Goal: Task Accomplishment & Management: Manage account settings

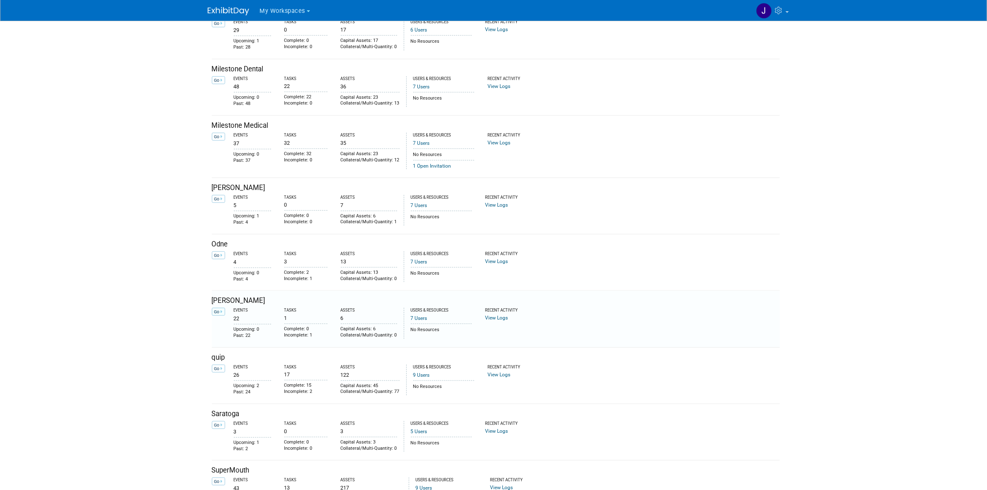
scroll to position [1088, 0]
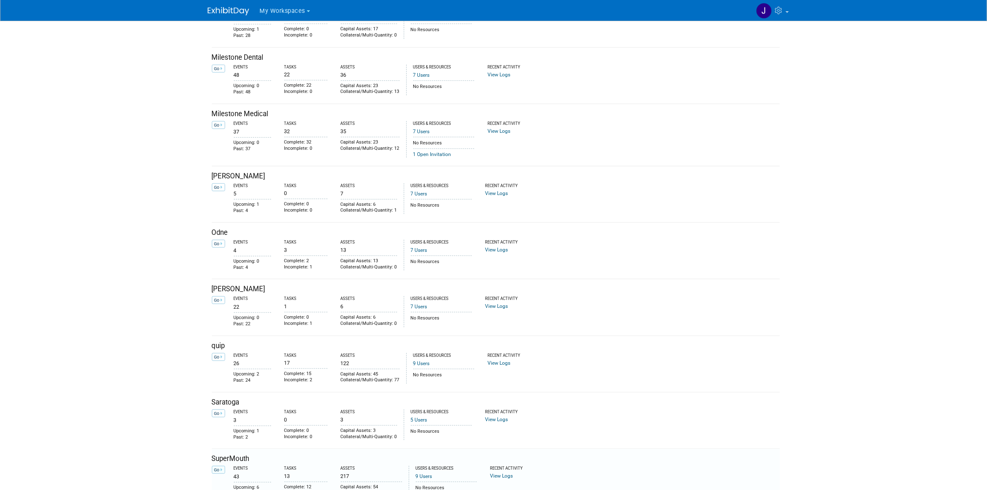
click at [220, 471] on link "Go" at bounding box center [218, 470] width 13 height 8
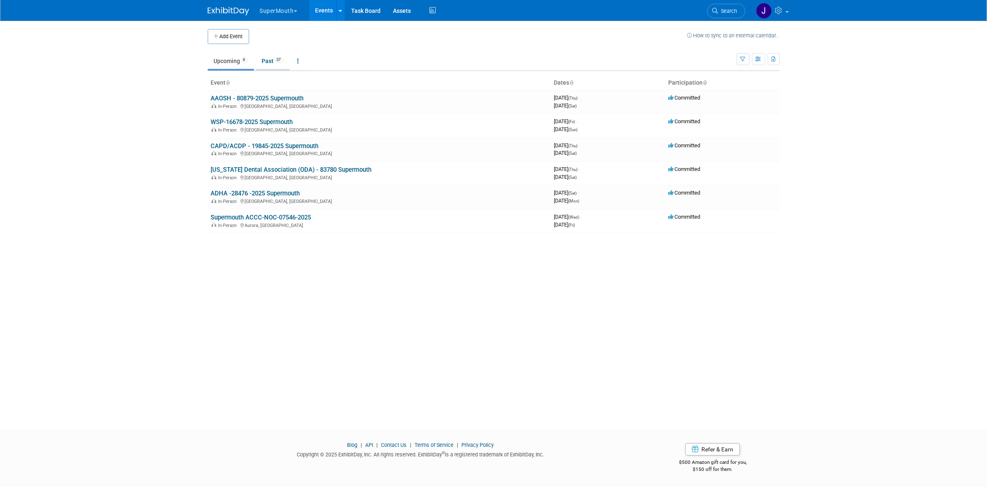
click at [264, 57] on link "Past 37" at bounding box center [273, 61] width 34 height 16
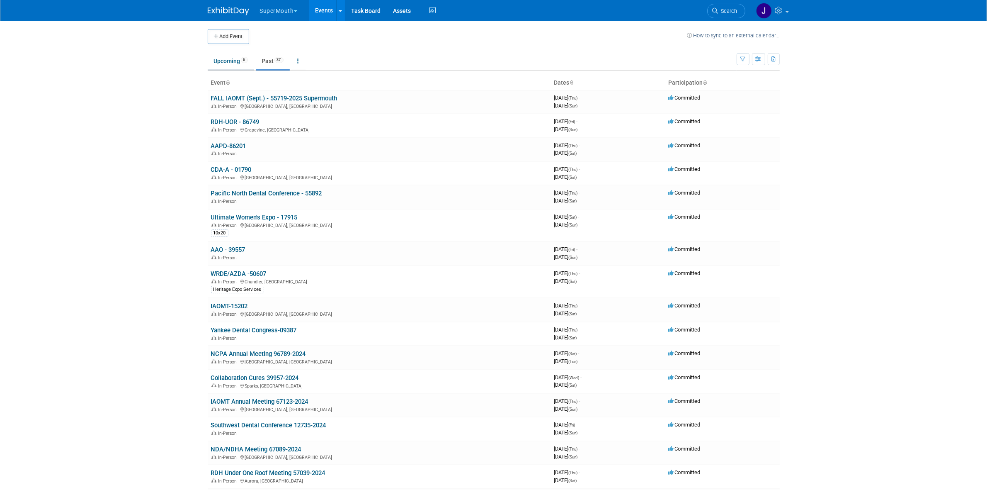
click at [237, 68] on link "Upcoming 6" at bounding box center [231, 61] width 46 height 16
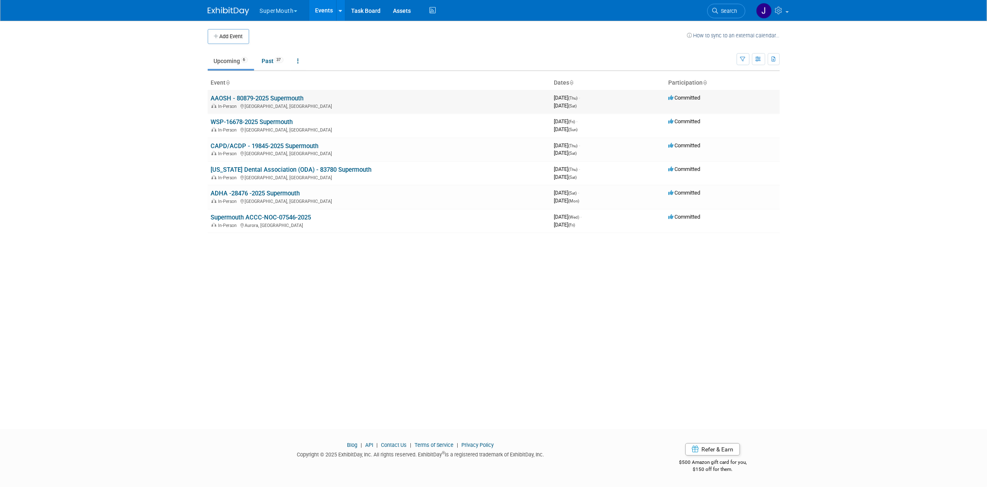
click at [240, 95] on link "AAOSH - 80879-2025 Supermouth" at bounding box center [257, 98] width 93 height 7
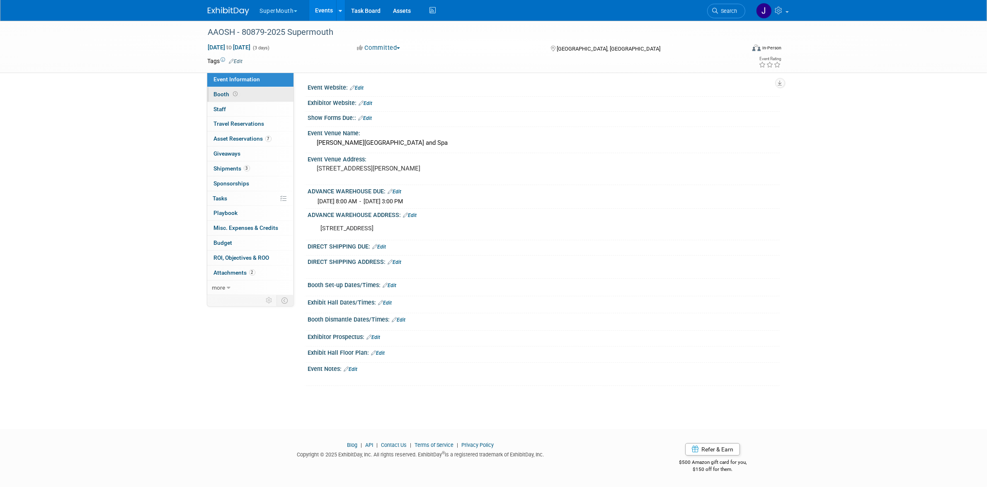
click at [246, 96] on link "Booth" at bounding box center [250, 94] width 86 height 15
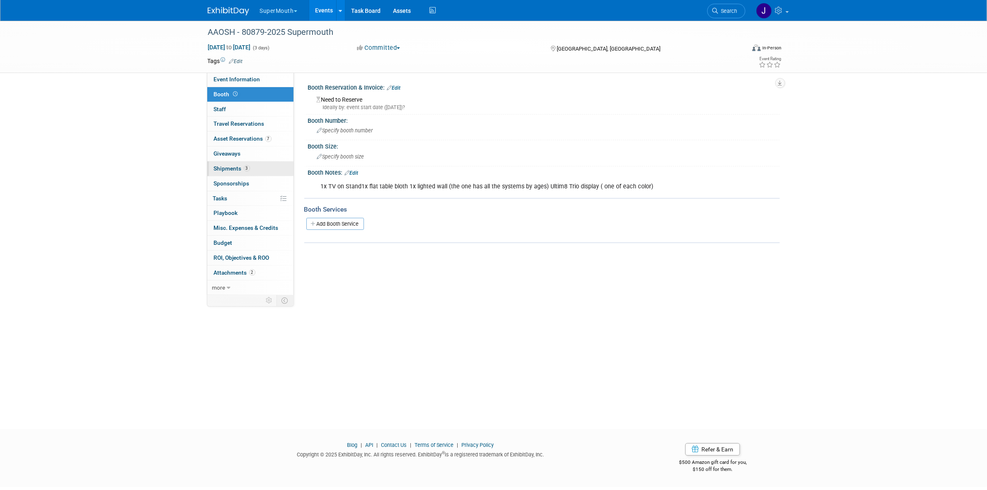
click at [262, 170] on link "3 Shipments 3" at bounding box center [250, 168] width 86 height 15
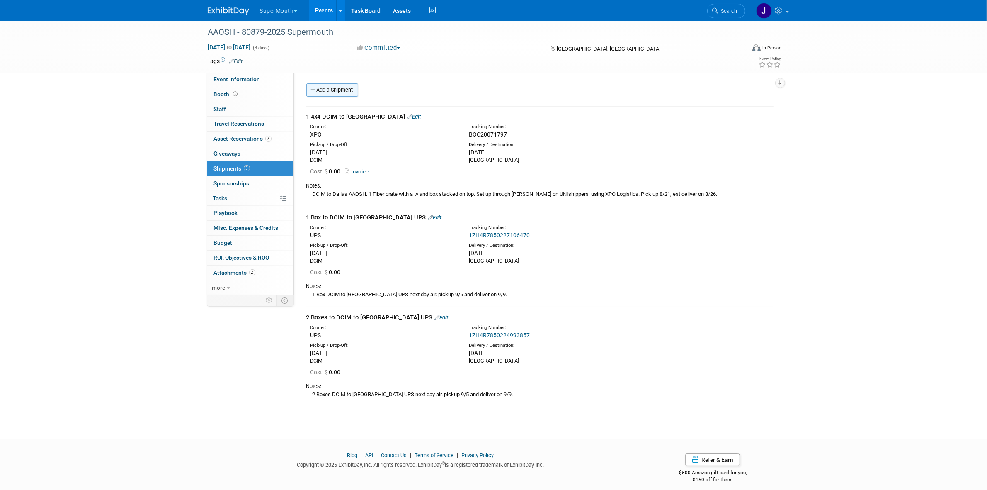
click at [340, 93] on link "Add a Shipment" at bounding box center [332, 89] width 52 height 13
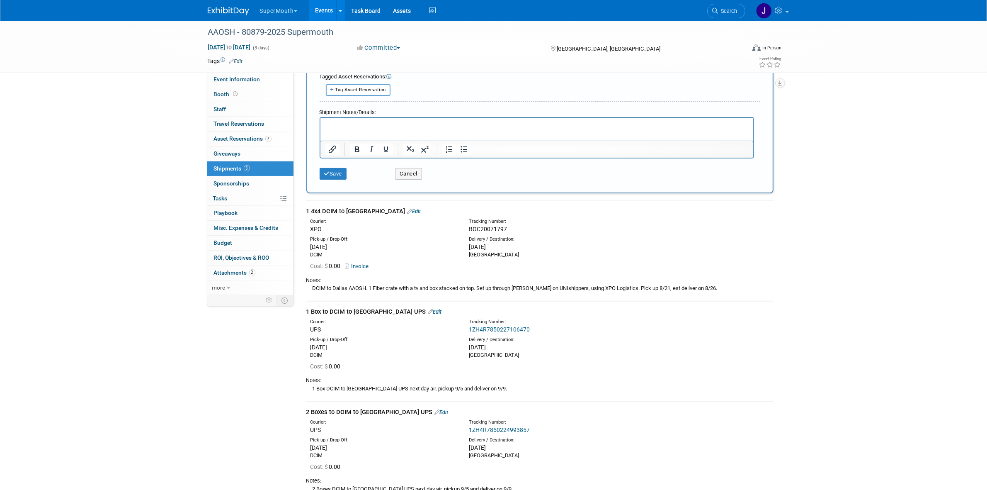
scroll to position [311, 0]
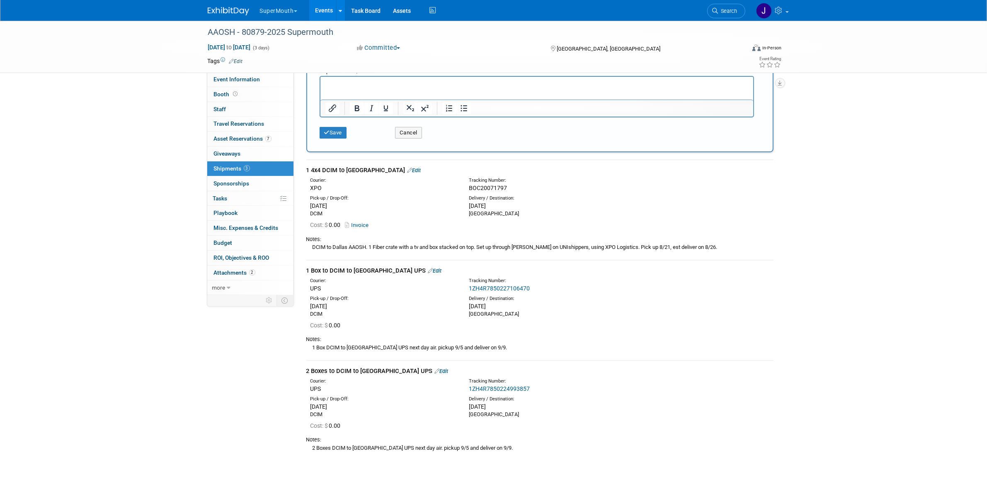
click at [323, 166] on div "1 4x4 DCIM to Dallas Edit" at bounding box center [539, 170] width 467 height 9
click at [327, 166] on div "1 4x4 DCIM to Dallas Edit" at bounding box center [539, 170] width 467 height 9
copy div "1 4x4 DCIM to Dallas"
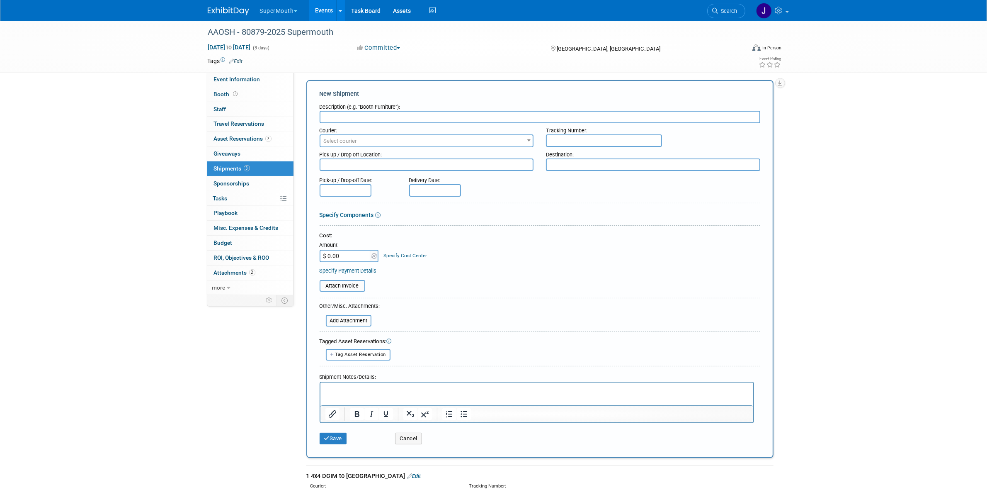
scroll to position [0, 0]
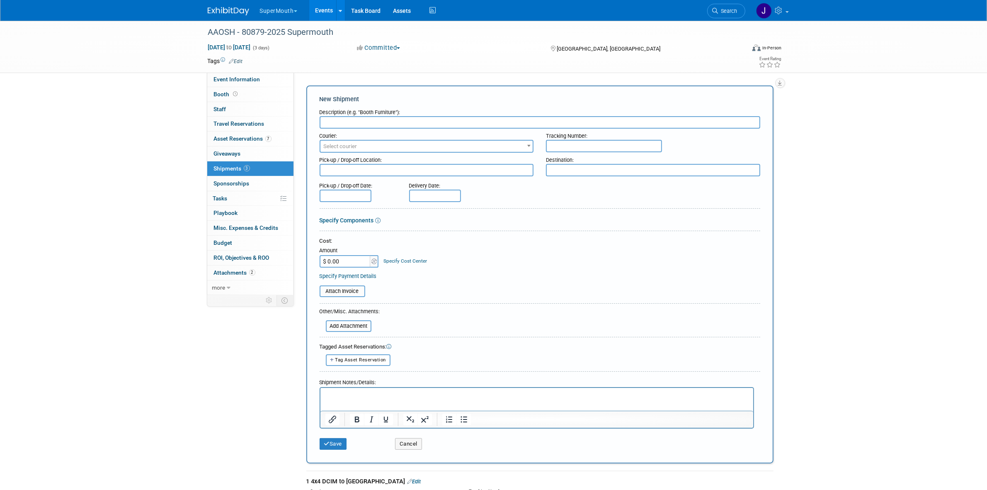
click at [376, 119] on input "text" at bounding box center [540, 122] width 441 height 12
paste input "1 4x4 DCIM to Dallas"
click at [345, 124] on input "1 4x4 DCIM to Dallas" at bounding box center [540, 122] width 441 height 12
click at [361, 121] on input "1 4x4 Dallas" at bounding box center [540, 122] width 441 height 12
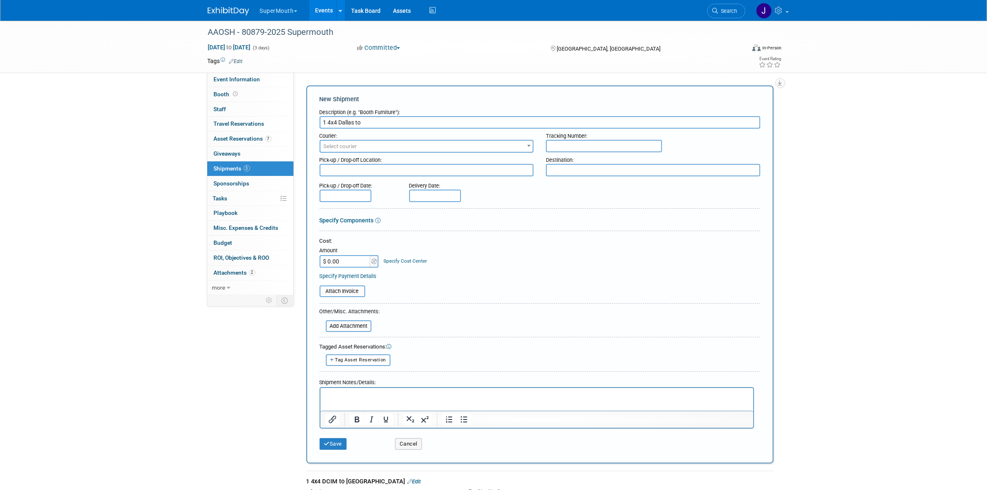
paste input "DCIM"
click at [338, 124] on input "1 4x4 Dallas to DCIM" at bounding box center [540, 122] width 441 height 12
type input "1 4x4 Dallas to DCIM"
click at [386, 172] on textarea at bounding box center [427, 170] width 214 height 12
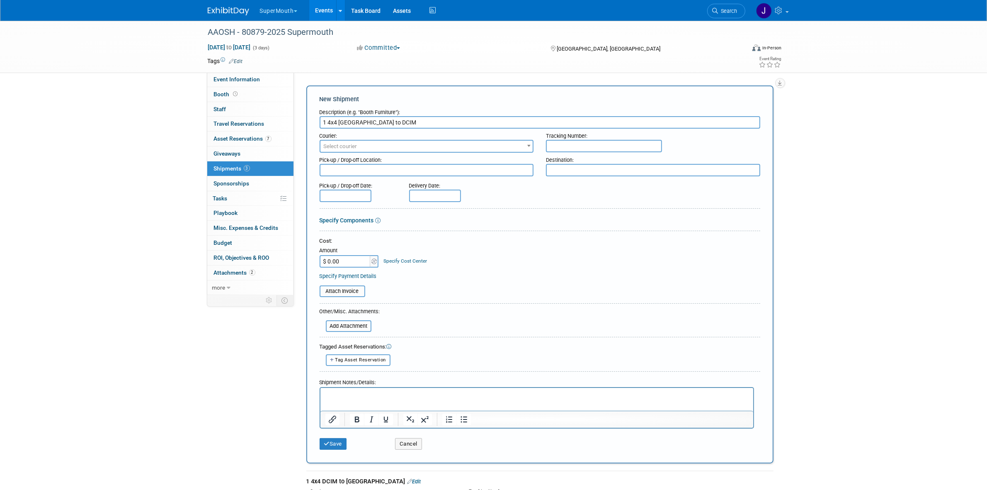
paste textarea "Dallas"
type textarea "Dallas"
click at [370, 120] on input "1 4x4 Dallas to DCIM" at bounding box center [540, 122] width 441 height 12
click at [612, 165] on textarea at bounding box center [653, 170] width 214 height 12
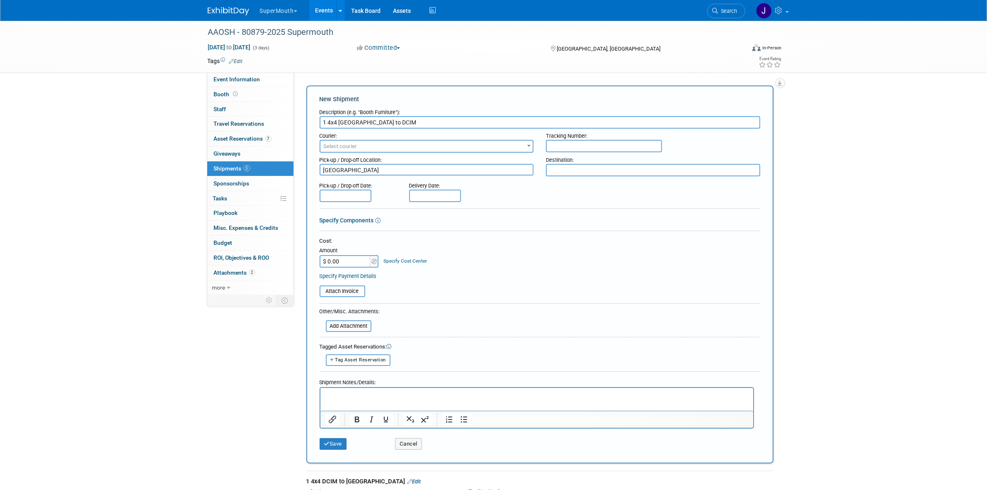
paste textarea "DCIM"
type textarea "DCIM"
click at [424, 172] on textarea "Dallas" at bounding box center [427, 170] width 214 height 12
type textarea "Dallas (cooper hotel)"
click at [616, 144] on input "text" at bounding box center [604, 146] width 116 height 12
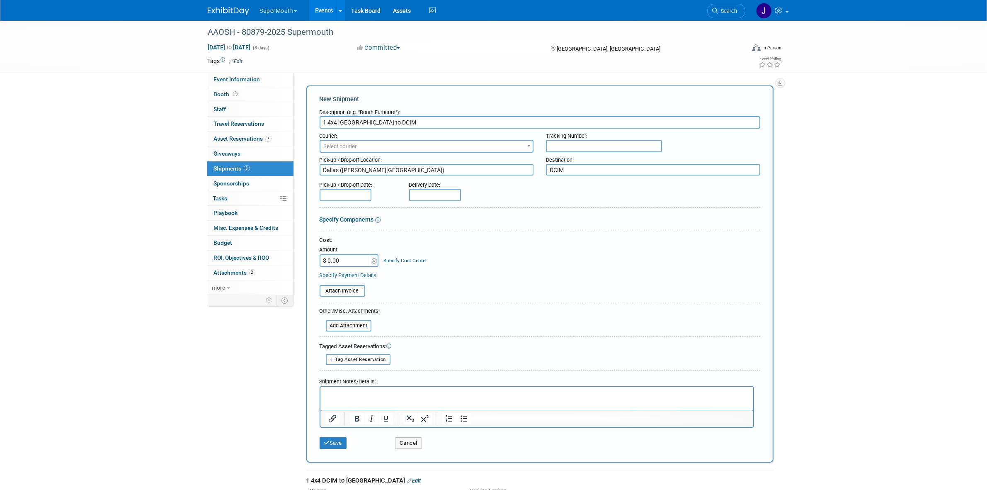
paste input "ATLTS401578"
type input "ATLTS401578"
click at [509, 150] on span "Select courier" at bounding box center [426, 147] width 213 height 12
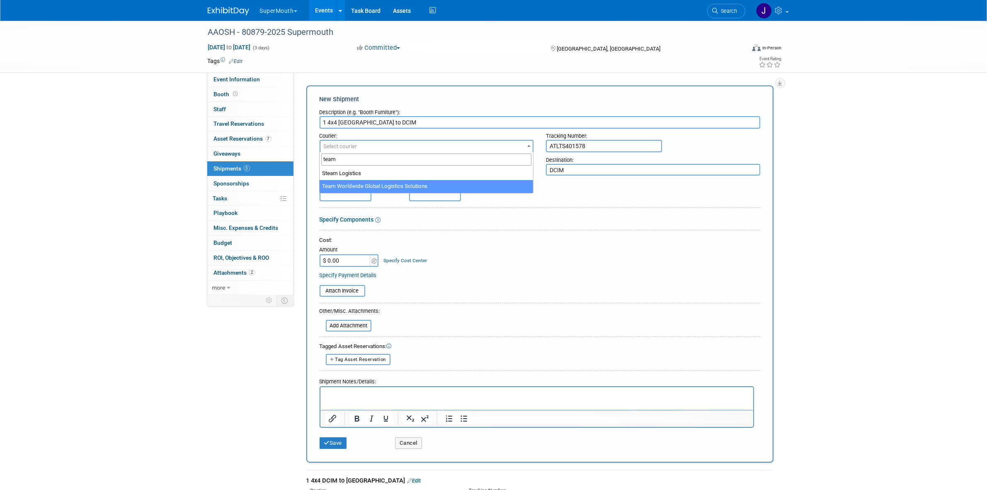
type input "team"
select select "569"
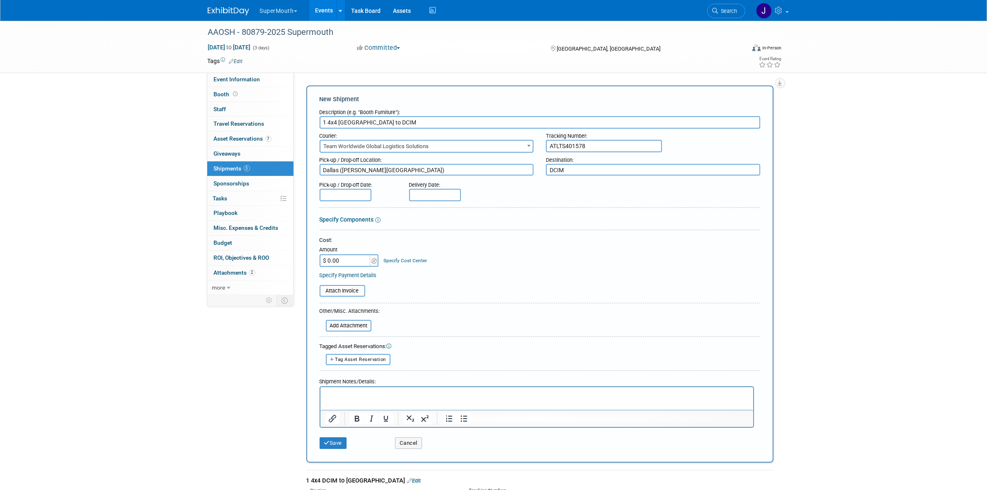
click at [340, 198] on input "text" at bounding box center [346, 195] width 52 height 12
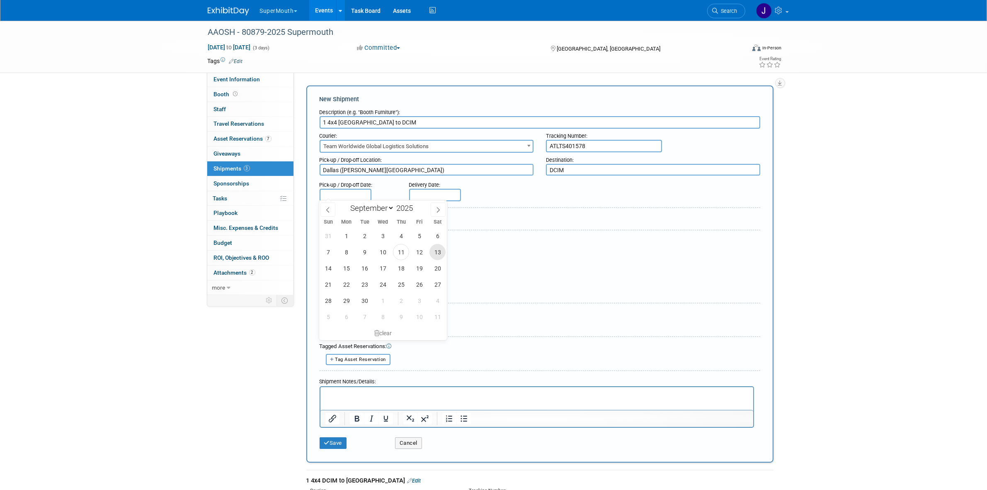
click at [430, 251] on span "13" at bounding box center [438, 252] width 16 height 16
type input "Sep 13, 2025"
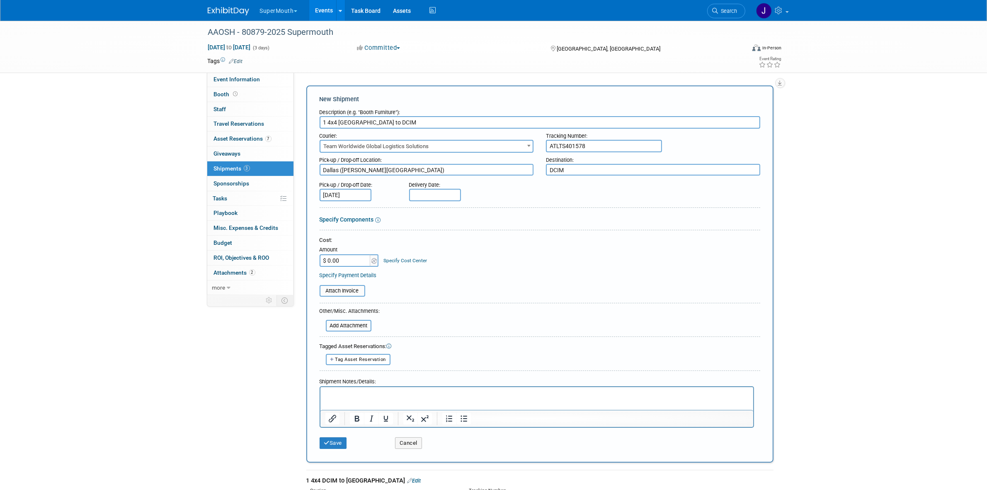
click at [429, 198] on body "SuperMouth Explore: My Workspaces 28 Go to Workspace: Accutron Axiodent BaseVac…" at bounding box center [493, 245] width 987 height 490
click at [512, 272] on span "19" at bounding box center [509, 268] width 16 height 16
type input "Sep 19, 2025"
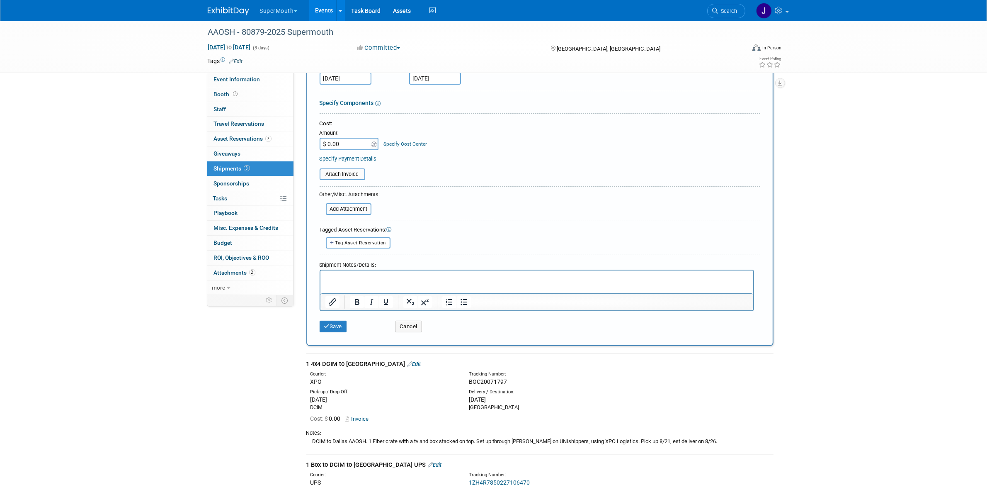
scroll to position [104, 0]
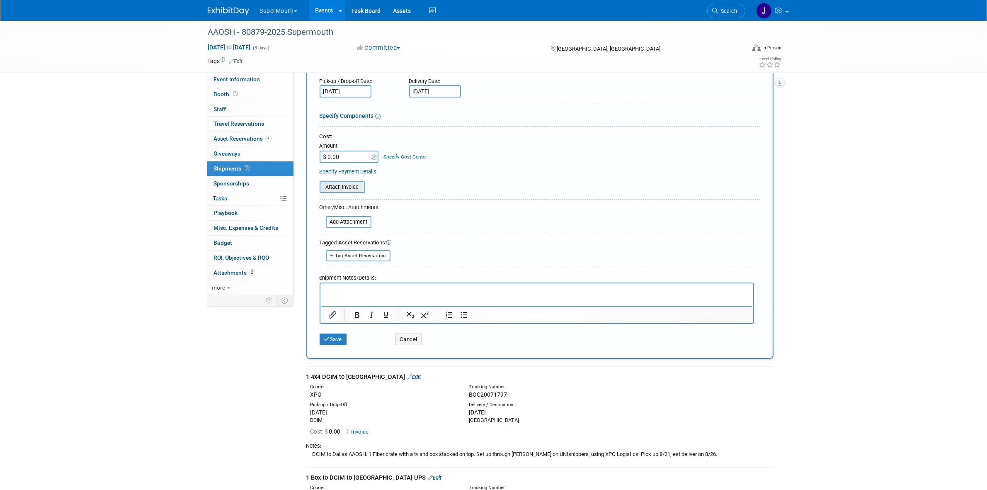
click at [348, 190] on input "file" at bounding box center [315, 187] width 99 height 10
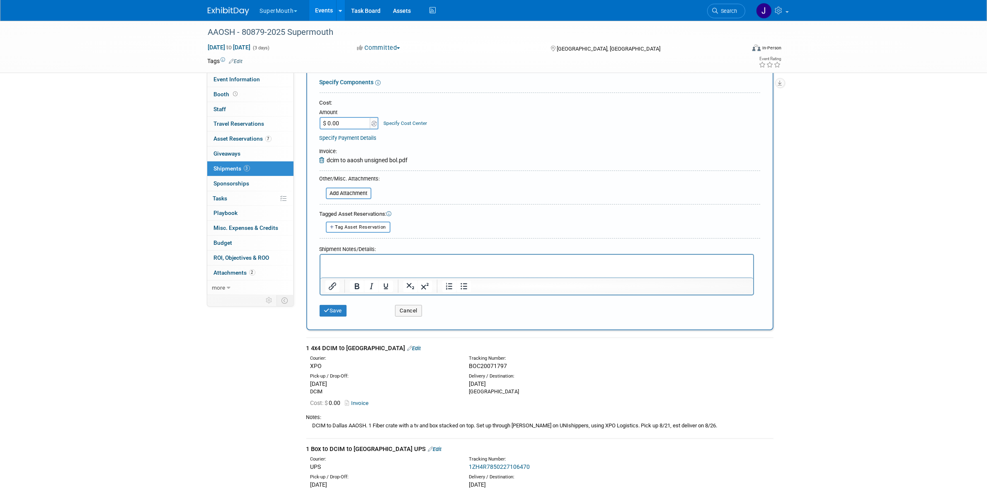
scroll to position [155, 0]
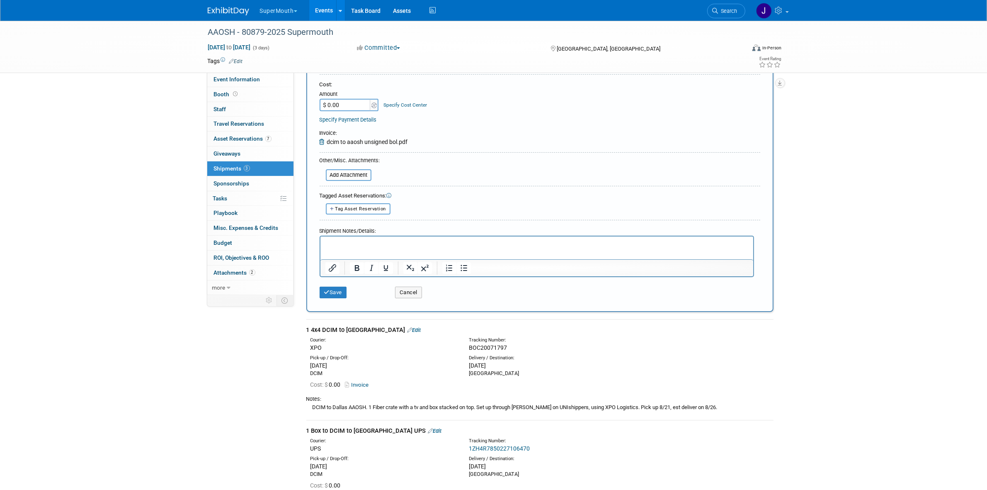
click at [388, 404] on div "DCIM to Dallas AAOSH. 1 Fiber crate with a tv and box stacked on top. Set up th…" at bounding box center [539, 407] width 467 height 9
copy tbody "DCIM to Dallas AAOSH. 1 Fiber crate with a tv and box stacked on top. Set up th…"
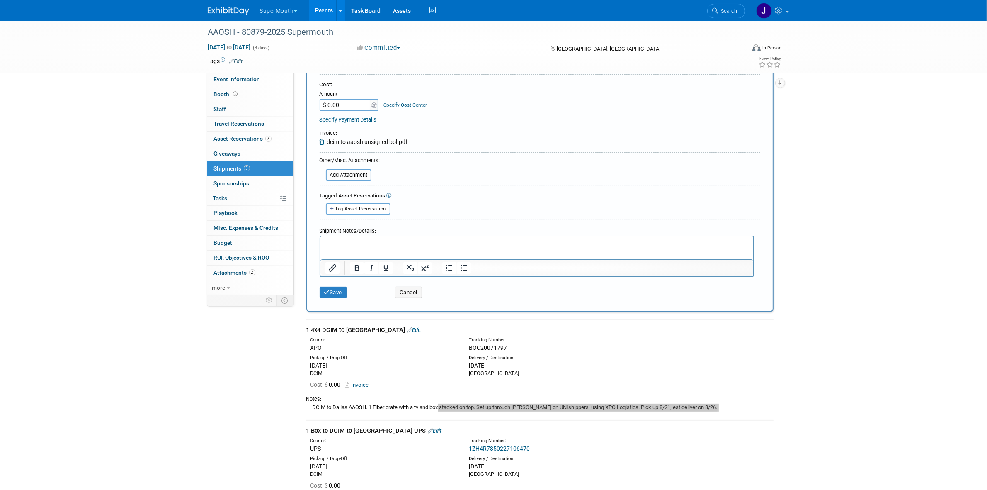
click at [379, 246] on p "Rich Text Area. Press ALT-0 for help." at bounding box center [536, 244] width 423 height 8
paste body "Rich Text Area. Press ALT-0 for help."
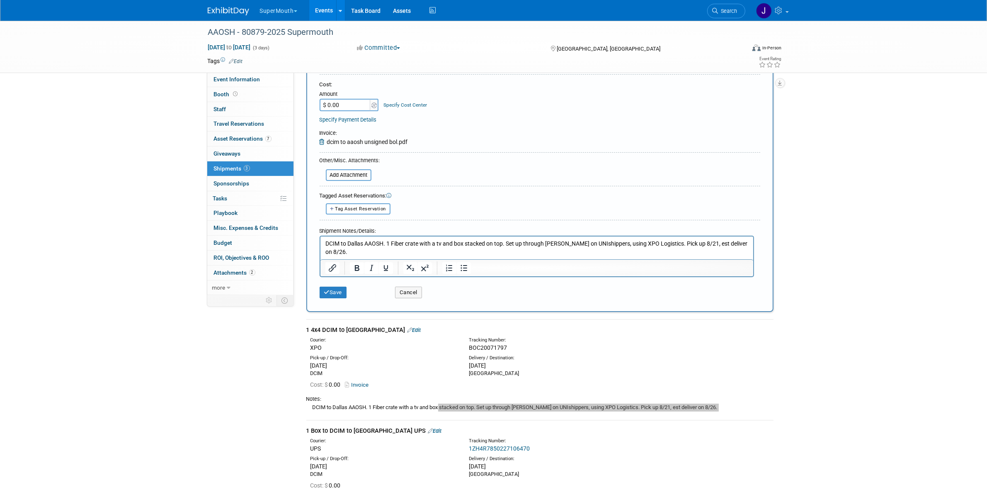
click at [352, 242] on p "DCIM to Dallas AAOSH. 1 Fiber crate with a tv and box stacked on top. Set up th…" at bounding box center [536, 248] width 423 height 16
click at [323, 244] on html "DCIM AAOSH. 1 Fiber crate with a tv and box stacked on top. Set up through Just…" at bounding box center [536, 242] width 433 height 12
click at [323, 242] on html "DCIM AAOSH. 1 Fiber crate with a tv and box stacked on top. Set up through Just…" at bounding box center [536, 242] width 433 height 12
click at [379, 241] on p "Dallas to DCIM AAOSH. 1 Fiber crate with a tv and box stacked on top. Set up th…" at bounding box center [536, 248] width 423 height 16
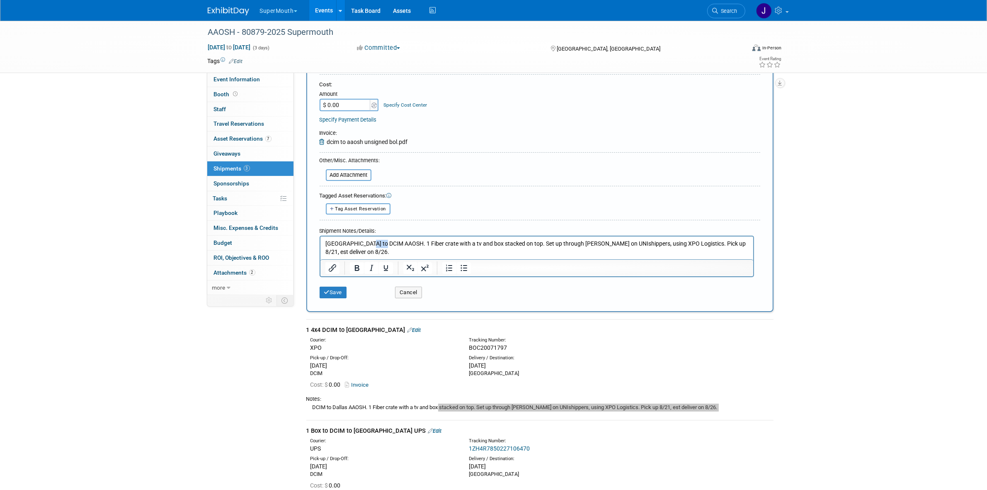
click at [379, 241] on p "Dallas to DCIM AAOSH. 1 Fiber crate with a tv and box stacked on top. Set up th…" at bounding box center [536, 248] width 423 height 16
drag, startPoint x: 525, startPoint y: 242, endPoint x: 738, endPoint y: 236, distance: 212.8
click at [738, 236] on html "Dallas to DCIM. 1 Fiber crate with a tv and box stacked on top. Set up through …" at bounding box center [536, 245] width 433 height 19
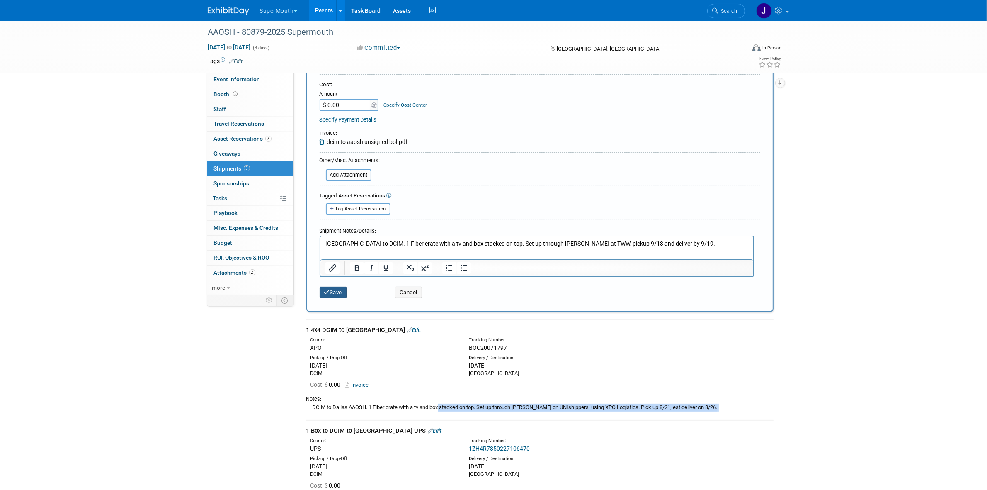
click at [332, 287] on button "Save" at bounding box center [333, 292] width 27 height 12
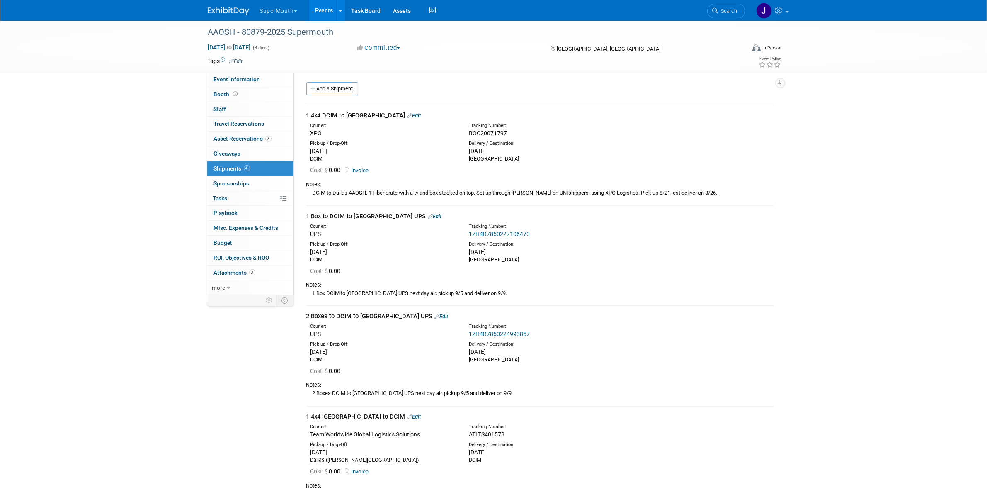
scroll to position [0, 0]
click at [277, 12] on button "SuperMouth" at bounding box center [283, 9] width 49 height 18
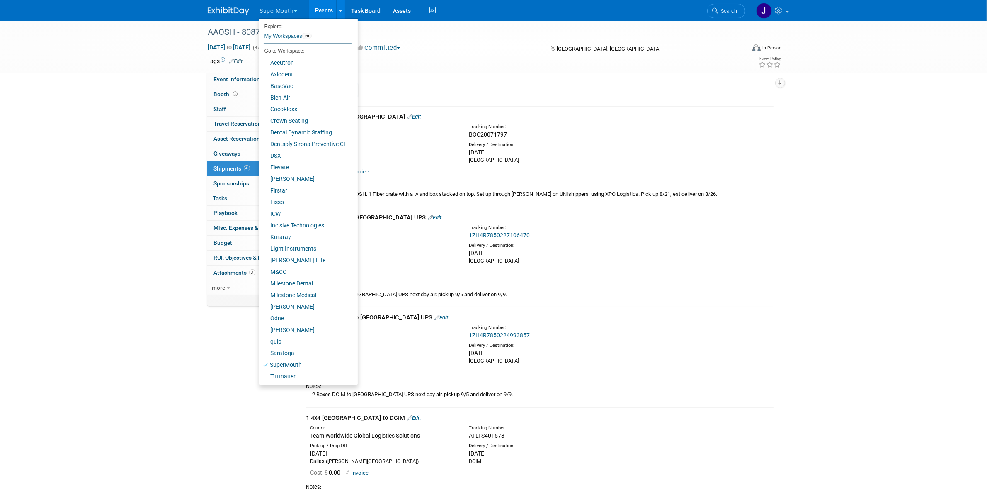
click at [321, 9] on link "Events" at bounding box center [324, 10] width 30 height 21
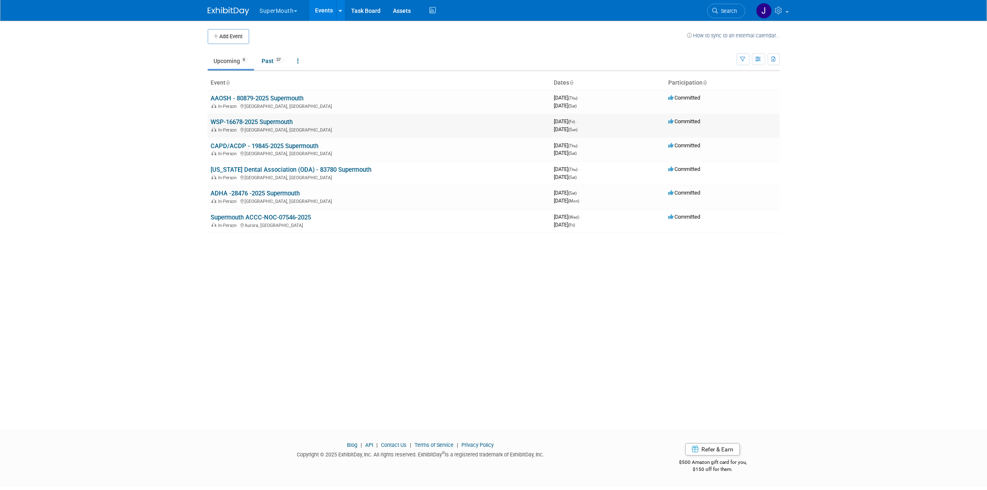
click at [264, 121] on link "WSP-16678-2025 Supermouth" at bounding box center [252, 121] width 82 height 7
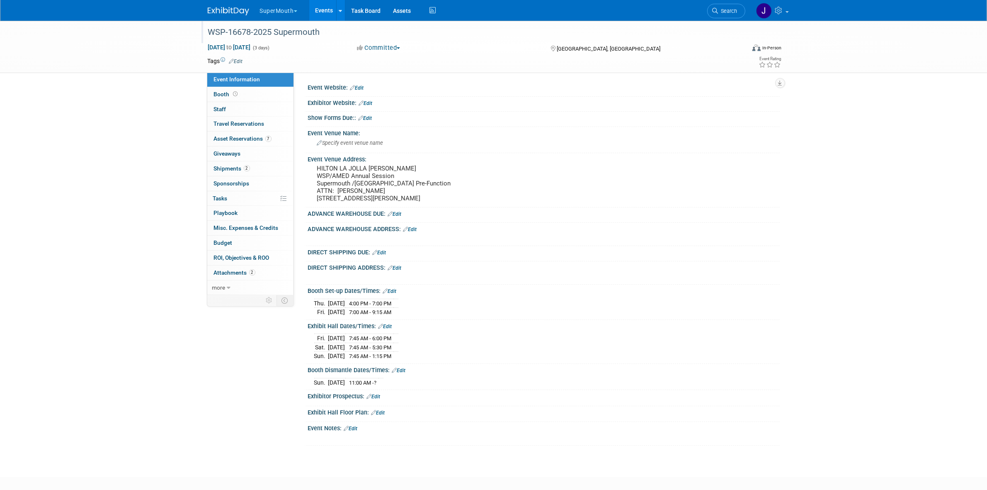
click at [223, 32] on div "WSP-16678-2025 Supermouth" at bounding box center [469, 32] width 528 height 15
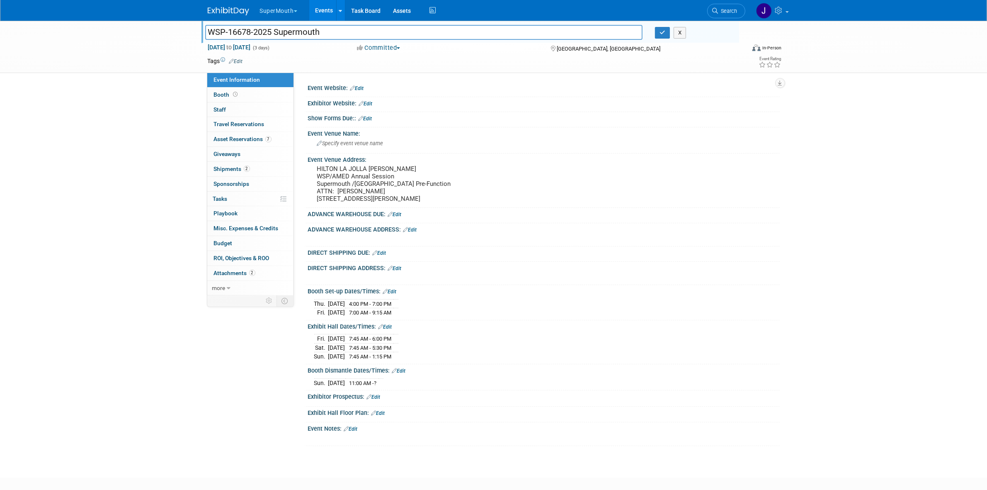
click at [223, 32] on input "WSP-16678-2025 Supermouth" at bounding box center [424, 32] width 438 height 15
click at [216, 32] on input "WSP-16678-2025 Supermouth" at bounding box center [424, 32] width 438 height 15
click at [214, 32] on input "WSP-16678-2025 Supermouth" at bounding box center [424, 32] width 438 height 15
click at [857, 109] on div "WSP-16678-2025 Supermouth WSP-16678-2025 Supermouth X Sep 12, 2025 to Sep 14, 2…" at bounding box center [493, 242] width 987 height 442
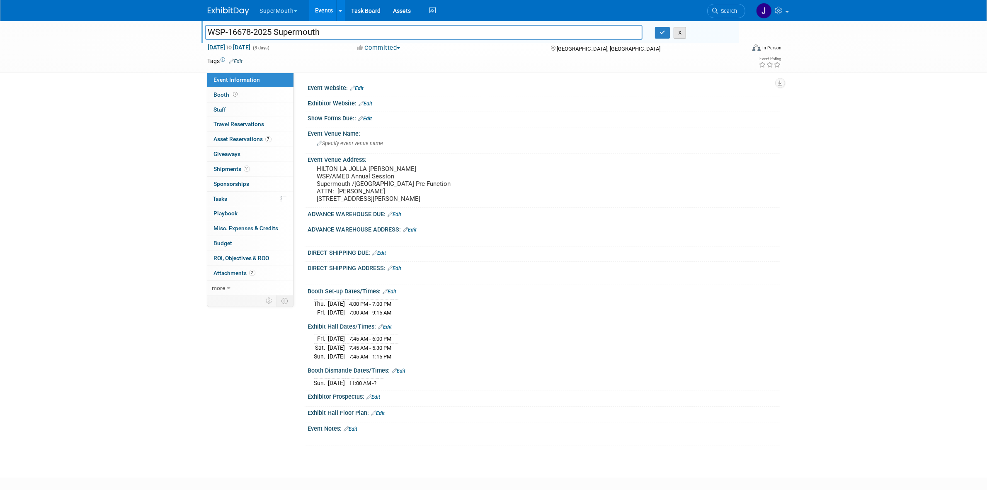
click at [680, 34] on button "X" at bounding box center [680, 33] width 13 height 12
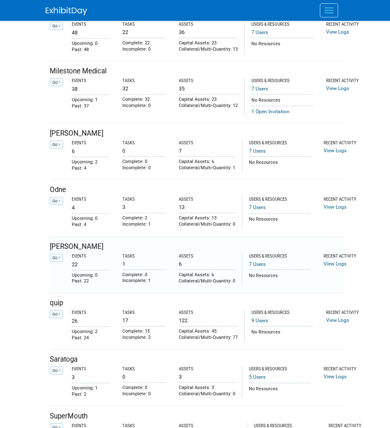
scroll to position [985, 0]
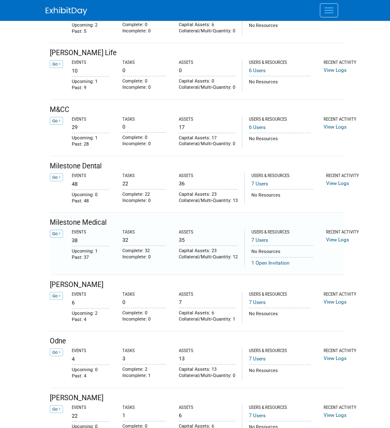
click at [53, 233] on link "Go" at bounding box center [56, 234] width 13 height 8
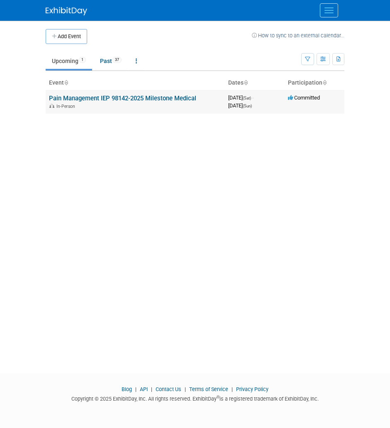
click at [180, 95] on link "Pain Management IEP 98142-2025 Milestone Medical" at bounding box center [122, 98] width 147 height 7
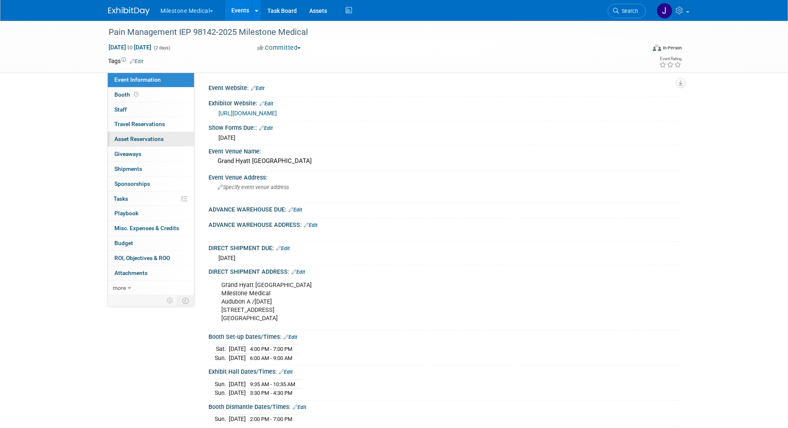
click at [153, 142] on span "Asset Reservations 0" at bounding box center [138, 139] width 49 height 7
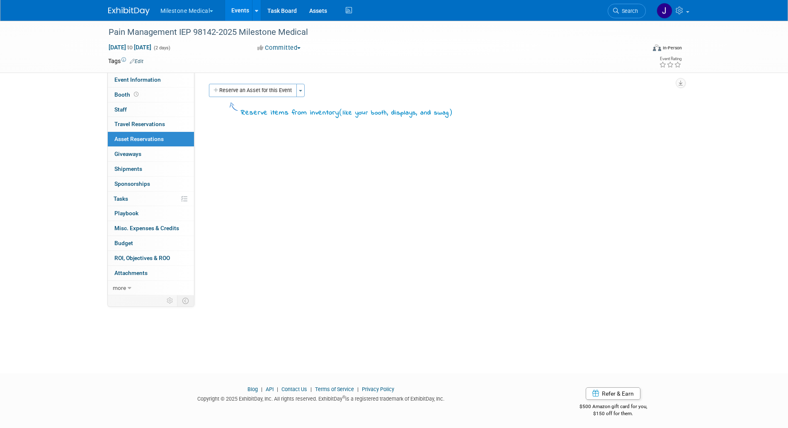
click at [268, 158] on div "Event Website: Edit Exhibitor Website: Edit [URL][DOMAIN_NAME] Show Forms Due::…" at bounding box center [437, 184] width 486 height 223
click at [254, 87] on button "Reserve an Asset for this Event" at bounding box center [253, 90] width 88 height 13
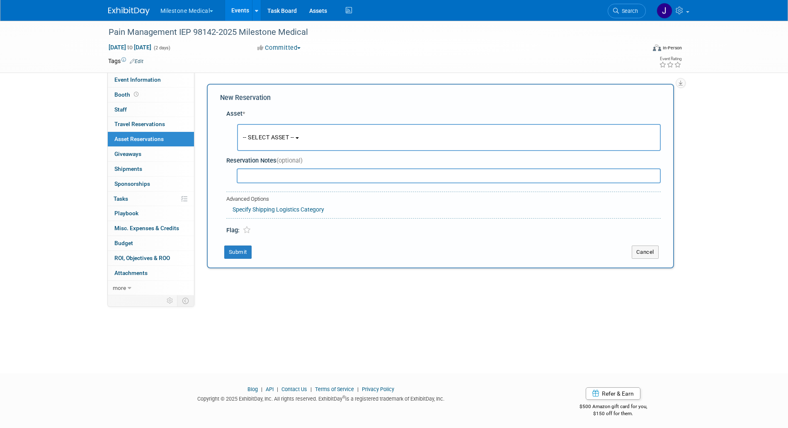
scroll to position [3, 0]
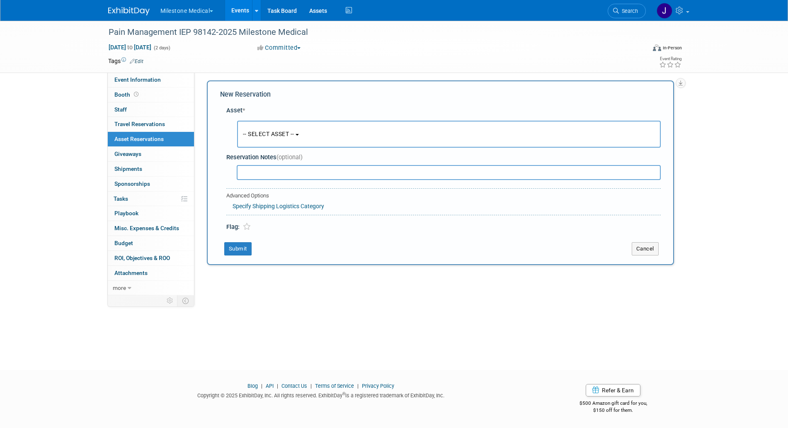
click at [283, 131] on span "-- SELECT ASSET --" at bounding box center [268, 134] width 51 height 7
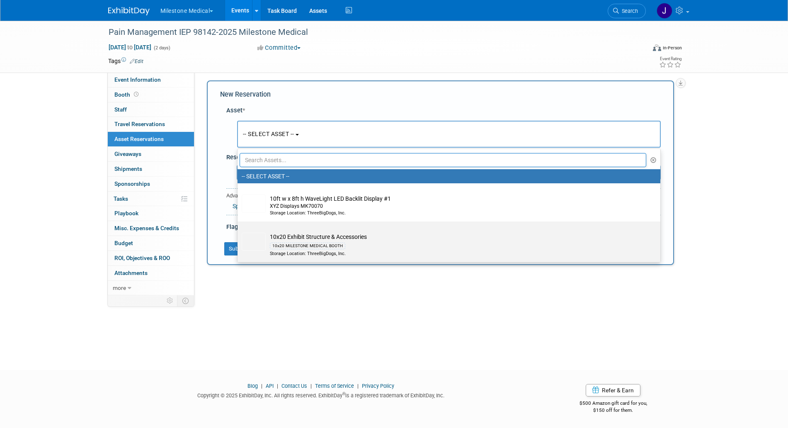
scroll to position [0, 0]
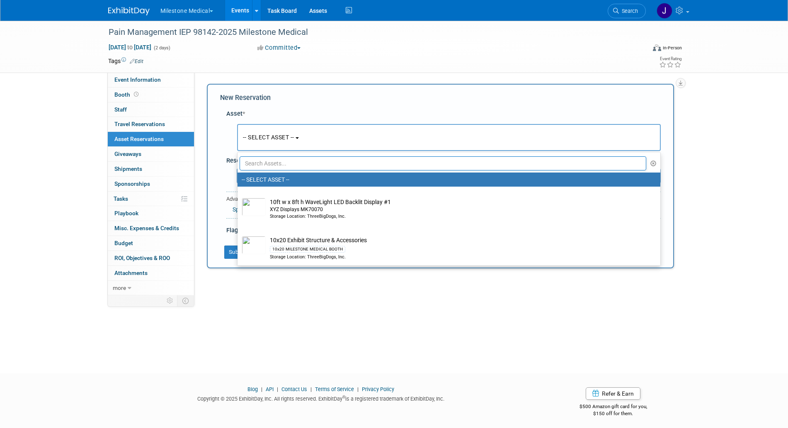
click at [366, 162] on input "text" at bounding box center [443, 163] width 407 height 14
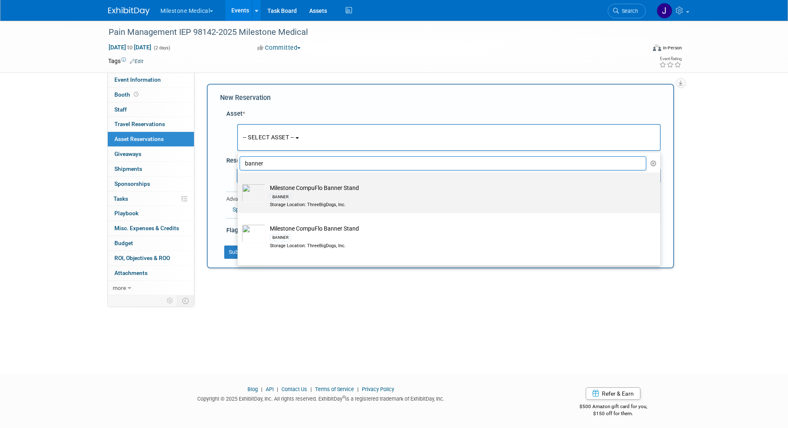
type input "banner"
click at [343, 193] on div "BANNER" at bounding box center [457, 197] width 374 height 10
click at [239, 182] on input "Milestone CompuFlo Banner Stand BANNER Storage Location: ThreeBigDogs, Inc." at bounding box center [235, 179] width 5 height 5
select select "10697953"
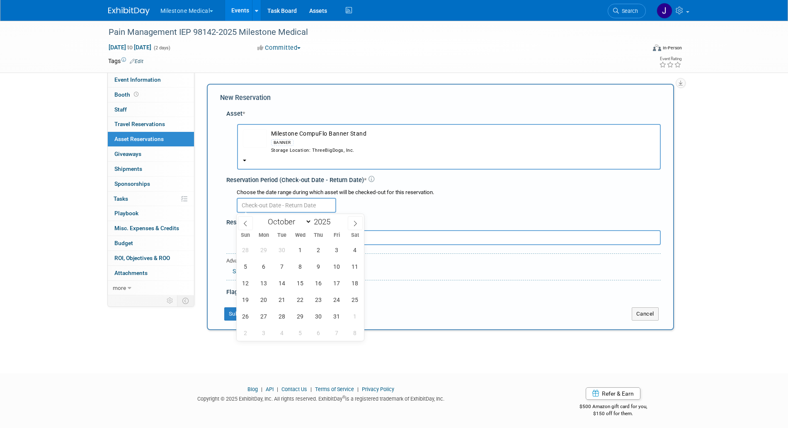
click at [303, 210] on input "text" at bounding box center [286, 205] width 99 height 15
click at [364, 204] on div at bounding box center [449, 205] width 424 height 16
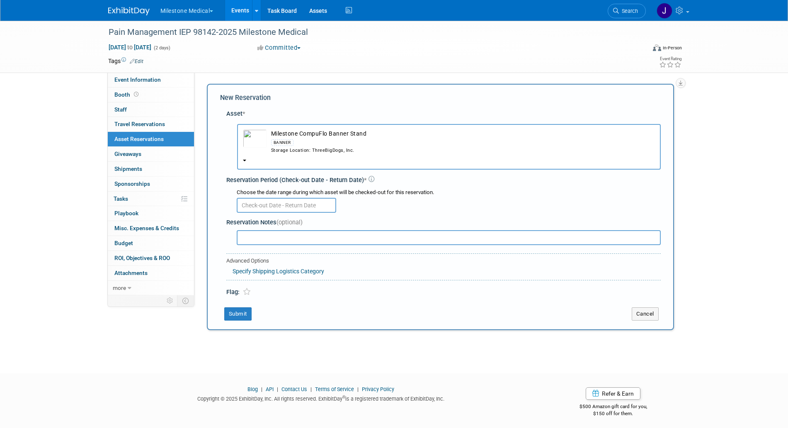
click at [269, 157] on button "Milestone CompuFlo Banner Stand BANNER Storage Location: ThreeBigDogs, Inc." at bounding box center [449, 147] width 424 height 46
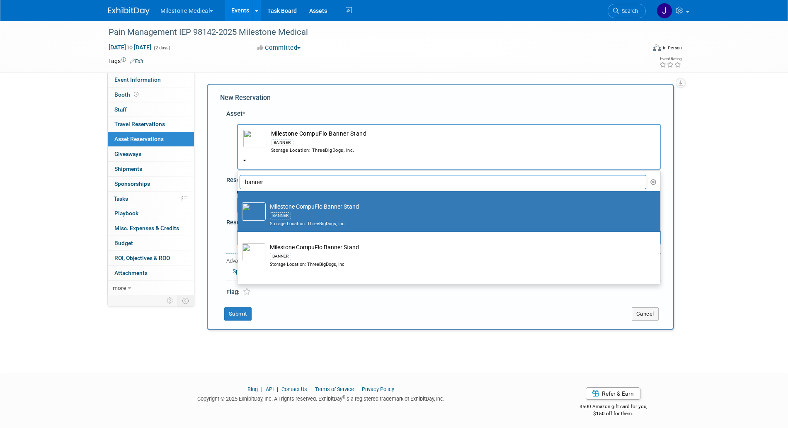
click at [204, 166] on div "Event Website: Edit Exhibitor Website: Edit https://www.painmanagement-iep.com/…" at bounding box center [437, 184] width 486 height 223
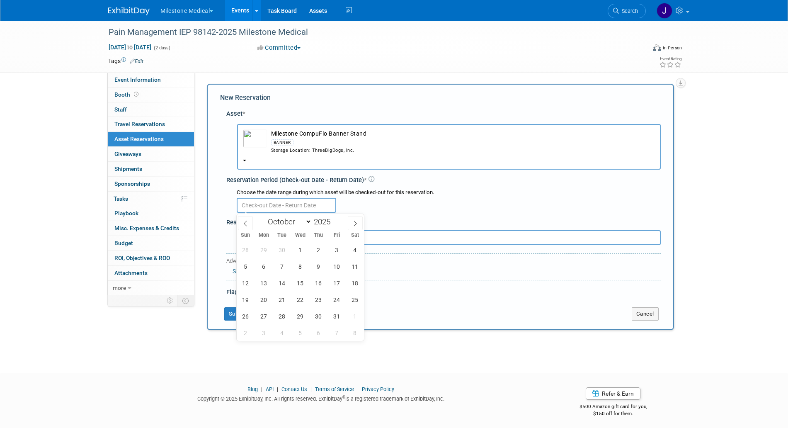
click at [272, 210] on input "text" at bounding box center [286, 205] width 99 height 15
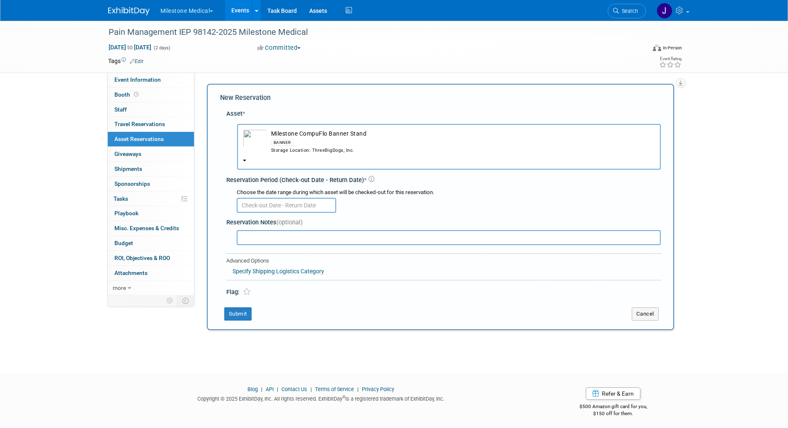
click at [289, 213] on div "Choose the date range during which asset will be checked-out for this reservati…" at bounding box center [445, 200] width 431 height 29
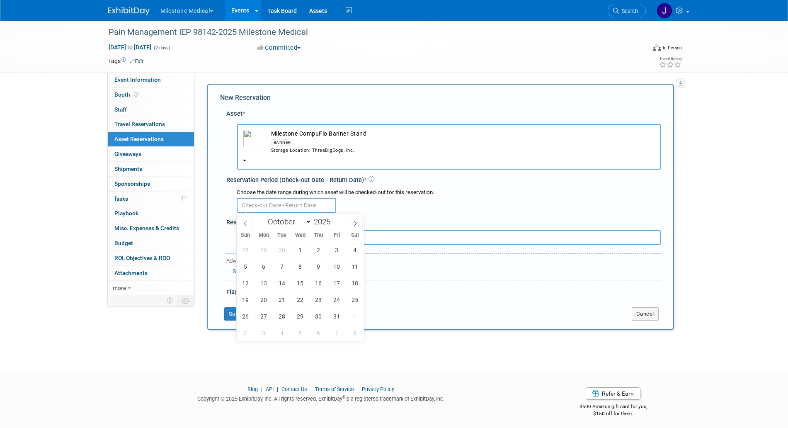
click at [265, 210] on input "text" at bounding box center [286, 205] width 99 height 15
click at [286, 296] on span "21" at bounding box center [282, 299] width 16 height 16
click at [250, 316] on span "26" at bounding box center [246, 316] width 16 height 16
type input "Oct 21, 2025 to Oct 26, 2025"
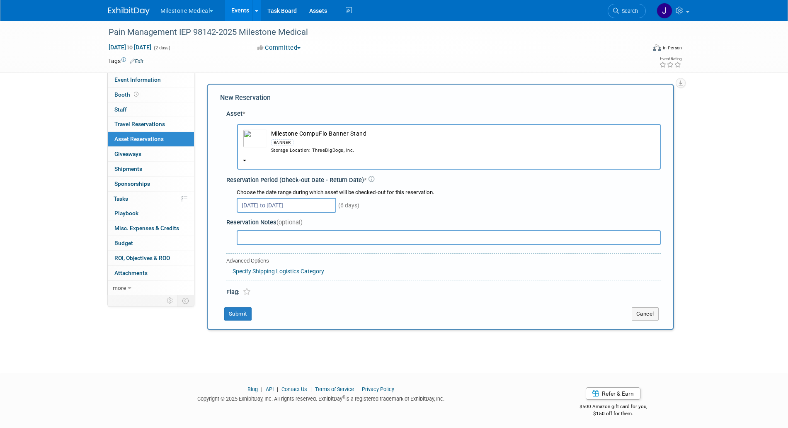
click at [374, 99] on div "New Reservation" at bounding box center [440, 98] width 441 height 10
click at [263, 239] on input "text" at bounding box center [449, 237] width 424 height 15
click at [315, 238] on input "Take picture and upload to dropbox" at bounding box center [449, 237] width 424 height 15
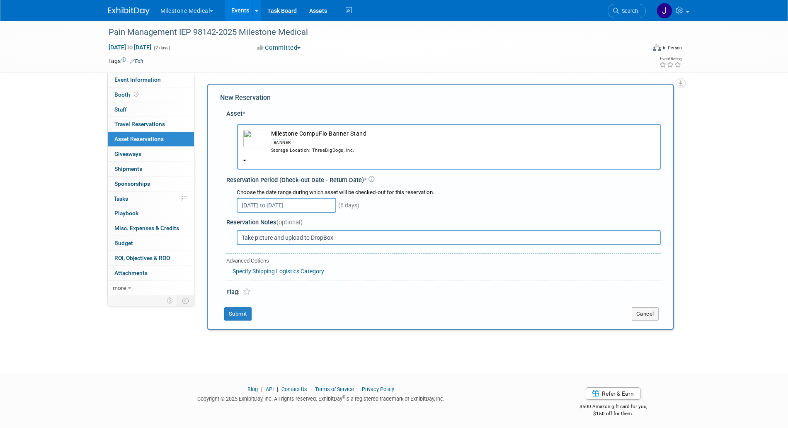
type input "Take picture and upload to DropBox"
click at [274, 295] on div "Flag:" at bounding box center [443, 288] width 434 height 17
click at [238, 315] on button "Submit" at bounding box center [237, 313] width 27 height 13
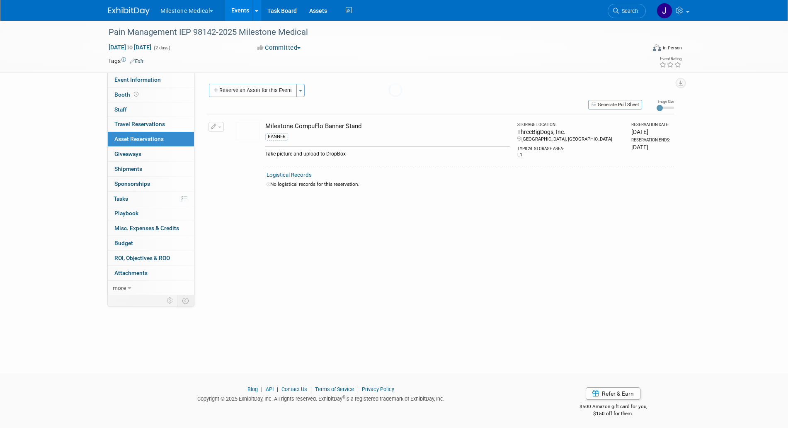
scroll to position [3, 0]
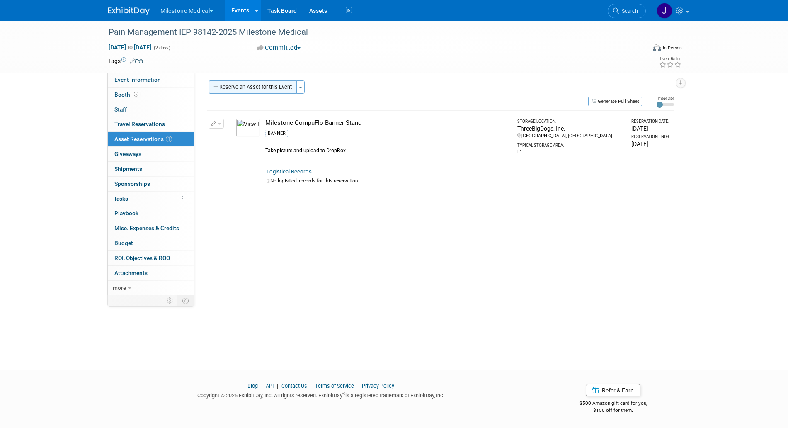
click at [247, 88] on button "Reserve an Asset for this Event" at bounding box center [253, 86] width 88 height 13
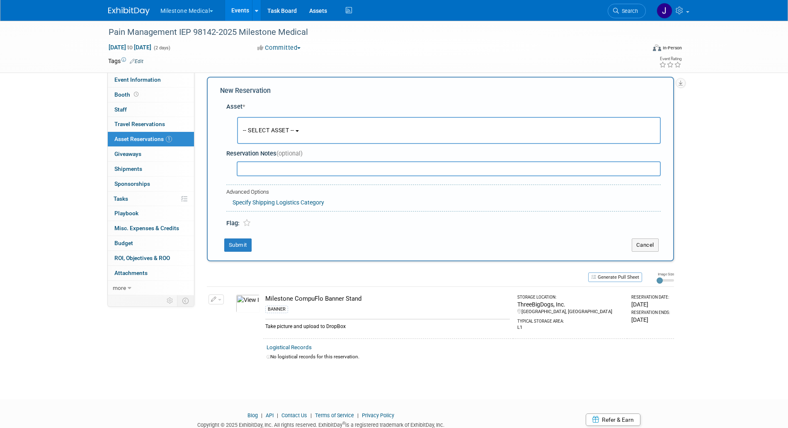
scroll to position [8, 0]
click at [276, 126] on span "-- SELECT ASSET --" at bounding box center [268, 129] width 51 height 7
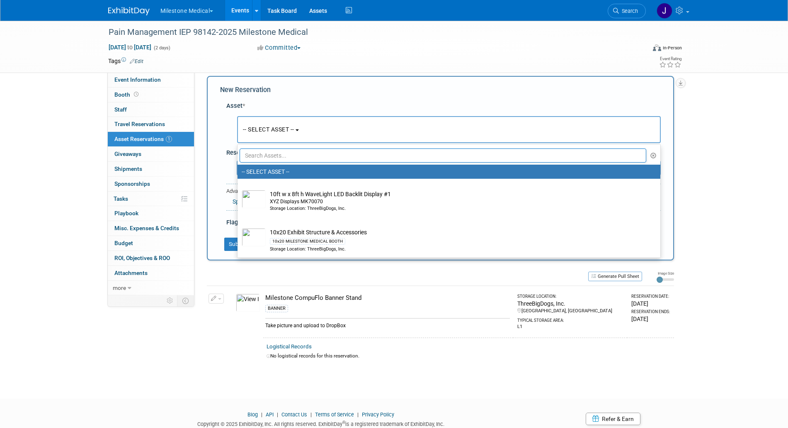
click at [278, 153] on input "text" at bounding box center [443, 155] width 407 height 14
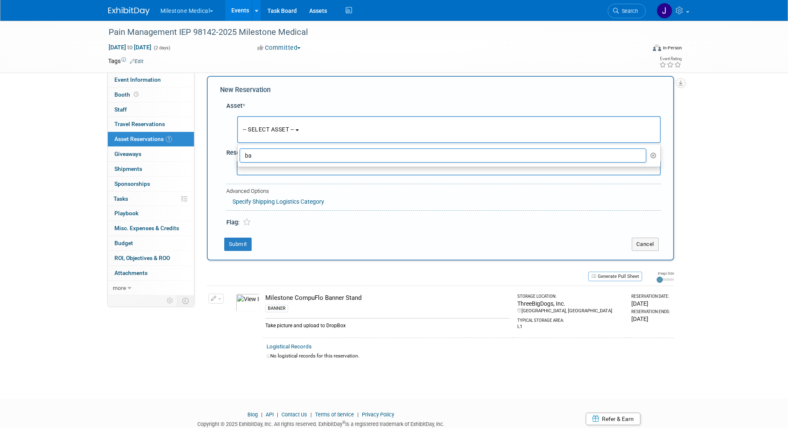
type input "b"
type input "w"
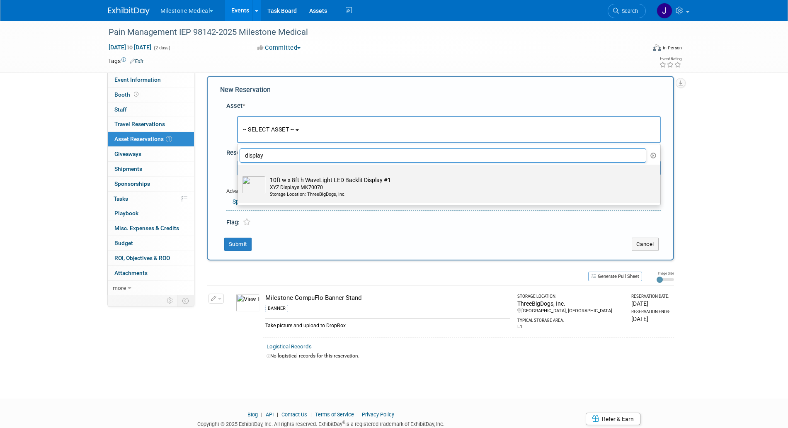
type input "display"
click at [360, 186] on div "XYZ Displays MK70070" at bounding box center [457, 187] width 374 height 7
click at [239, 175] on input "10ft w x 8ft h WaveLight LED Backlit Display #1 XYZ Displays MK70070 Storage Lo…" at bounding box center [235, 171] width 5 height 5
select select "10726029"
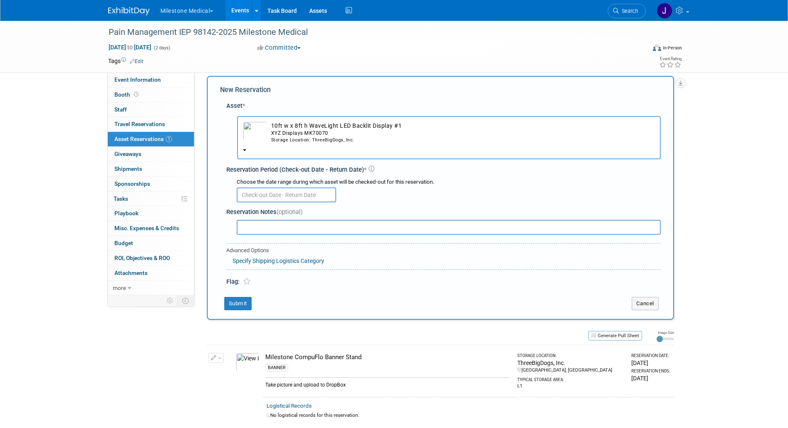
scroll to position [0, 0]
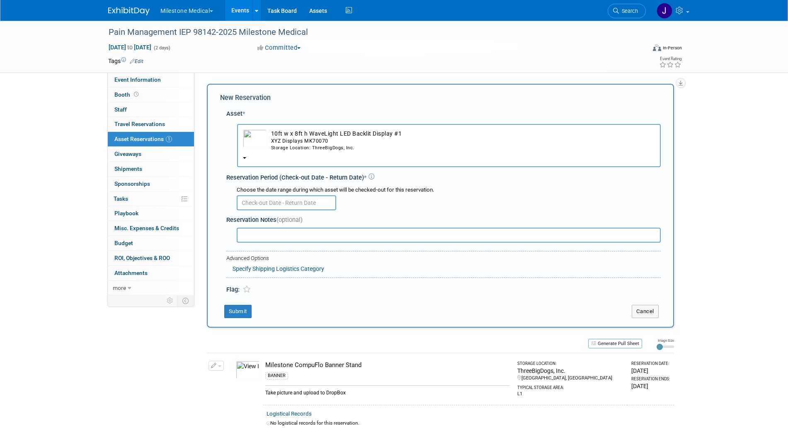
click at [247, 163] on button "10ft w x 8ft h WaveLight LED Backlit Display #1 XYZ Displays MK70070 Storage Lo…" at bounding box center [449, 145] width 424 height 43
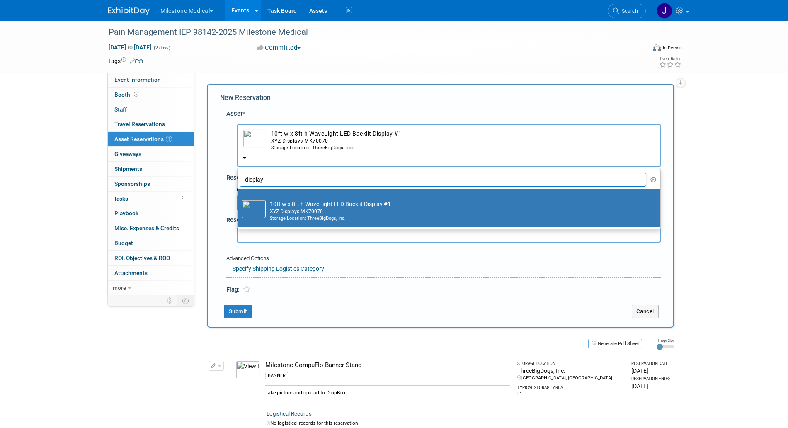
click at [260, 178] on input "display" at bounding box center [443, 179] width 407 height 14
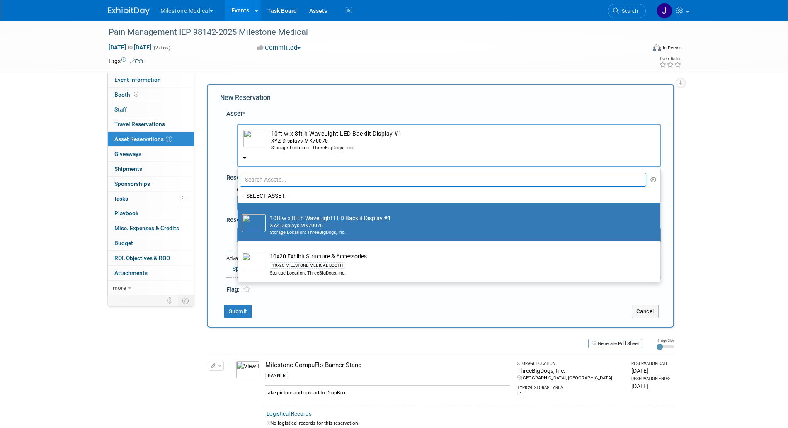
click at [310, 219] on td "10ft w x 8ft h WaveLight LED Backlit Display #1 XYZ Displays MK70070 Storage Lo…" at bounding box center [455, 225] width 378 height 22
click at [239, 213] on input "10ft w x 8ft h WaveLight LED Backlit Display #1 XYZ Displays MK70070 Storage Lo…" at bounding box center [235, 209] width 5 height 5
click at [352, 219] on td "10ft w x 8ft h WaveLight LED Backlit Display #1 XYZ Displays MK70070 Storage Lo…" at bounding box center [455, 225] width 378 height 22
click at [239, 213] on input "10ft w x 8ft h WaveLight LED Backlit Display #1 XYZ Displays MK70070 Storage Lo…" at bounding box center [235, 209] width 5 height 5
click at [352, 219] on td "10ft w x 8ft h WaveLight LED Backlit Display #1 XYZ Displays MK70070 Storage Lo…" at bounding box center [455, 225] width 378 height 22
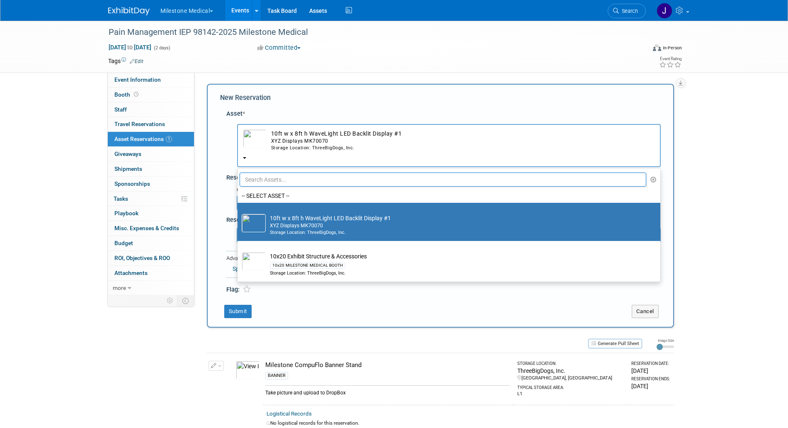
click at [239, 213] on input "10ft w x 8ft h WaveLight LED Backlit Display #1 XYZ Displays MK70070 Storage Lo…" at bounding box center [235, 209] width 5 height 5
click at [256, 224] on img at bounding box center [254, 223] width 24 height 18
click at [239, 213] on input "10ft w x 8ft h WaveLight LED Backlit Display #1 XYZ Displays MK70070 Storage Lo…" at bounding box center [235, 209] width 5 height 5
click at [246, 174] on input "text" at bounding box center [443, 179] width 407 height 14
click at [256, 157] on button "10ft w x 8ft h WaveLight LED Backlit Display #1 XYZ Displays MK70070 Storage Lo…" at bounding box center [449, 145] width 424 height 43
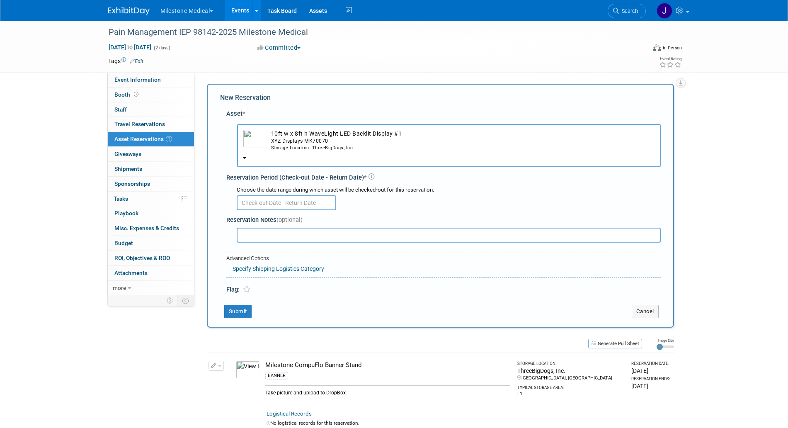
click at [275, 237] on input "text" at bounding box center [449, 235] width 424 height 15
click at [298, 211] on div "Choose the date range during which asset will be checked-out for this reservati…" at bounding box center [445, 197] width 431 height 29
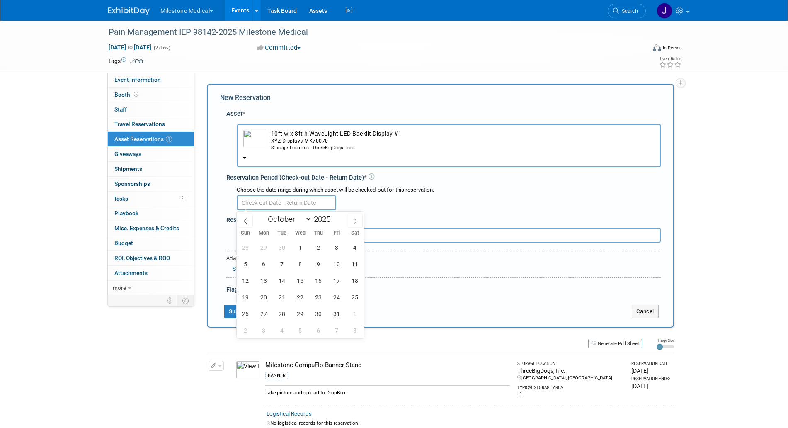
click at [304, 204] on input "text" at bounding box center [286, 202] width 99 height 15
click at [277, 295] on span "21" at bounding box center [282, 297] width 16 height 16
click at [250, 315] on span "26" at bounding box center [246, 314] width 16 height 16
type input "Oct 21, 2025 to Oct 26, 2025"
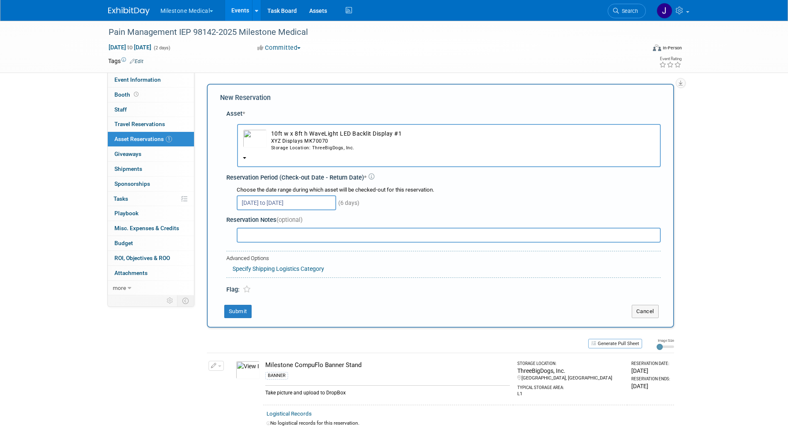
click at [283, 235] on input "text" at bounding box center [449, 235] width 424 height 15
click at [325, 392] on div "Take picture and upload to DropBox" at bounding box center [387, 390] width 245 height 11
copy tr "Take picture and upload to DropBox"
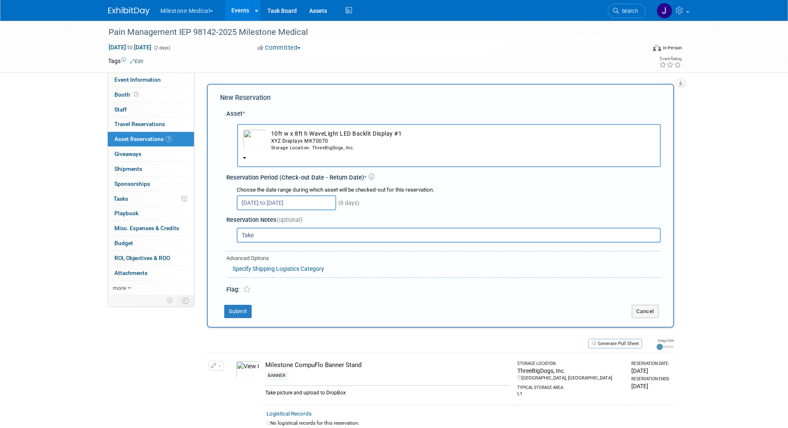
click at [366, 240] on input "Take" at bounding box center [449, 235] width 424 height 15
paste input "picture and upload to DropBox"
type input "Take picture and upload to DropBox"
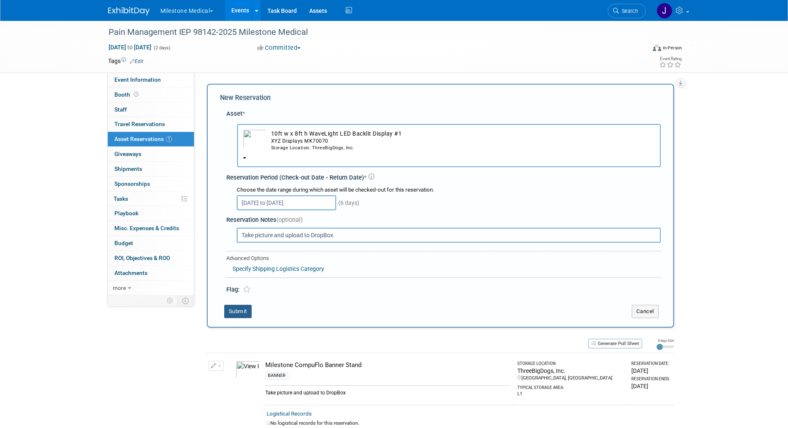
click at [242, 308] on button "Submit" at bounding box center [237, 311] width 27 height 13
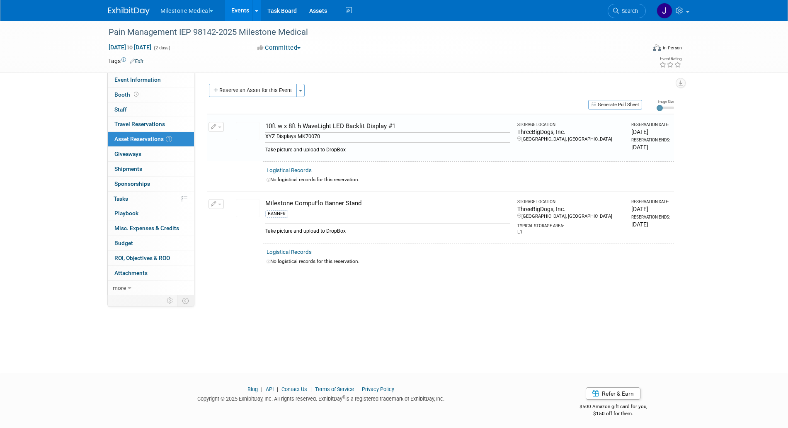
scroll to position [3, 0]
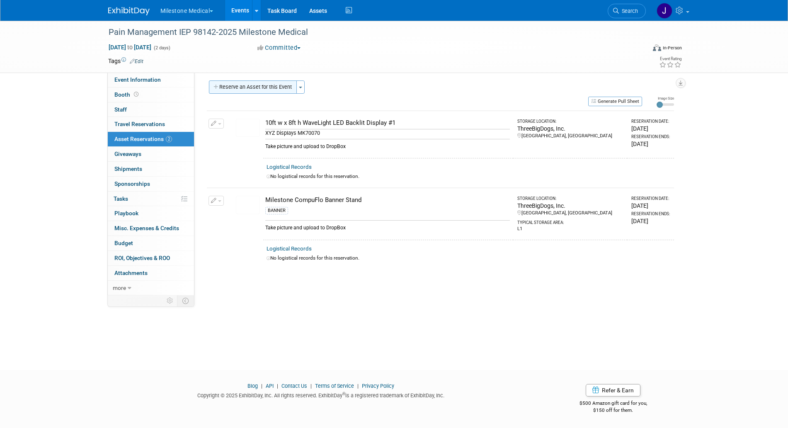
click at [221, 81] on button "Reserve an Asset for this Event" at bounding box center [253, 86] width 88 height 13
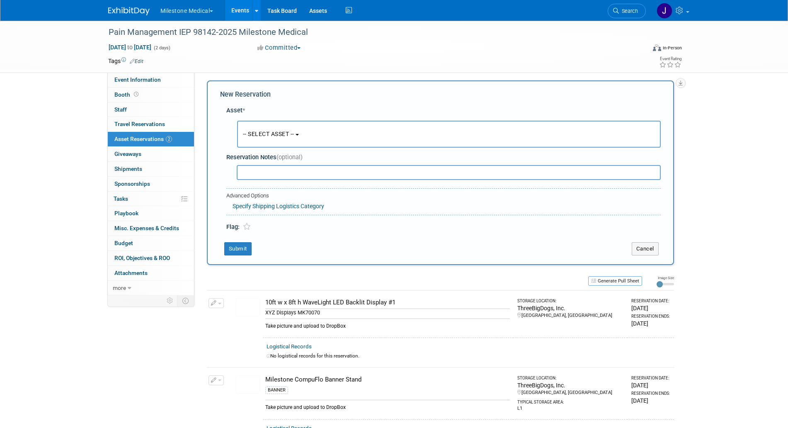
scroll to position [8, 0]
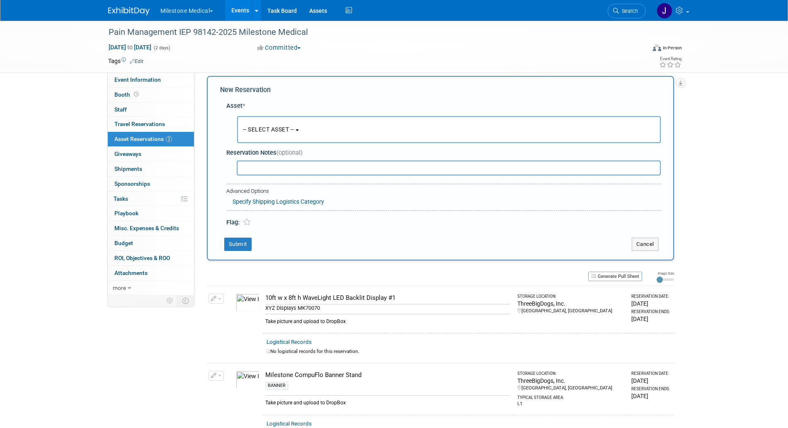
click at [274, 130] on span "-- SELECT ASSET --" at bounding box center [268, 129] width 51 height 7
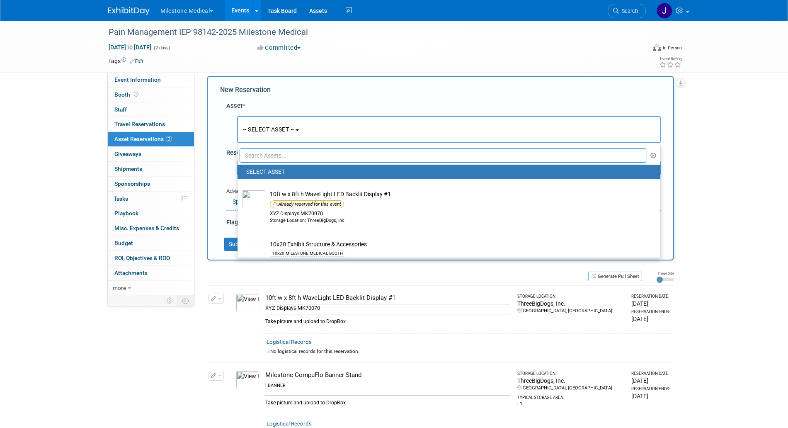
click at [288, 155] on input "text" at bounding box center [443, 155] width 407 height 14
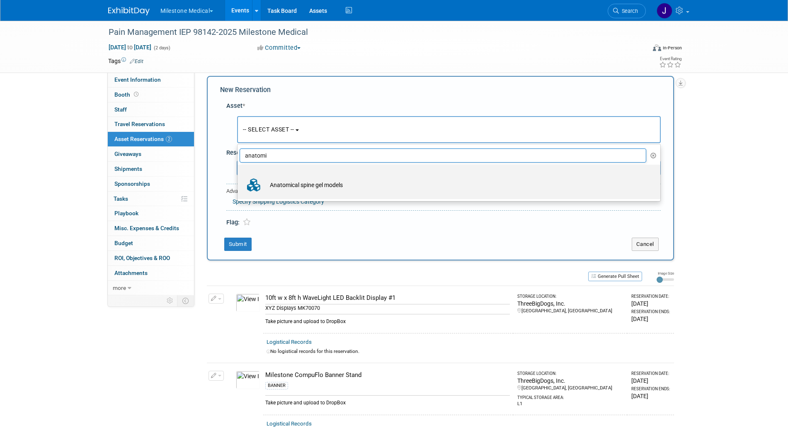
type input "anatomi"
click at [318, 182] on td "Anatomical spine gel models" at bounding box center [455, 185] width 378 height 18
click at [239, 175] on input "Anatomical spine gel models" at bounding box center [235, 171] width 5 height 5
select select "10717891"
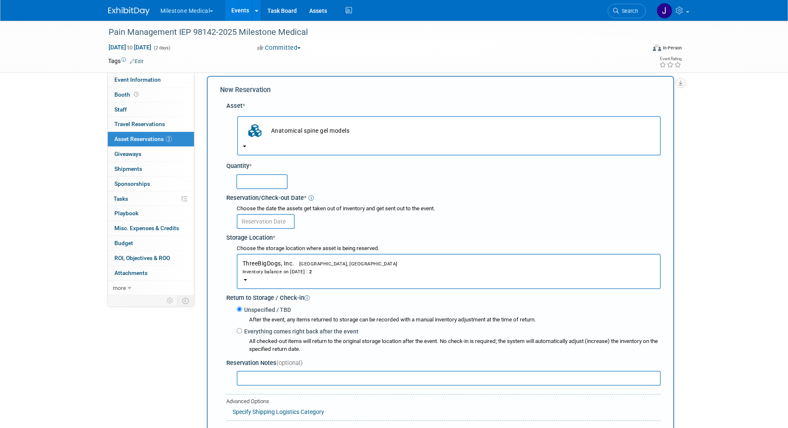
drag, startPoint x: 318, startPoint y: 182, endPoint x: 272, endPoint y: 183, distance: 45.6
click at [272, 183] on div at bounding box center [448, 181] width 425 height 16
click at [272, 183] on input "text" at bounding box center [261, 181] width 51 height 15
type input "3"
click at [282, 223] on input "text" at bounding box center [266, 221] width 58 height 15
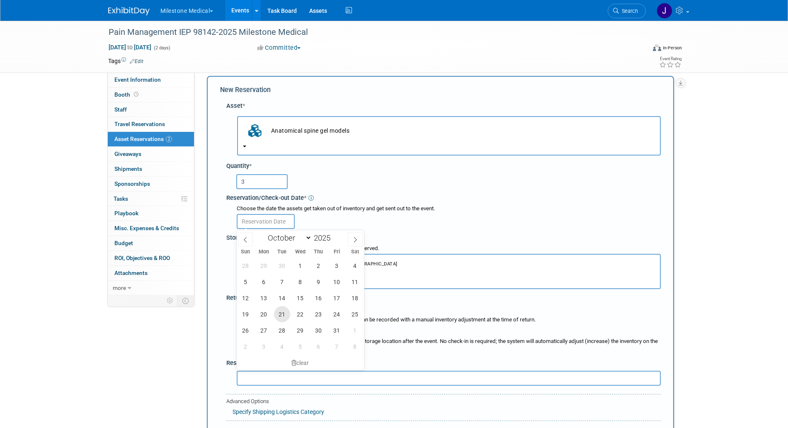
click at [277, 315] on span "21" at bounding box center [282, 314] width 16 height 16
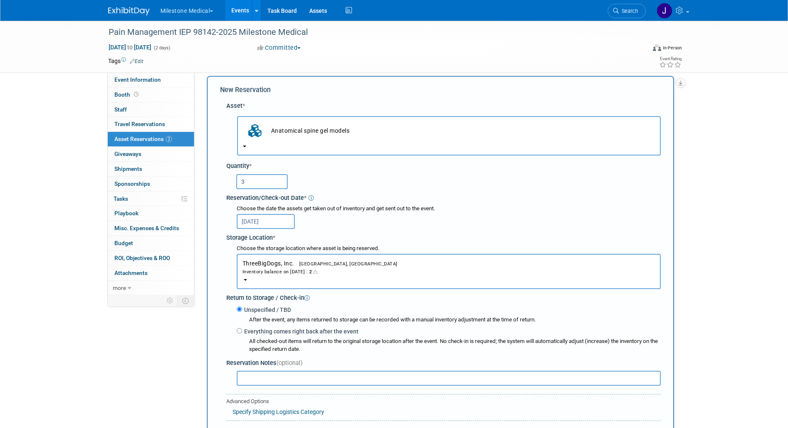
click at [276, 227] on input "Oct 21, 2025" at bounding box center [266, 221] width 58 height 15
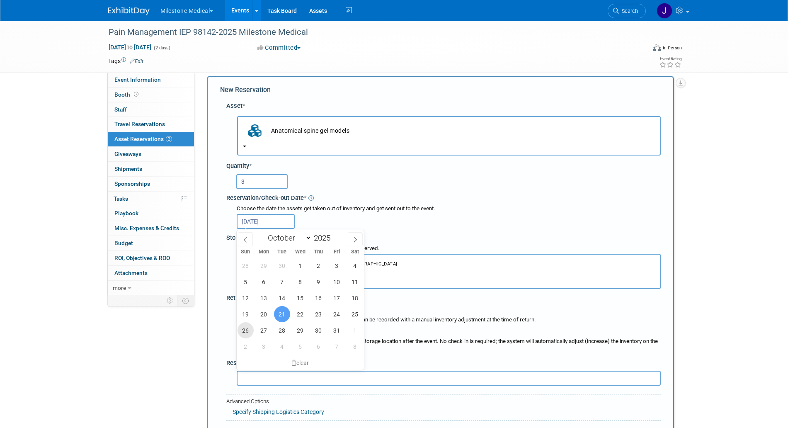
click at [247, 330] on span "26" at bounding box center [246, 330] width 16 height 16
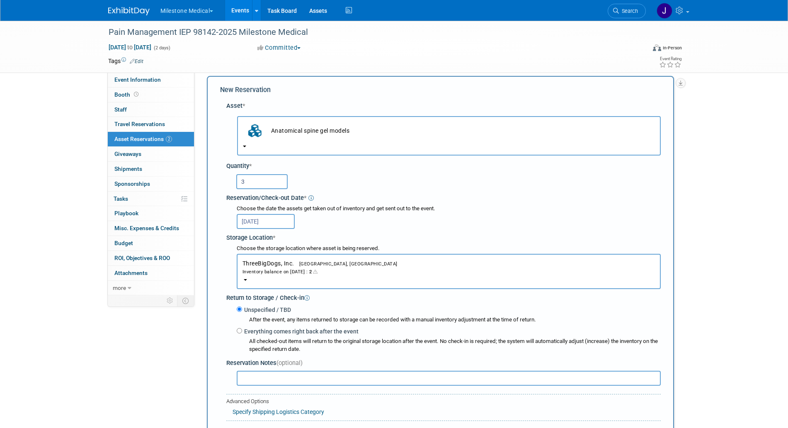
click at [274, 226] on input "Oct 26, 2025" at bounding box center [266, 221] width 58 height 15
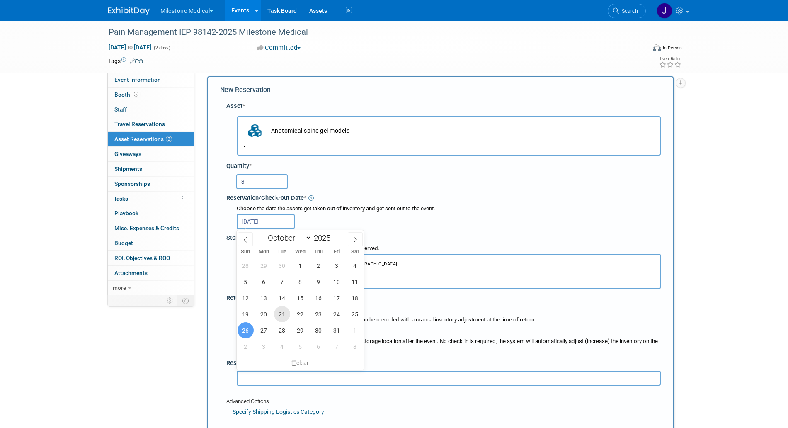
click at [282, 314] on span "21" at bounding box center [282, 314] width 16 height 16
type input "Oct 21, 2025"
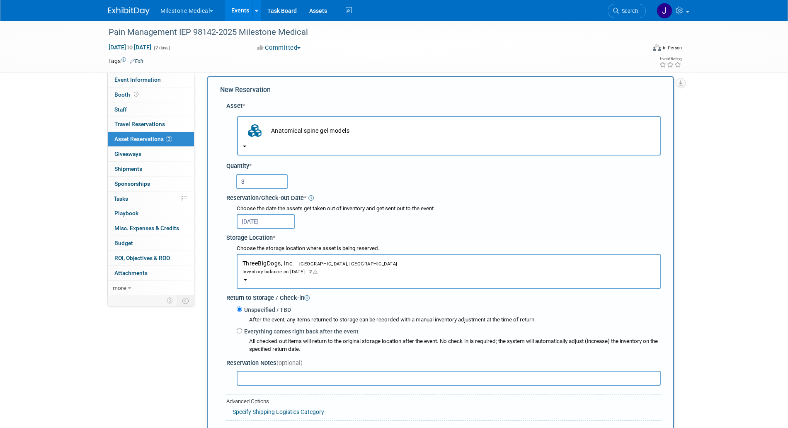
click at [273, 223] on input "Oct 21, 2025" at bounding box center [266, 221] width 58 height 15
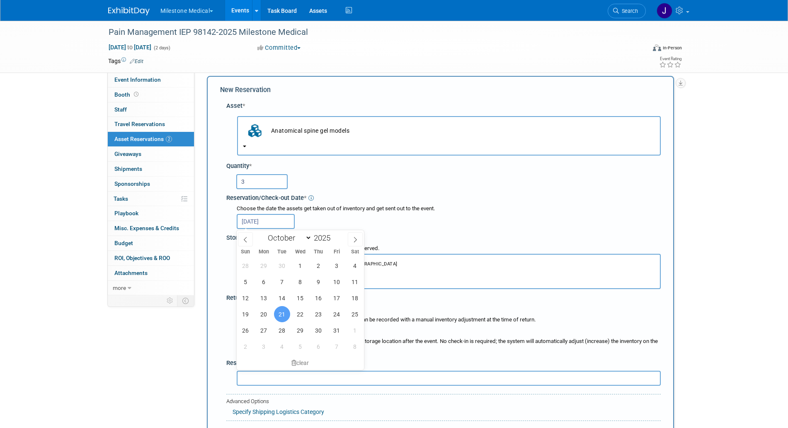
click at [385, 216] on div "Oct 21, 2025" at bounding box center [449, 221] width 424 height 16
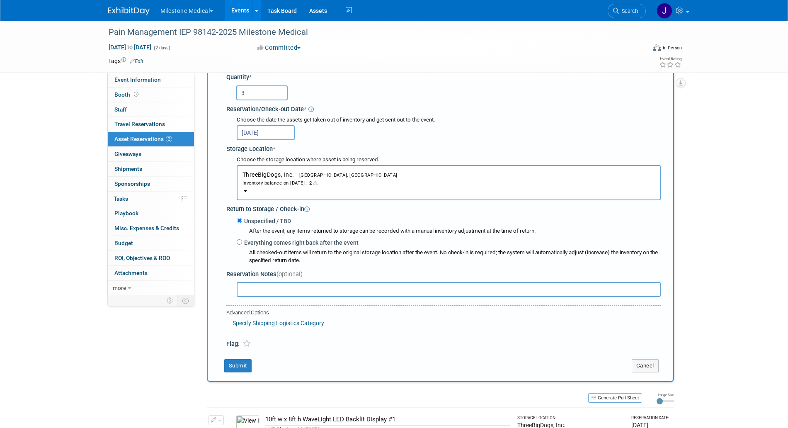
scroll to position [99, 0]
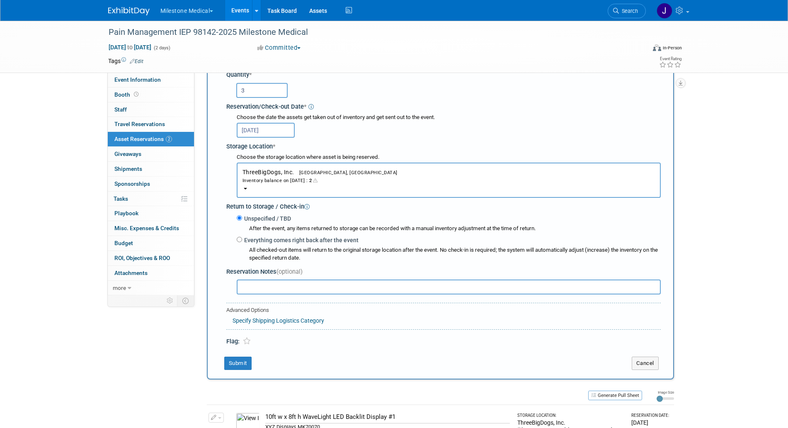
click at [312, 244] on label "Everything comes right back after the event" at bounding box center [300, 240] width 116 height 8
click at [242, 242] on input "Everything comes right back after the event" at bounding box center [239, 239] width 5 height 5
radio input "true"
select select "9"
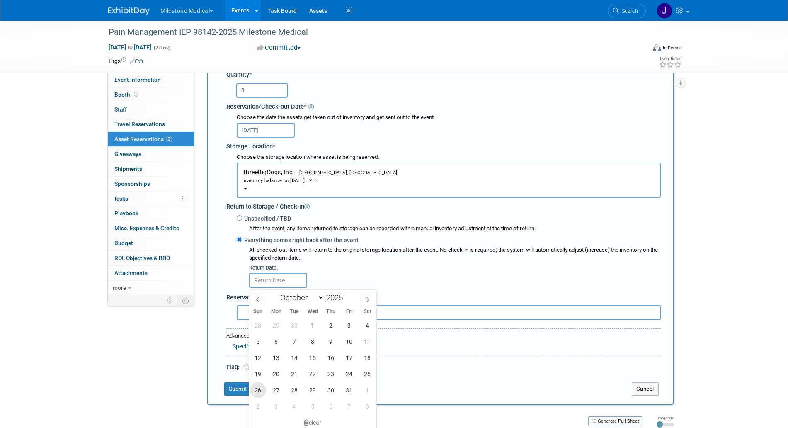
click at [265, 388] on span "26" at bounding box center [258, 390] width 16 height 16
type input "Oct 26, 2025"
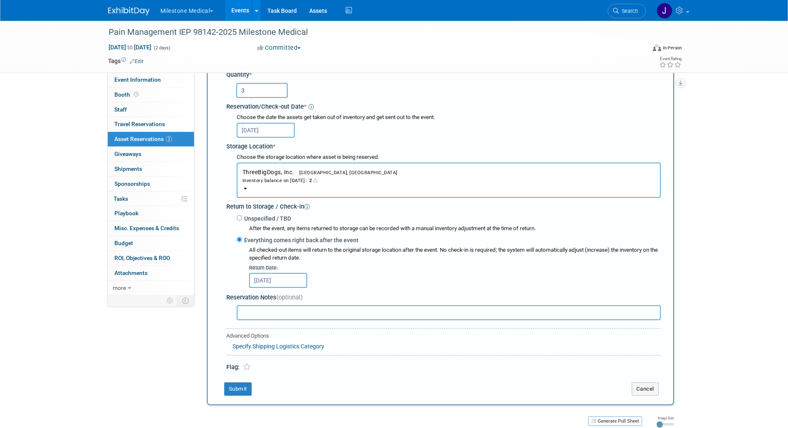
click at [273, 317] on input "text" at bounding box center [449, 312] width 424 height 15
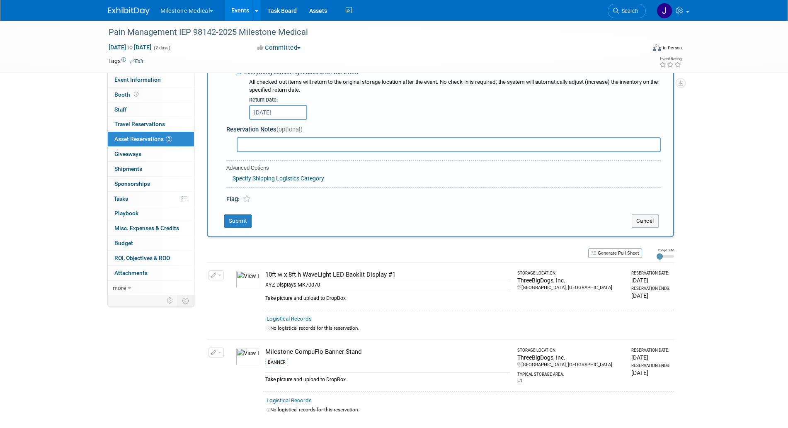
scroll to position [269, 0]
click at [311, 296] on div "Take picture and upload to DropBox" at bounding box center [387, 294] width 245 height 11
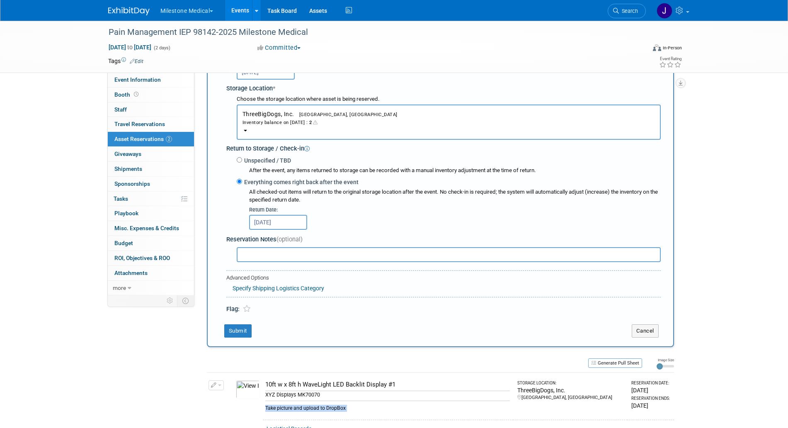
scroll to position [157, 0]
click at [301, 252] on input "text" at bounding box center [449, 255] width 424 height 15
click at [313, 257] on input "Wrapped in bubble on Milesone Medica shelf" at bounding box center [449, 255] width 424 height 15
click at [341, 258] on input "Wrapped in bubble on Milestone Medica shelf" at bounding box center [449, 255] width 424 height 15
type input "Wrapped in bubble on Milestone Medical shelf"
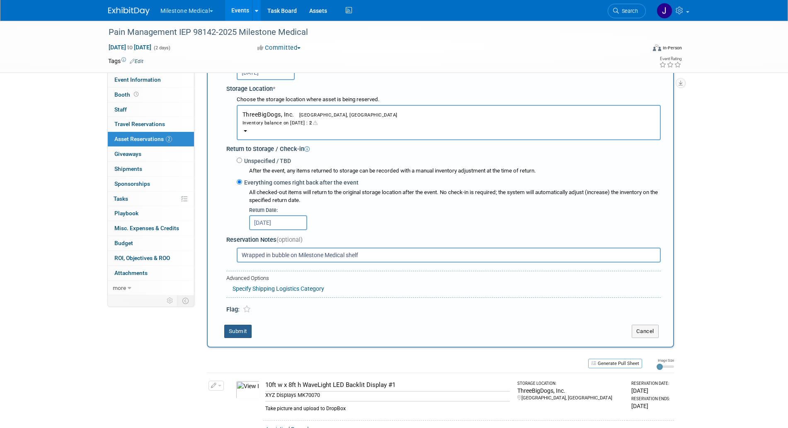
click at [243, 330] on button "Submit" at bounding box center [237, 331] width 27 height 13
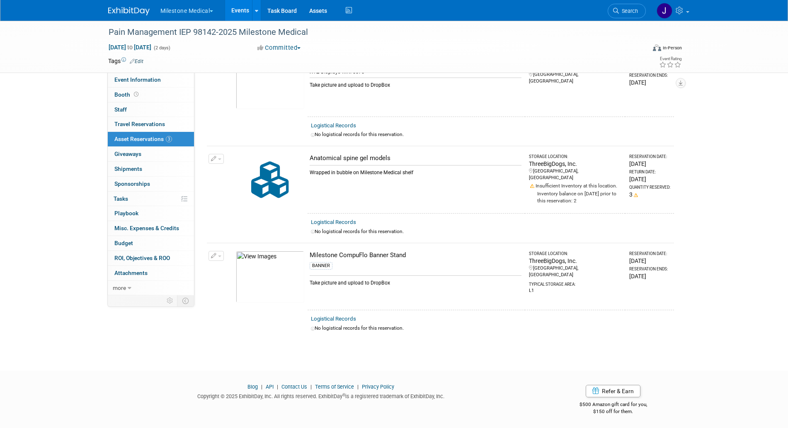
scroll to position [0, 0]
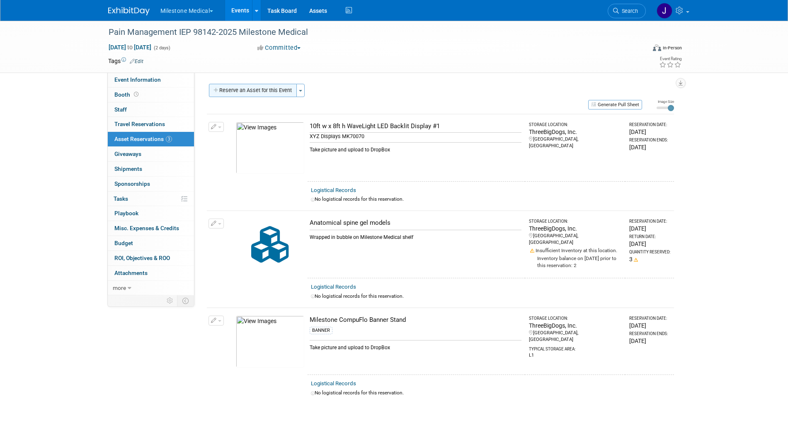
click at [272, 85] on button "Reserve an Asset for this Event" at bounding box center [253, 90] width 88 height 13
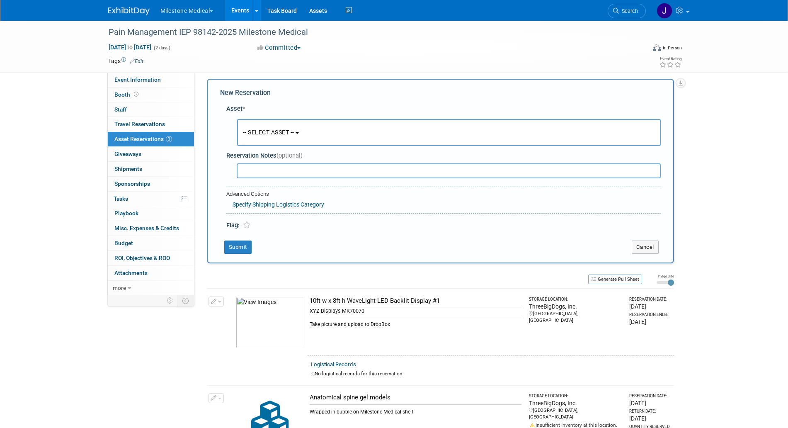
scroll to position [8, 0]
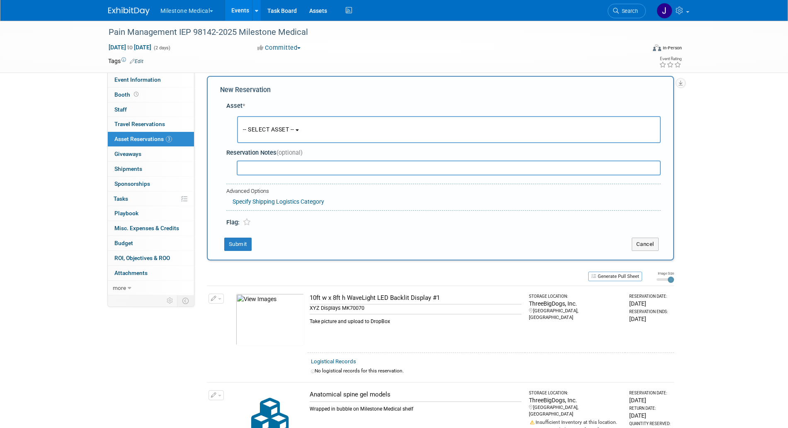
click at [294, 128] on span "-- SELECT ASSET --" at bounding box center [268, 129] width 51 height 7
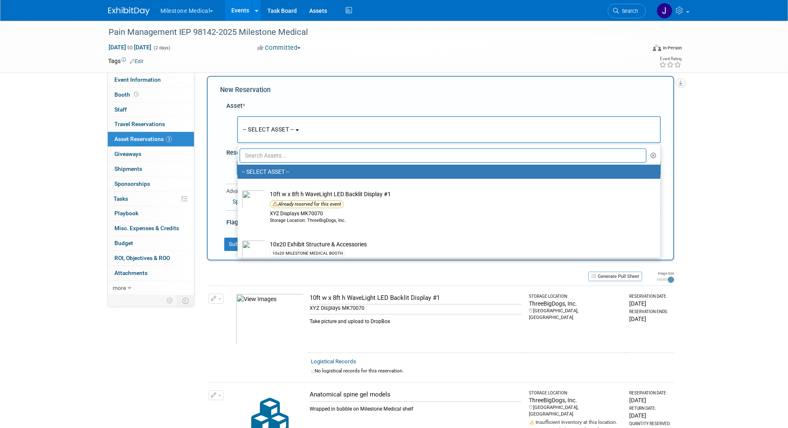
click at [301, 156] on input "text" at bounding box center [443, 155] width 407 height 14
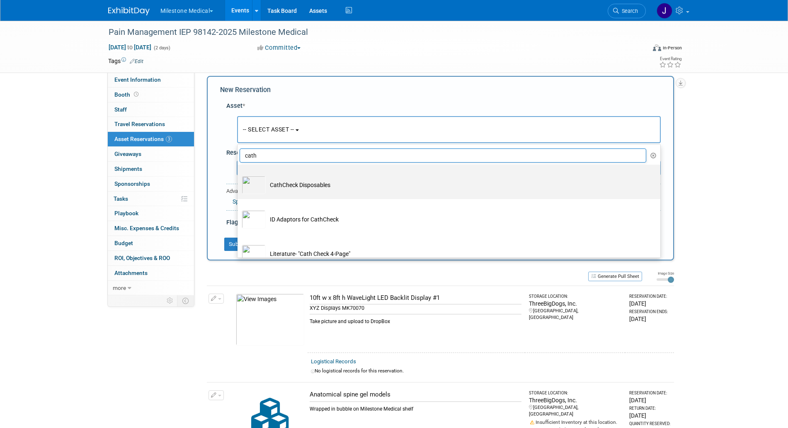
type input "cath"
click at [310, 175] on label "CathCheck Disposables" at bounding box center [447, 181] width 410 height 31
click at [239, 175] on input "CathCheck Disposables" at bounding box center [235, 171] width 5 height 5
select select "10717635"
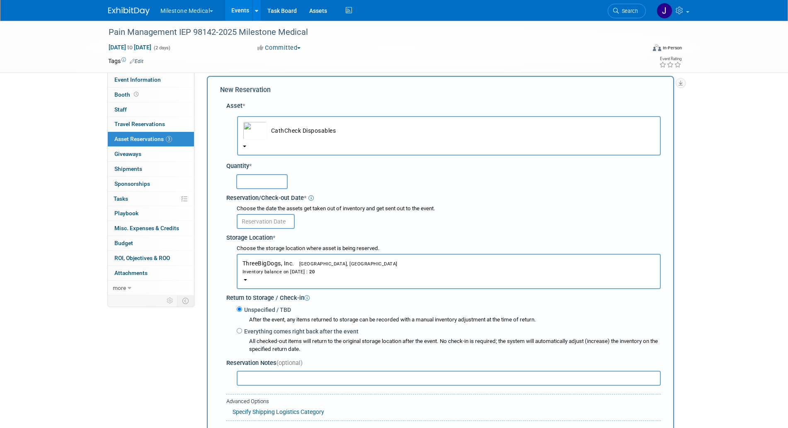
click at [278, 179] on input "text" at bounding box center [261, 181] width 51 height 15
type input "2"
click at [283, 224] on body "Milestone Medical Explore: My Workspaces 28 Go to Workspace: Accutron Axiodent …" at bounding box center [394, 206] width 788 height 428
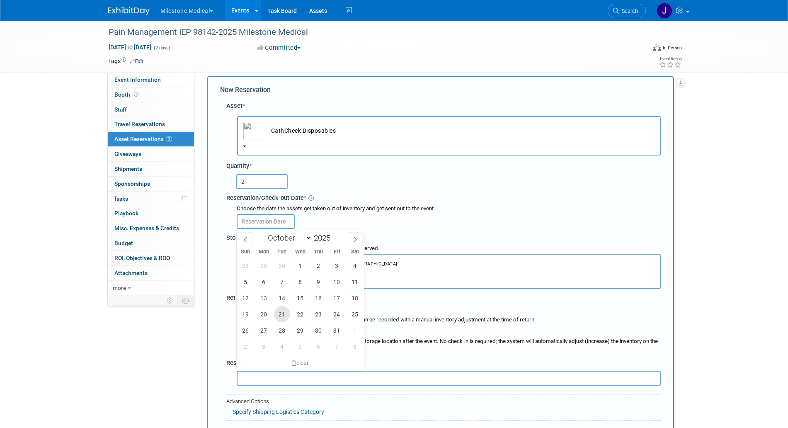
click at [282, 315] on span "21" at bounding box center [282, 314] width 16 height 16
type input "Oct 21, 2025"
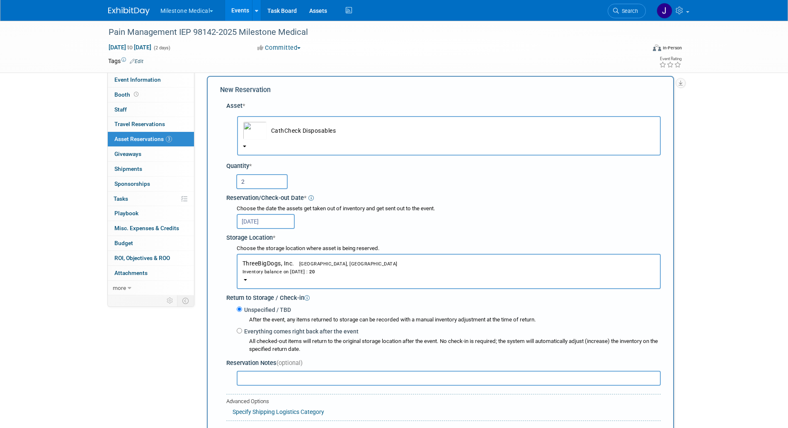
click at [273, 332] on label "Everything comes right back after the event" at bounding box center [300, 331] width 116 height 8
click at [242, 332] on input "Everything comes right back after the event" at bounding box center [239, 330] width 5 height 5
radio input "true"
select select "9"
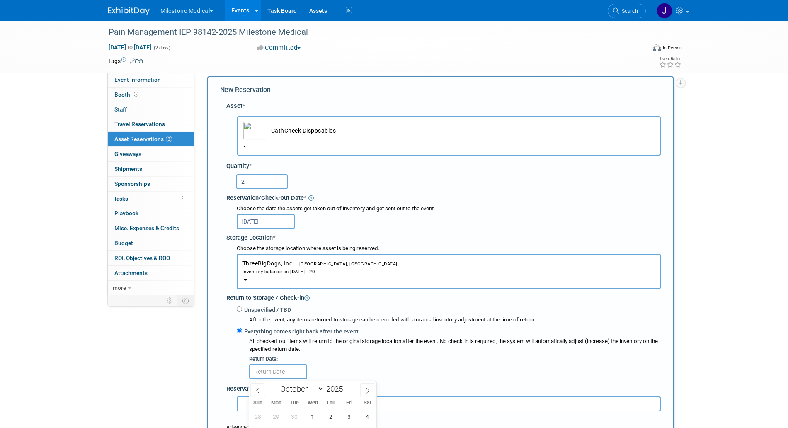
click at [274, 318] on div "After the event, any items returned to storage can be recorded with a manual in…" at bounding box center [449, 319] width 424 height 10
click at [276, 313] on label "Unspecified / TBD" at bounding box center [266, 310] width 49 height 8
click at [242, 312] on input "Unspecified / TBD" at bounding box center [239, 308] width 5 height 5
radio input "true"
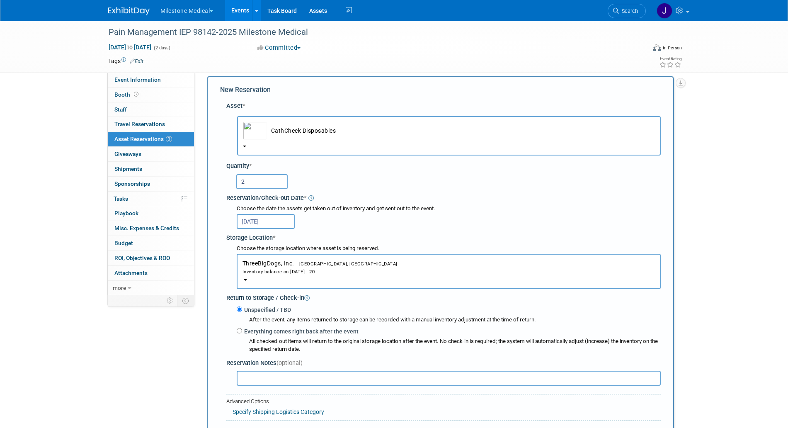
click at [286, 374] on input "text" at bounding box center [449, 378] width 424 height 15
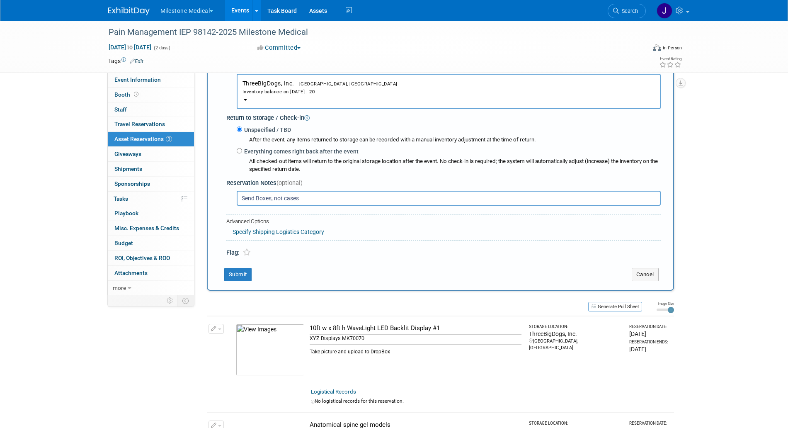
scroll to position [194, 0]
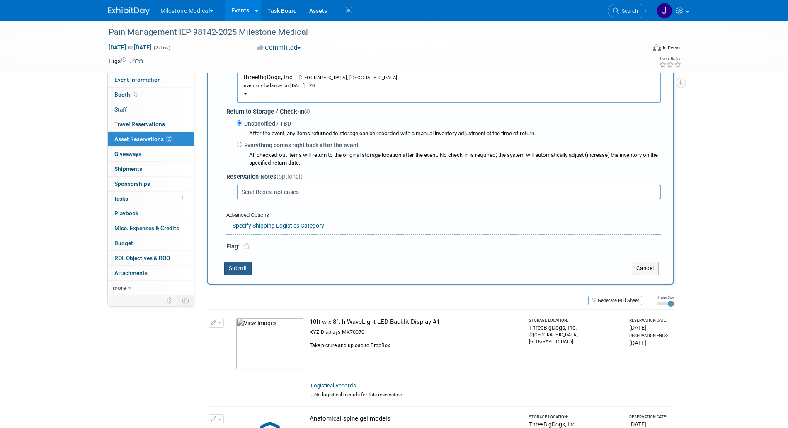
type input "Send Boxes, not cases"
click at [237, 270] on button "Submit" at bounding box center [237, 268] width 27 height 13
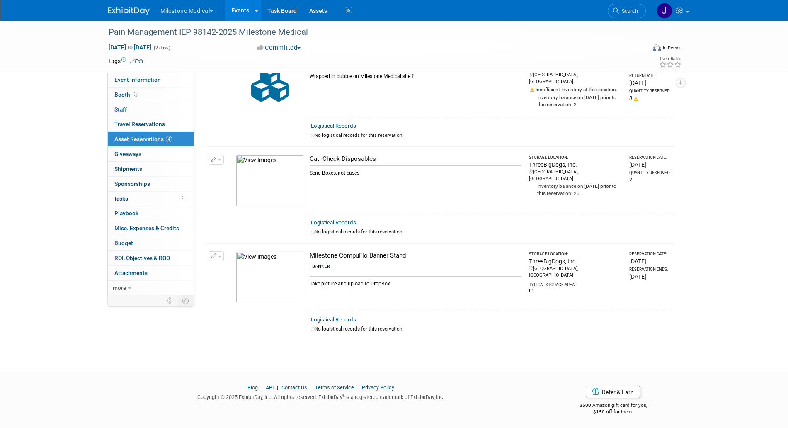
scroll to position [0, 0]
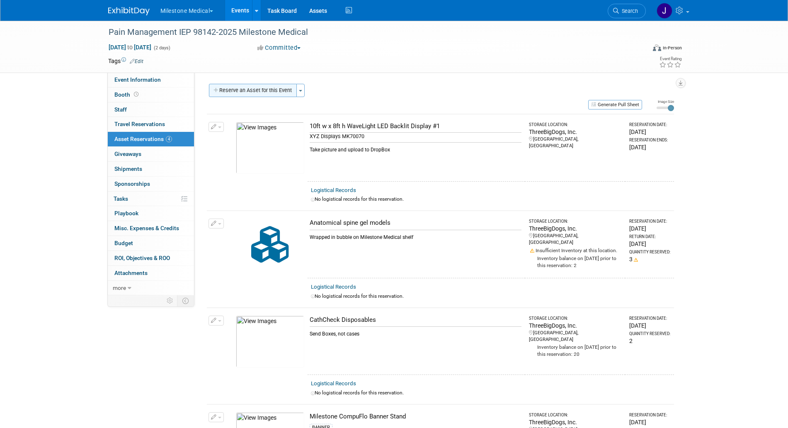
click at [278, 87] on button "Reserve an Asset for this Event" at bounding box center [253, 90] width 88 height 13
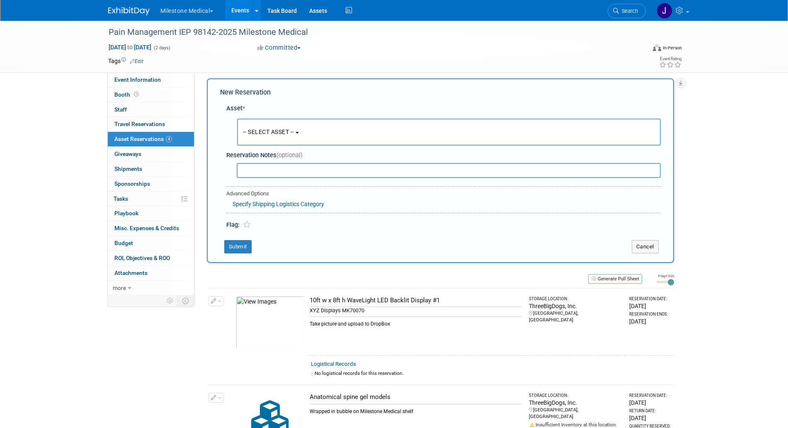
scroll to position [8, 0]
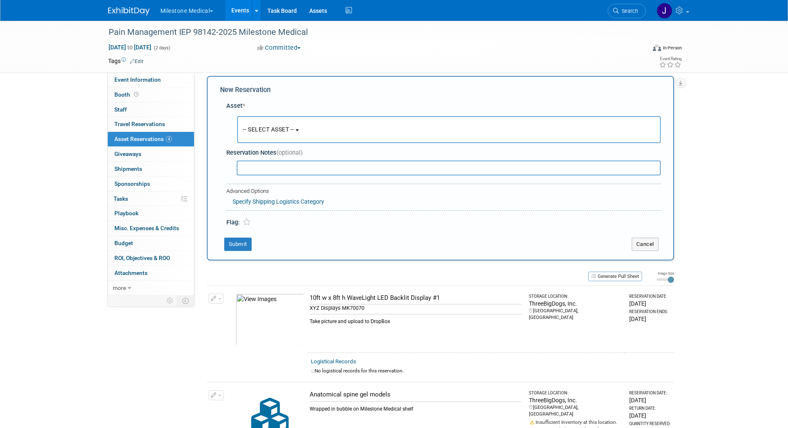
click at [278, 119] on button "-- SELECT ASSET --" at bounding box center [449, 129] width 424 height 27
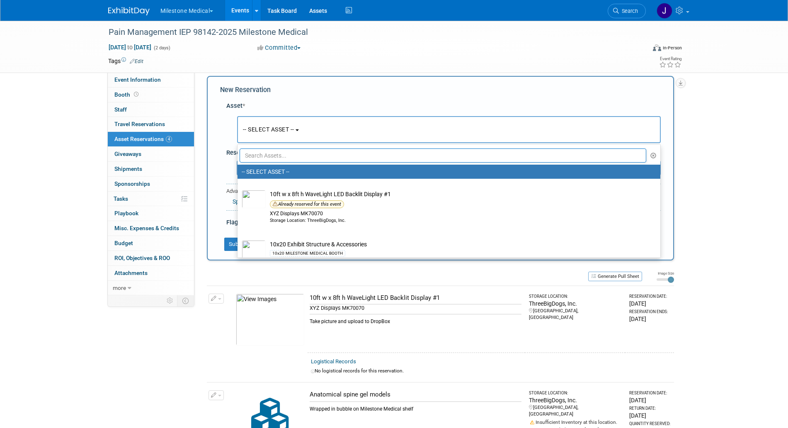
click at [278, 158] on input "text" at bounding box center [443, 155] width 407 height 14
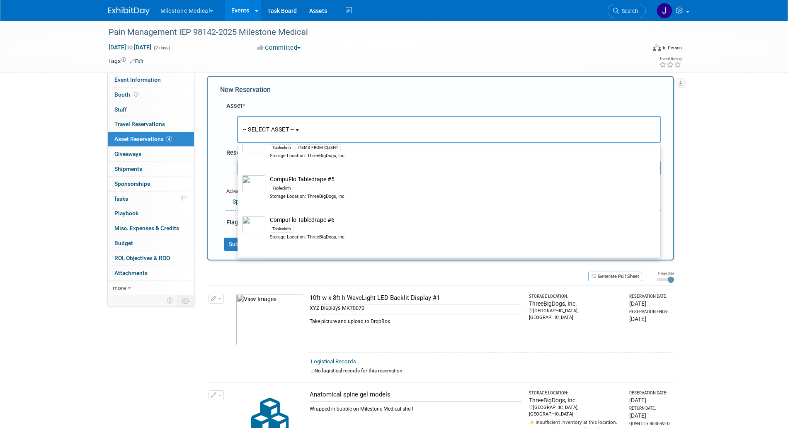
scroll to position [0, 0]
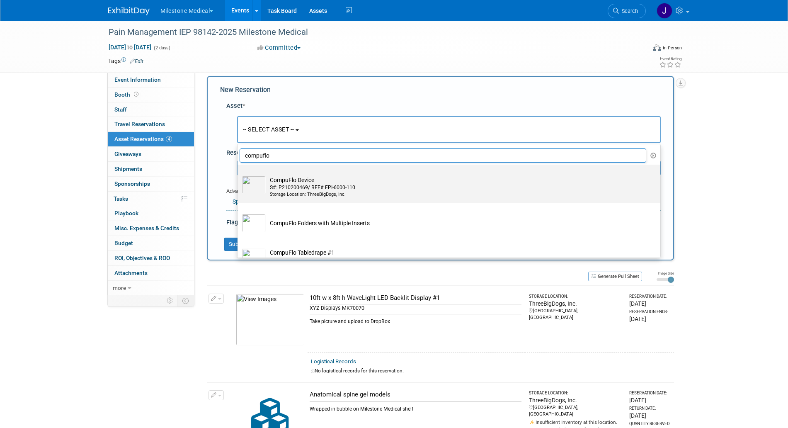
type input "compuflo"
click at [328, 178] on td "CompuFlo Device S#: P210200469/ REF# EPI-6000-110 Storage Location: ThreeBigDog…" at bounding box center [455, 187] width 378 height 22
click at [239, 175] on input "CompuFlo Device S#: P210200469/ REF# EPI-6000-110 Storage Location: ThreeBigDog…" at bounding box center [235, 171] width 5 height 5
select select "10717672"
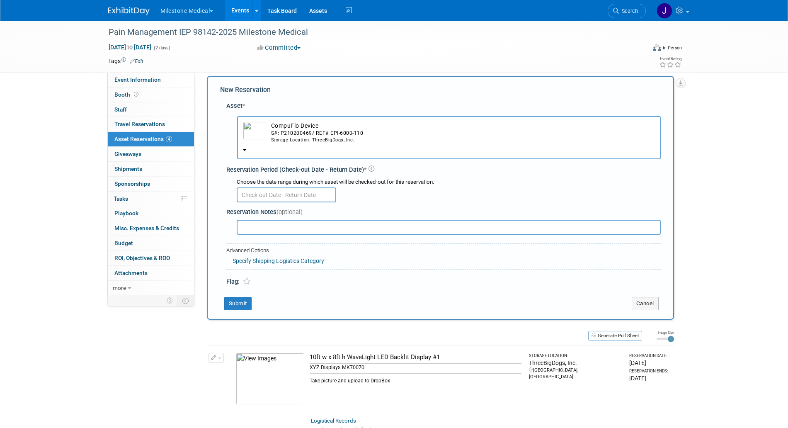
click at [293, 192] on input "text" at bounding box center [286, 194] width 99 height 15
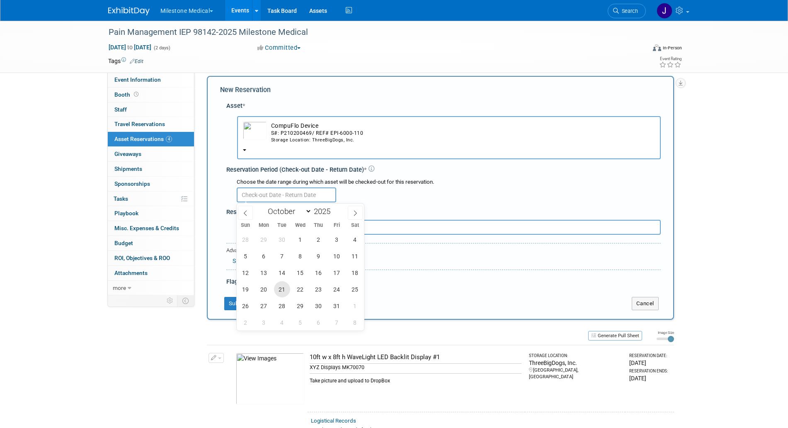
click at [275, 289] on span "21" at bounding box center [282, 289] width 16 height 16
click at [249, 311] on span "26" at bounding box center [246, 306] width 16 height 16
type input "Oct 21, 2025 to Oct 26, 2025"
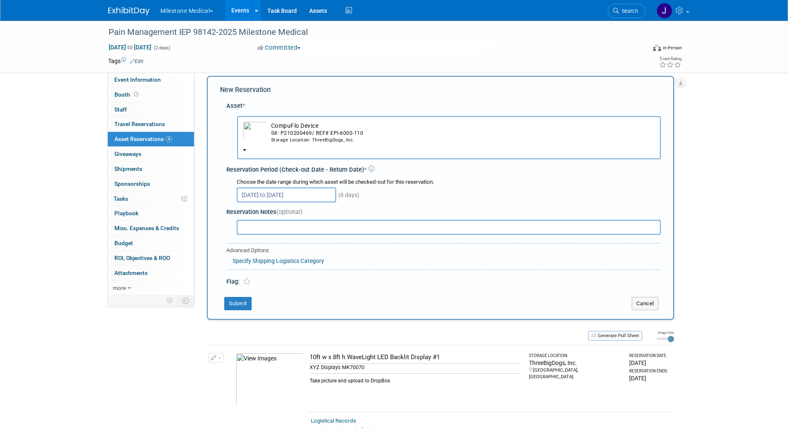
click at [284, 232] on input "text" at bounding box center [449, 227] width 424 height 15
click at [285, 230] on input "Stored in manufactring box" at bounding box center [449, 227] width 424 height 15
type input "Stored in manufacturing box"
click at [244, 309] on button "Submit" at bounding box center [237, 303] width 27 height 13
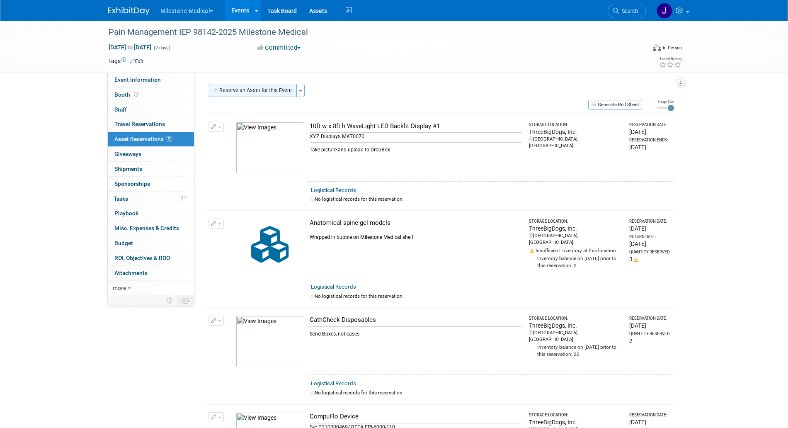
click at [270, 88] on button "Reserve an Asset for this Event" at bounding box center [253, 90] width 88 height 13
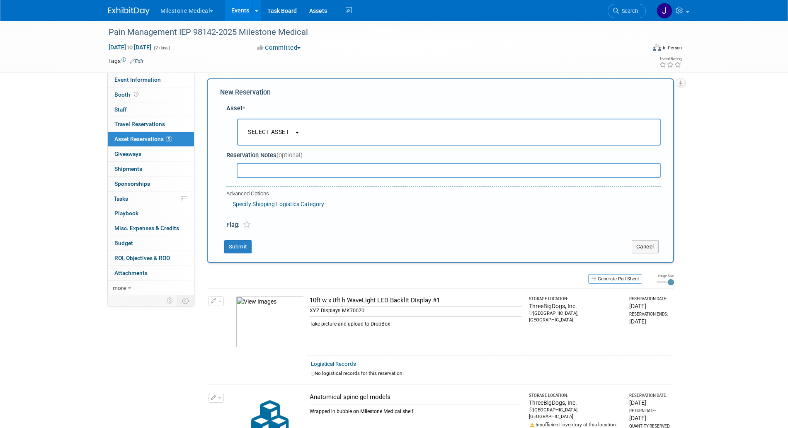
scroll to position [8, 0]
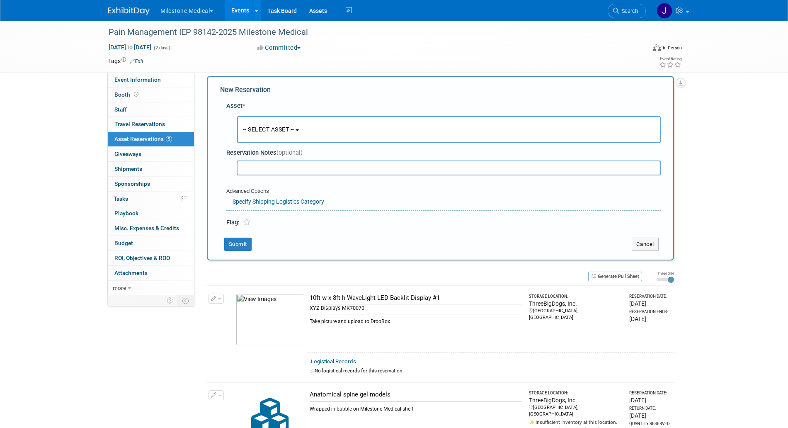
click at [268, 138] on button "-- SELECT ASSET --" at bounding box center [449, 129] width 424 height 27
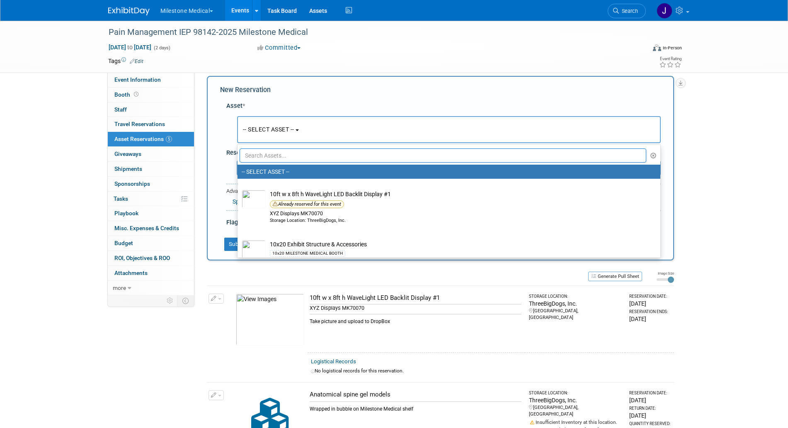
click at [274, 162] on input "text" at bounding box center [443, 155] width 407 height 14
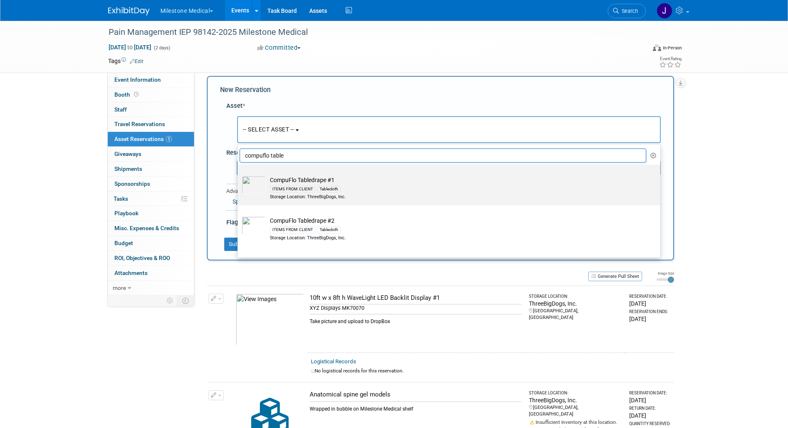
type input "compuflo table"
click at [318, 172] on label "CompuFlo Tabledrape #1 ITEMS FROM CLIENT Tablecloth Storage Location: ThreeBigD…" at bounding box center [447, 184] width 410 height 37
click at [239, 172] on input "CompuFlo Tabledrape #1 ITEMS FROM CLIENT Tablecloth Storage Location: ThreeBigD…" at bounding box center [235, 171] width 5 height 5
select select "10697047"
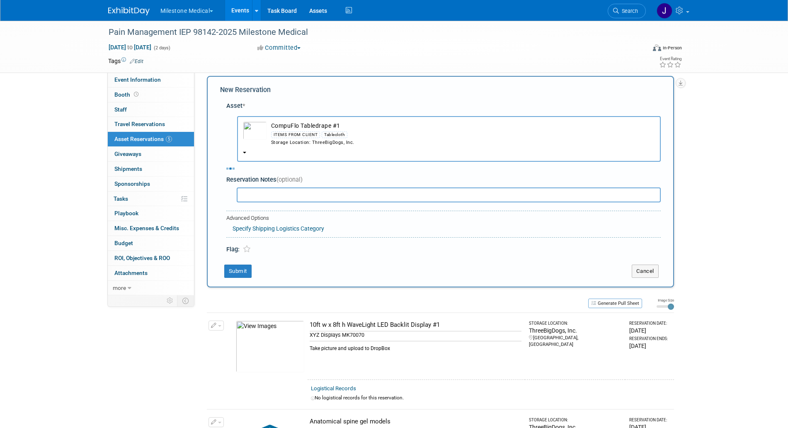
select select "9"
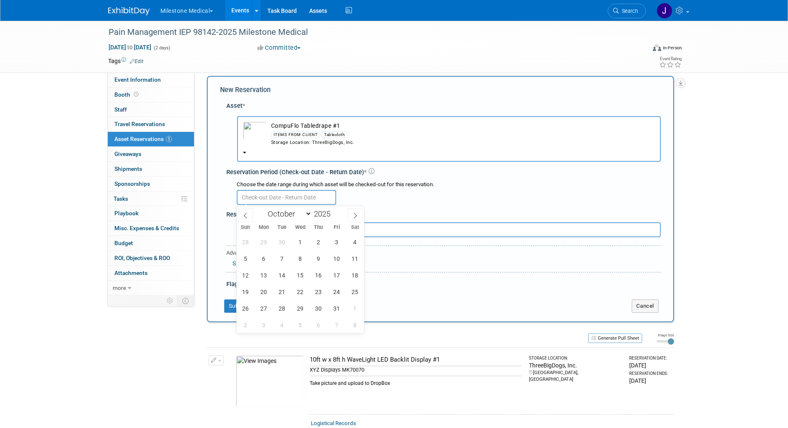
click at [317, 204] on input "text" at bounding box center [286, 197] width 99 height 15
click at [282, 289] on span "21" at bounding box center [282, 292] width 16 height 16
click at [248, 309] on span "26" at bounding box center [246, 308] width 16 height 16
type input "Oct 21, 2025 to Oct 26, 2025"
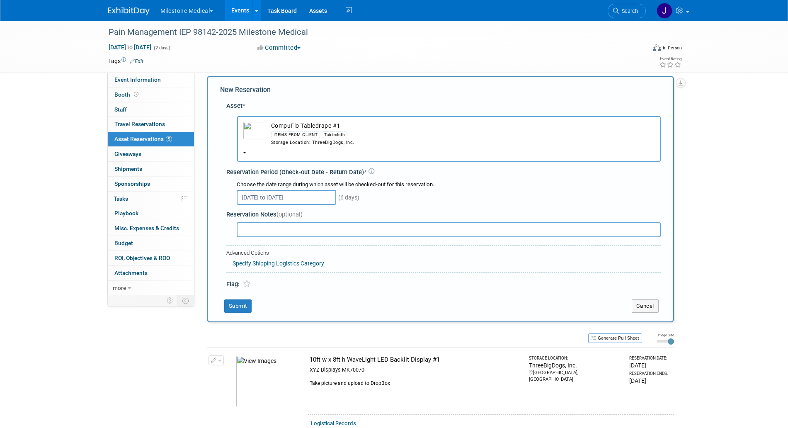
click at [289, 222] on div at bounding box center [445, 229] width 431 height 17
click at [287, 230] on input "text" at bounding box center [449, 229] width 424 height 15
click at [308, 382] on td "10ft w x 8ft h WaveLight LED Backlit Display #1 XYZ Displays MK70070 Take pictu…" at bounding box center [416, 380] width 217 height 67
drag, startPoint x: 311, startPoint y: 382, endPoint x: 410, endPoint y: 376, distance: 100.1
click at [389, 376] on div "Take picture and upload to DropBox" at bounding box center [416, 381] width 212 height 11
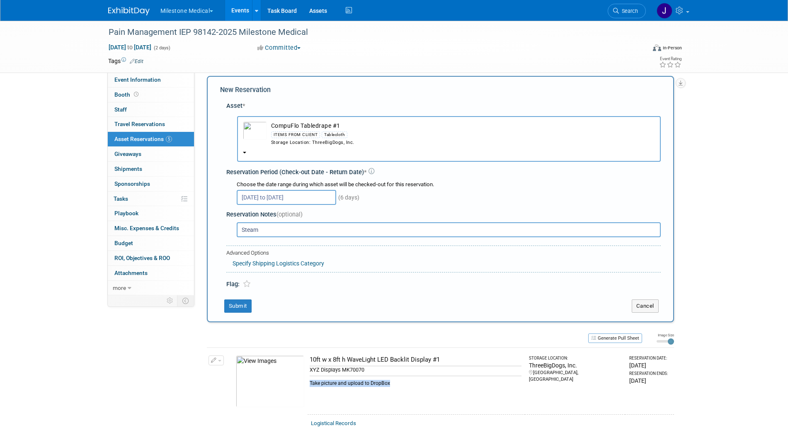
copy div "Take picture and upload to DropBox"
click at [374, 227] on input "Steam" at bounding box center [449, 229] width 424 height 15
paste input "Take picture and upload to DropBox"
type input "Steam Take picture and upload to DropBox"
click at [234, 305] on button "Submit" at bounding box center [237, 305] width 27 height 13
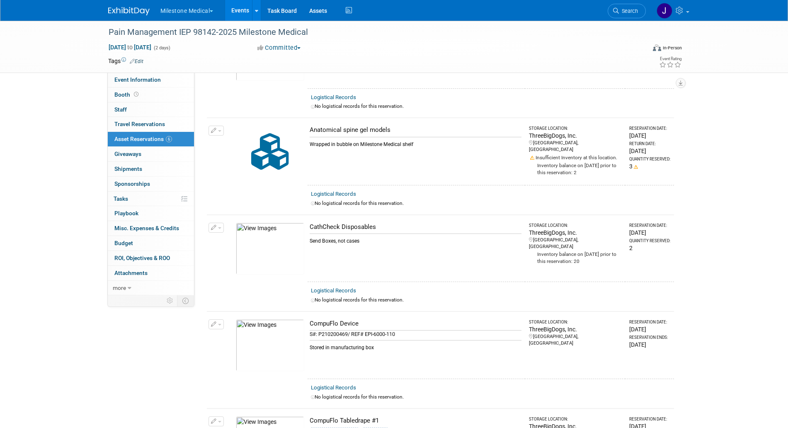
scroll to position [0, 0]
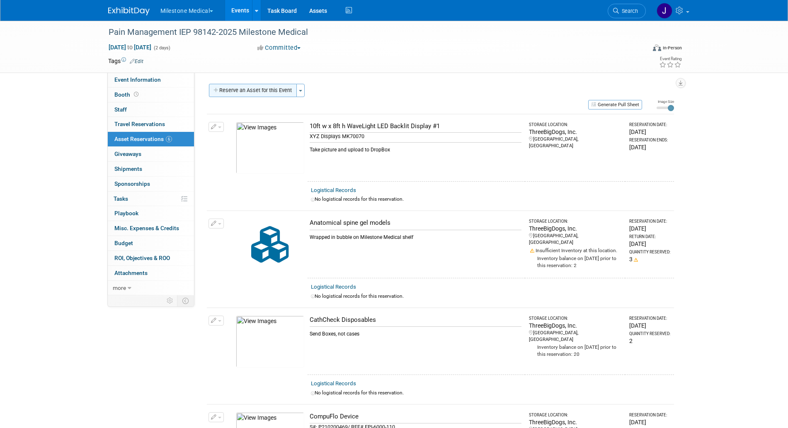
click at [266, 90] on button "Reserve an Asset for this Event" at bounding box center [253, 90] width 88 height 13
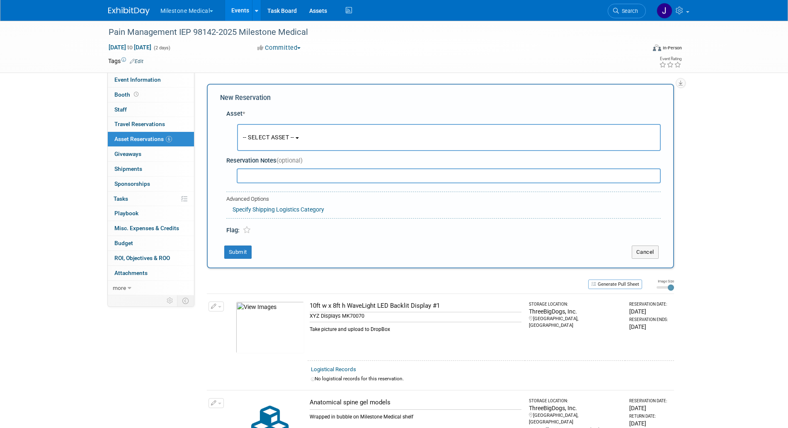
scroll to position [8, 0]
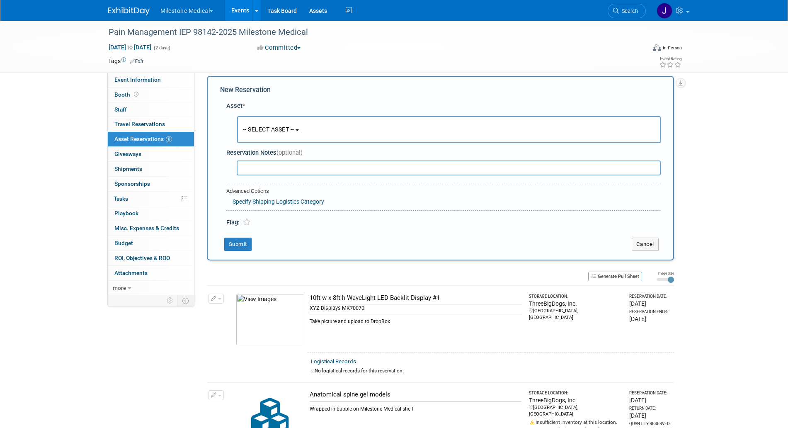
click at [288, 123] on button "-- SELECT ASSET --" at bounding box center [449, 129] width 424 height 27
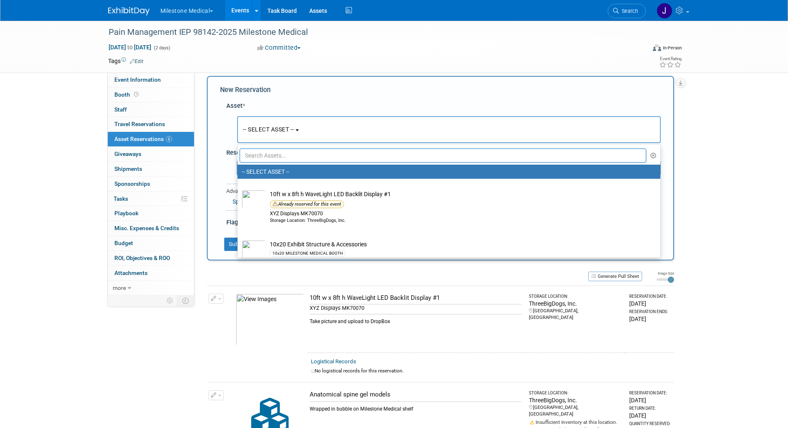
click at [290, 150] on input "text" at bounding box center [443, 155] width 407 height 14
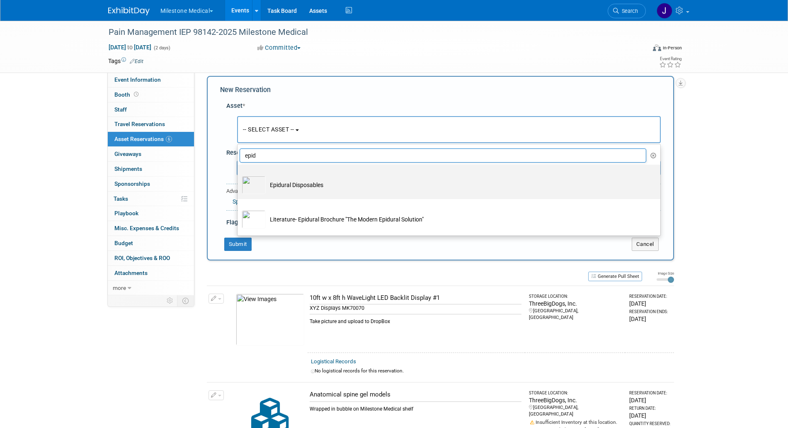
type input "epid"
click at [294, 179] on td "Epidural Disposables" at bounding box center [455, 185] width 378 height 18
click at [239, 175] on input "Epidural Disposables" at bounding box center [235, 171] width 5 height 5
select select "10717634"
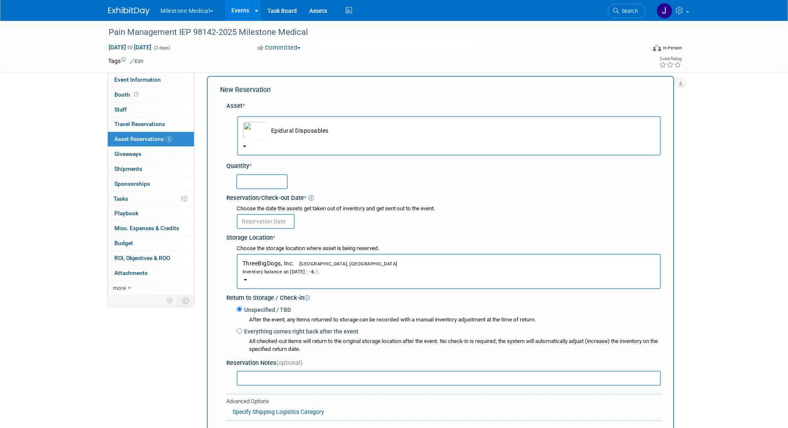
click at [265, 182] on input "text" at bounding box center [261, 181] width 51 height 15
type input "6"
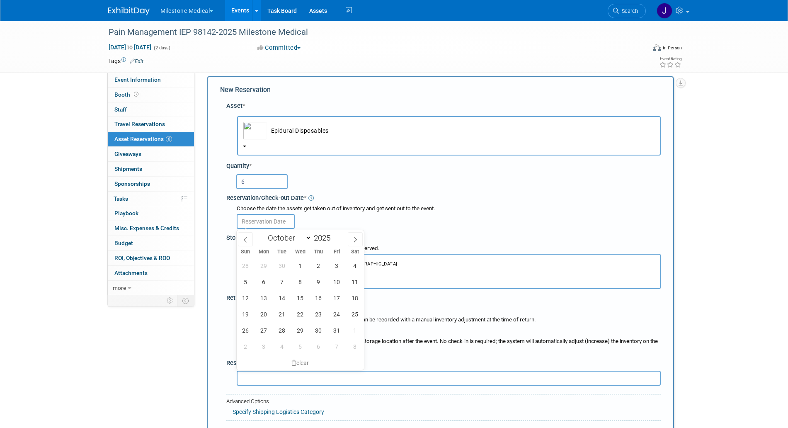
click at [269, 220] on input "text" at bounding box center [266, 221] width 58 height 15
click at [278, 318] on span "21" at bounding box center [282, 314] width 16 height 16
type input "Oct 21, 2025"
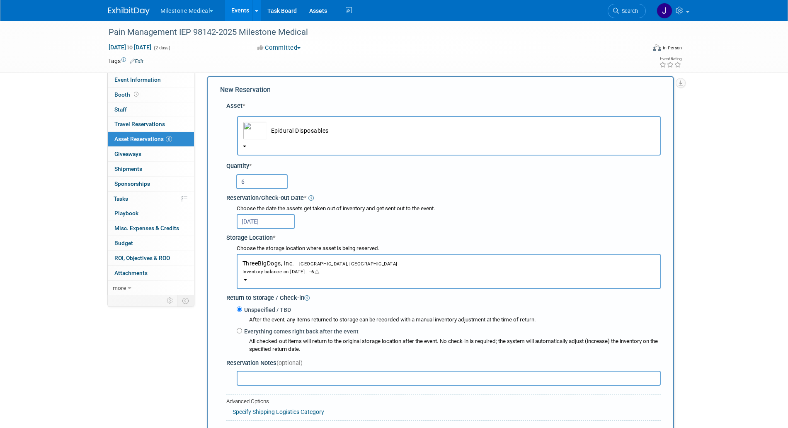
click at [266, 374] on input "text" at bounding box center [449, 378] width 424 height 15
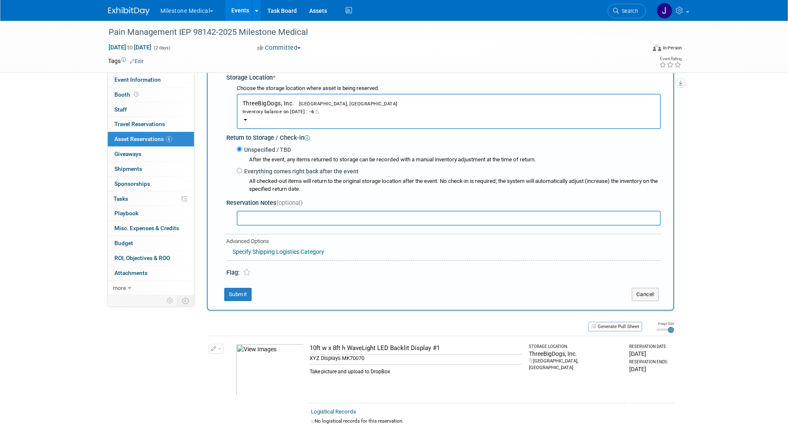
scroll to position [176, 0]
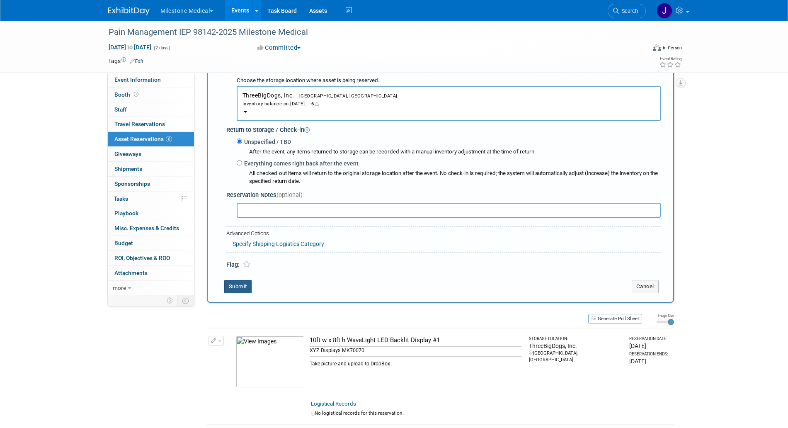
click at [247, 292] on button "Submit" at bounding box center [237, 286] width 27 height 13
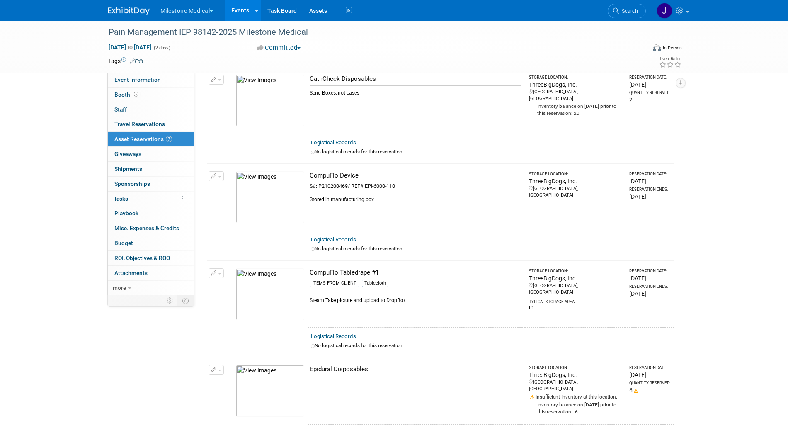
scroll to position [0, 0]
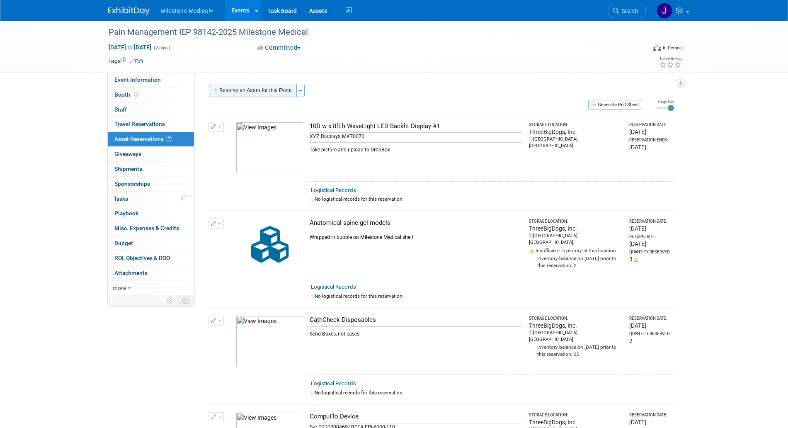
click at [276, 92] on button "Reserve an Asset for this Event" at bounding box center [253, 90] width 88 height 13
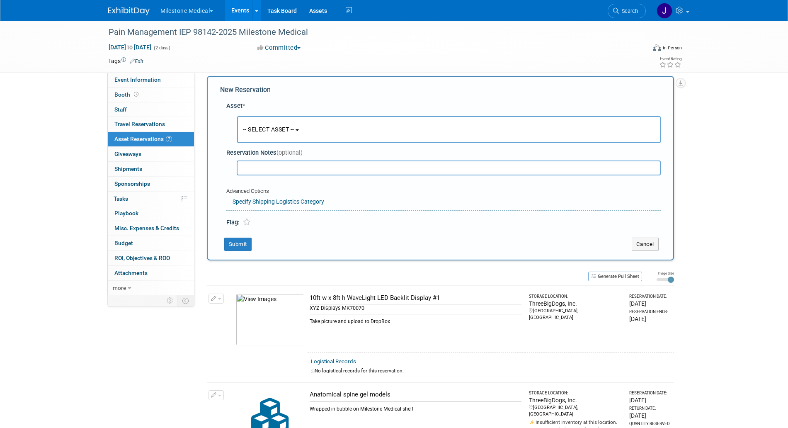
scroll to position [1, 0]
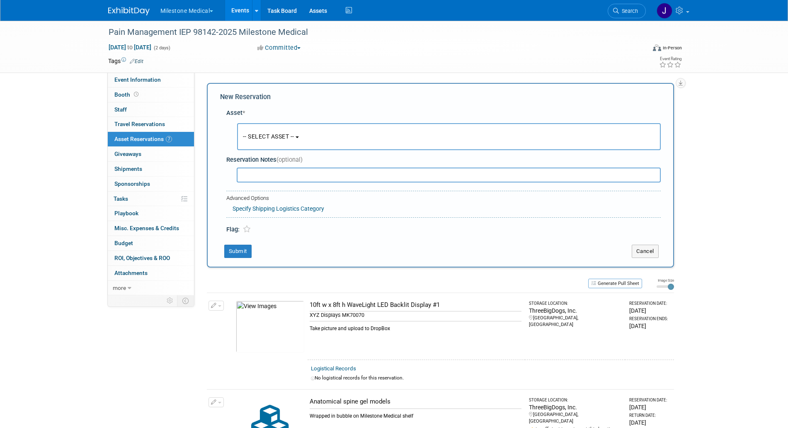
click at [303, 149] on button "-- SELECT ASSET --" at bounding box center [449, 136] width 424 height 27
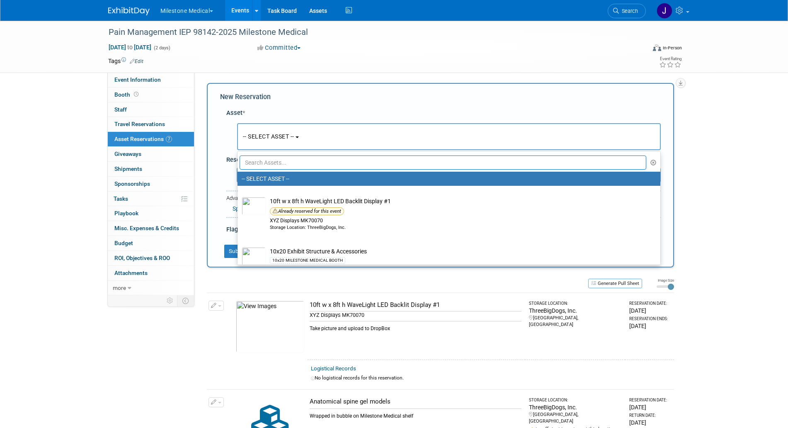
click at [303, 164] on input "text" at bounding box center [443, 162] width 407 height 14
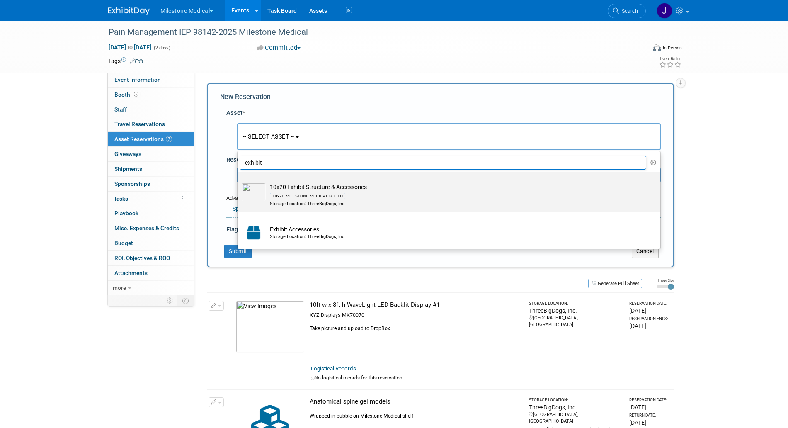
scroll to position [26, 0]
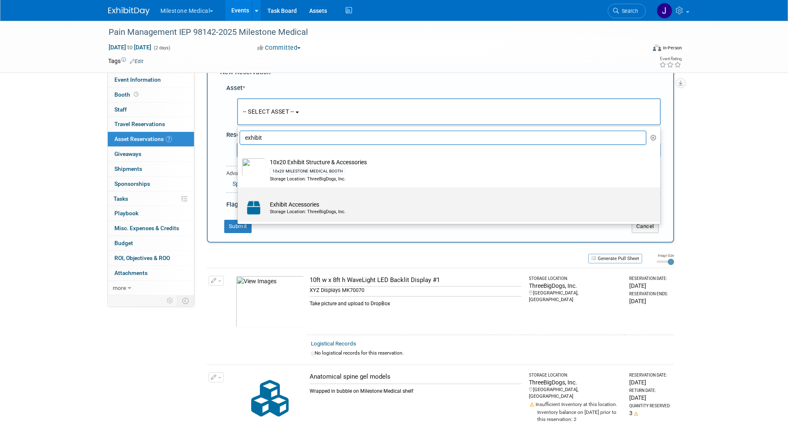
type input "exhibit"
click at [317, 205] on td "Exhibit Accessories Storage Location: ThreeBigDogs, Inc." at bounding box center [455, 208] width 378 height 18
click at [239, 197] on input "Exhibit Accessories Storage Location: ThreeBigDogs, Inc." at bounding box center [235, 194] width 5 height 5
select select "10717646"
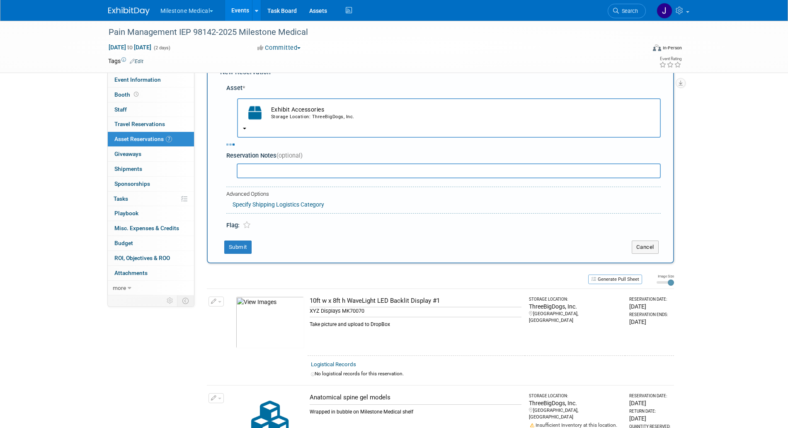
select select "9"
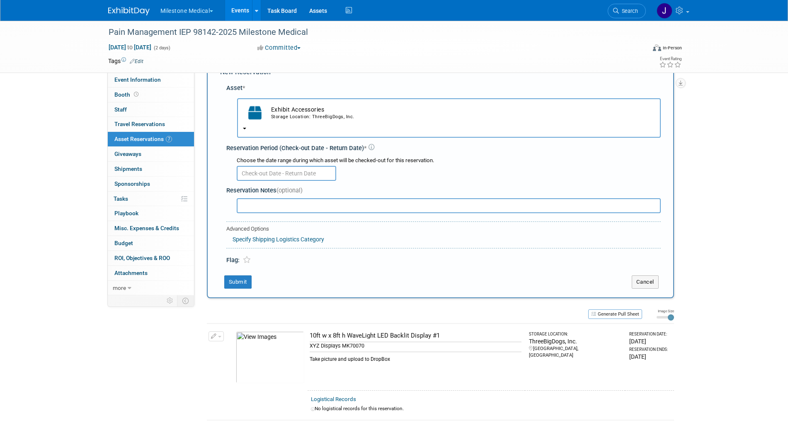
click at [313, 173] on input "text" at bounding box center [286, 173] width 99 height 15
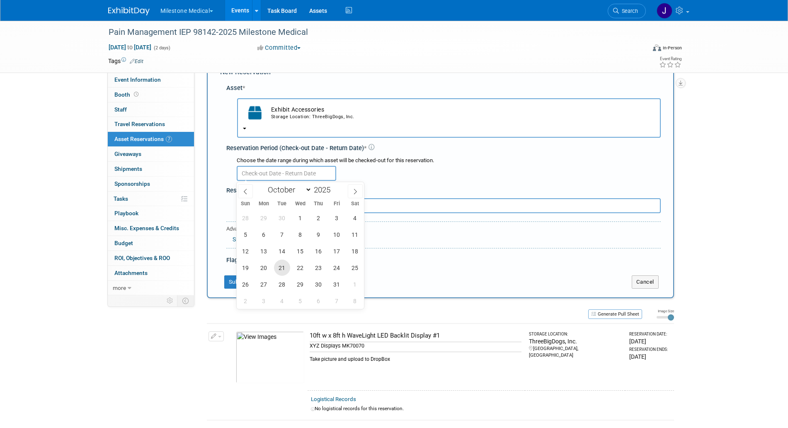
click at [277, 269] on span "21" at bounding box center [282, 268] width 16 height 16
click at [243, 280] on span "26" at bounding box center [246, 284] width 16 height 16
type input "Oct 21, 2025 to Oct 26, 2025"
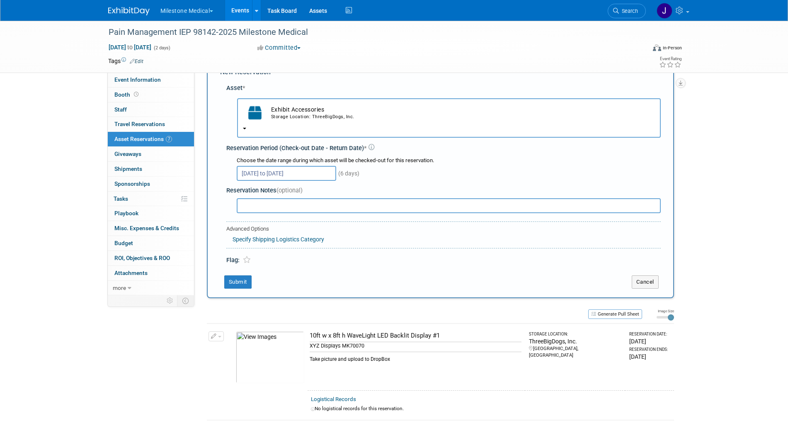
click at [269, 211] on input "text" at bounding box center [449, 205] width 424 height 15
click at [245, 282] on button "Submit" at bounding box center [237, 281] width 27 height 13
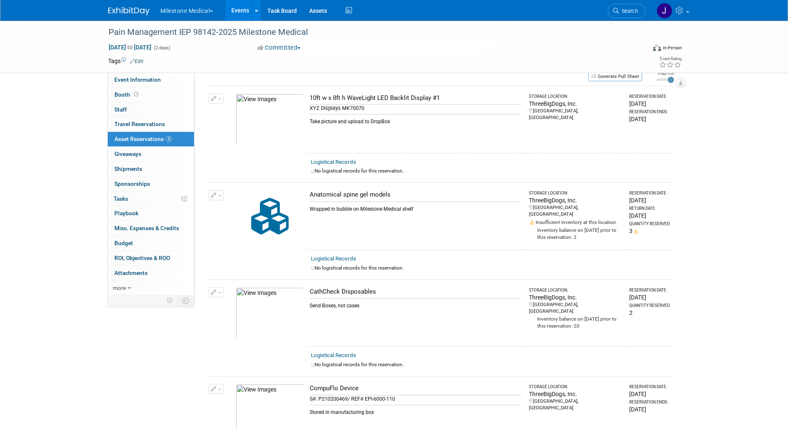
scroll to position [0, 0]
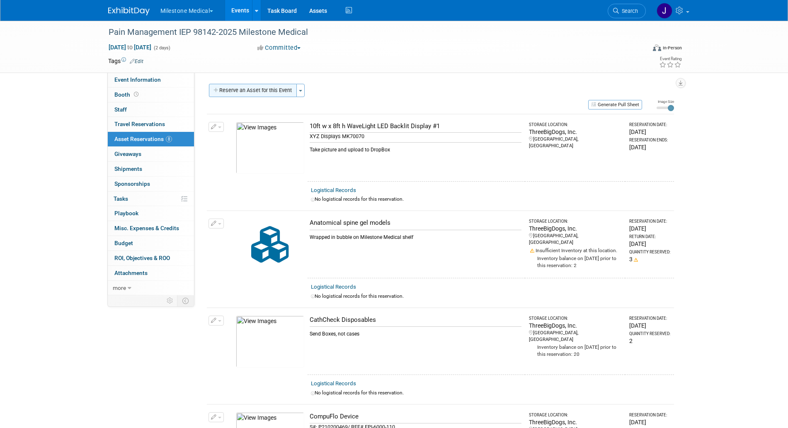
click at [281, 89] on button "Reserve an Asset for this Event" at bounding box center [253, 90] width 88 height 13
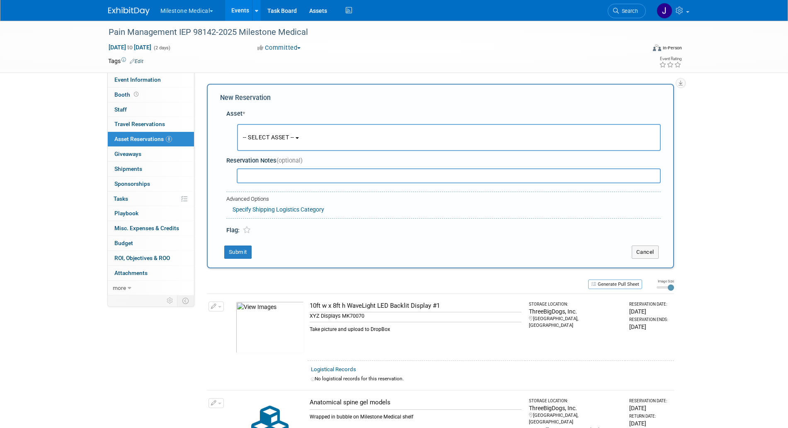
click at [286, 150] on button "-- SELECT ASSET --" at bounding box center [449, 137] width 424 height 27
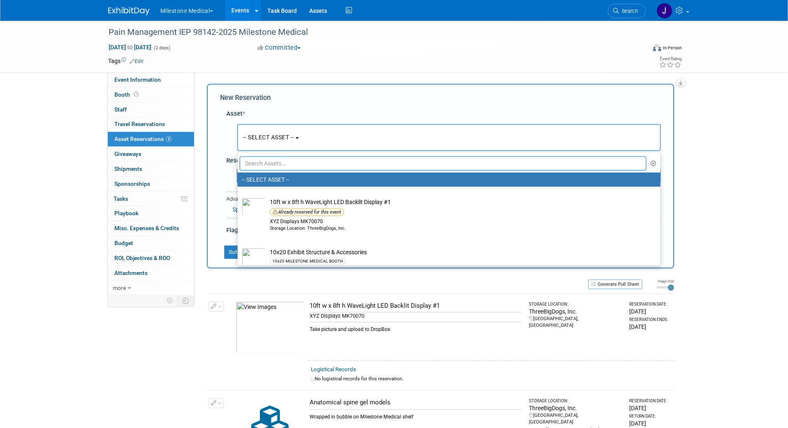
click at [287, 162] on input "text" at bounding box center [443, 163] width 407 height 14
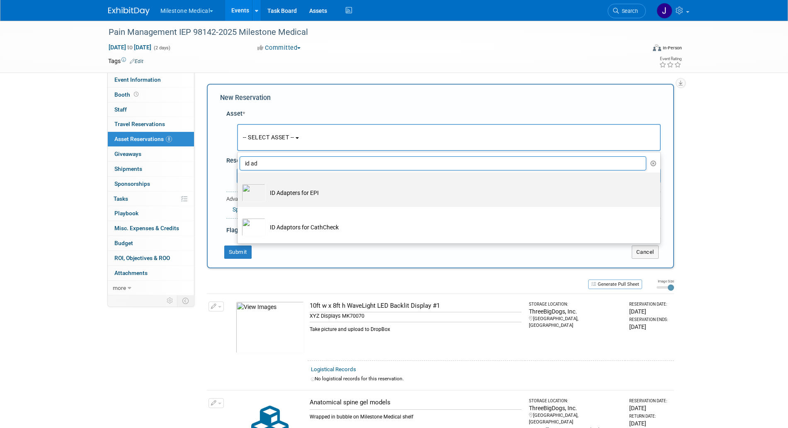
type input "id ad"
click at [305, 190] on td "ID Adapters for EPI" at bounding box center [455, 193] width 378 height 18
click at [239, 182] on input "ID Adapters for EPI" at bounding box center [235, 179] width 5 height 5
select select "10717640"
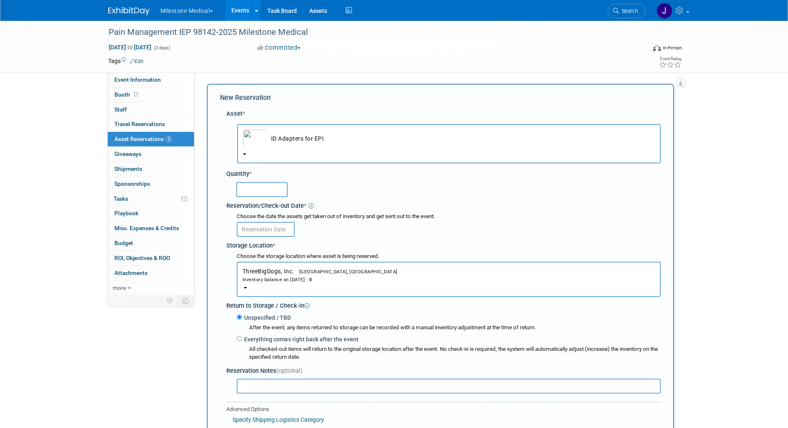
click at [270, 187] on input "text" at bounding box center [261, 189] width 51 height 15
type input "4"
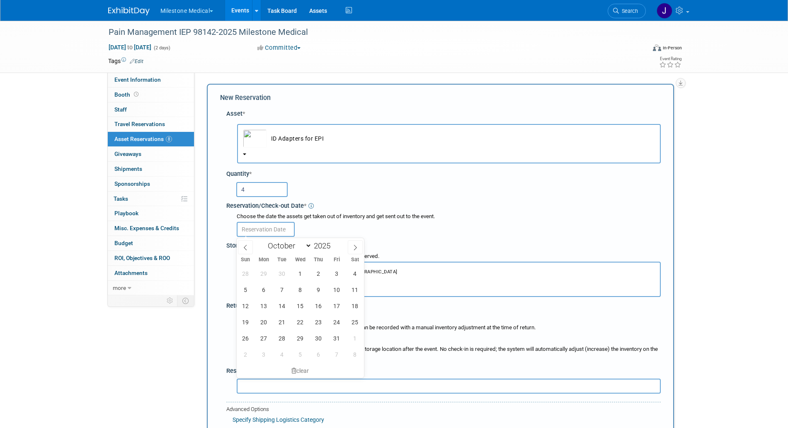
click at [271, 225] on input "text" at bounding box center [266, 229] width 58 height 15
click at [281, 325] on span "21" at bounding box center [282, 322] width 16 height 16
type input "Oct 21, 2025"
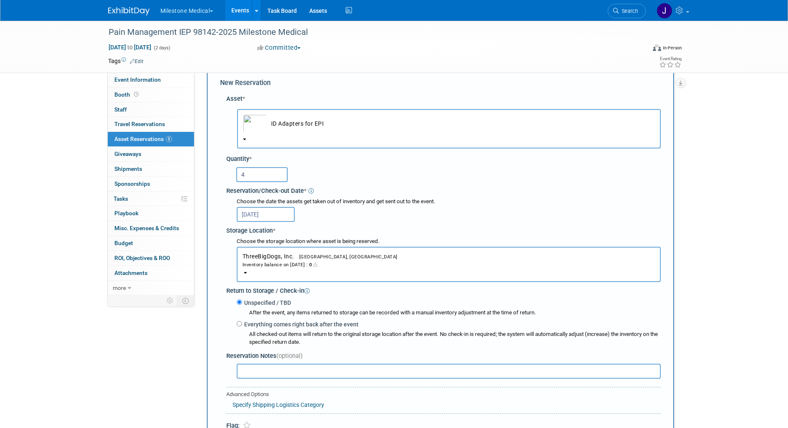
scroll to position [23, 0]
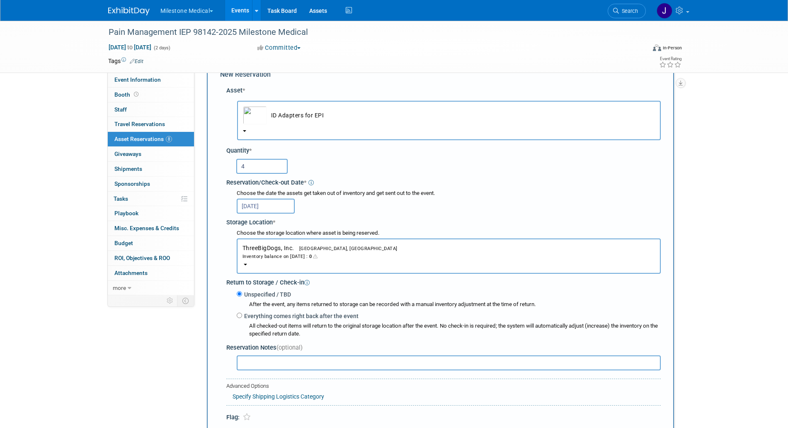
click at [312, 364] on input "text" at bounding box center [449, 362] width 424 height 15
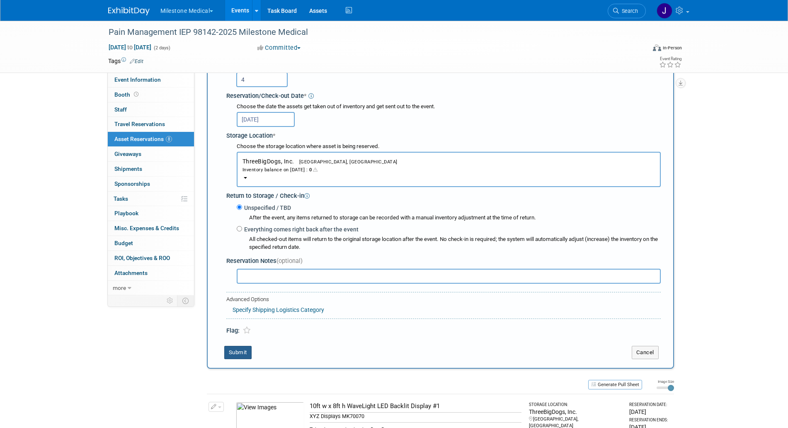
click at [246, 358] on button "Submit" at bounding box center [237, 352] width 27 height 13
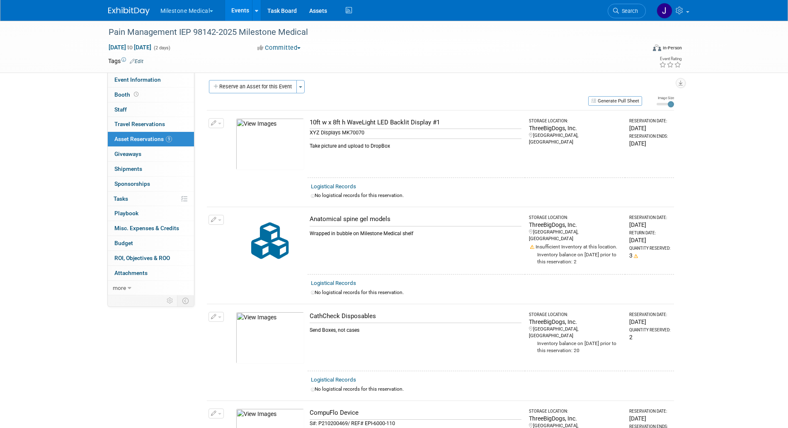
scroll to position [0, 0]
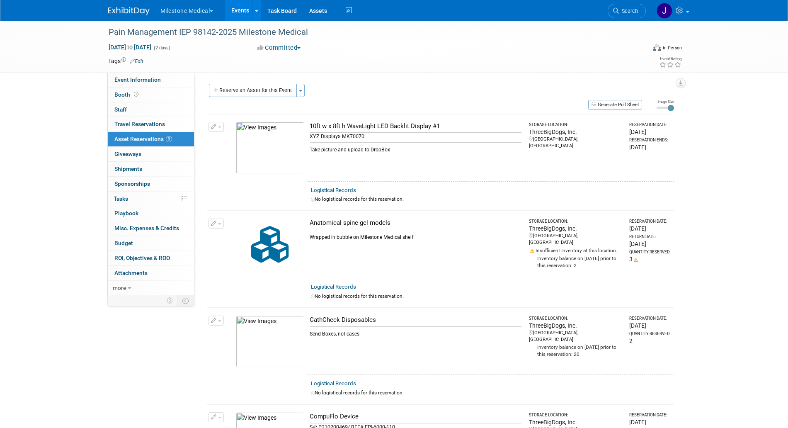
click at [260, 83] on div "Event Website: Edit Exhibitor Website: Edit https://www.painmanagement-iep.com/…" at bounding box center [437, 184] width 486 height 223
click at [260, 87] on button "Reserve an Asset for this Event" at bounding box center [253, 90] width 88 height 13
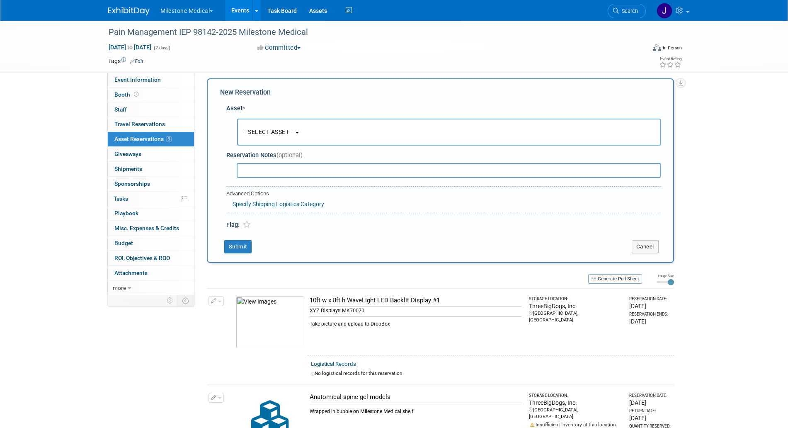
scroll to position [8, 0]
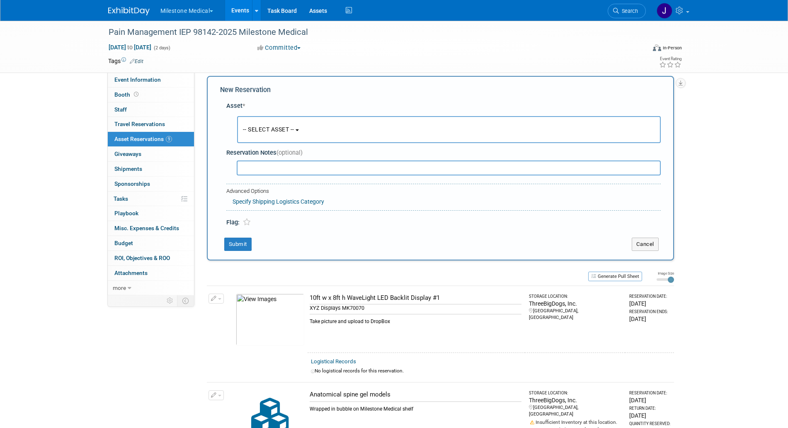
click at [280, 119] on button "-- SELECT ASSET --" at bounding box center [449, 129] width 424 height 27
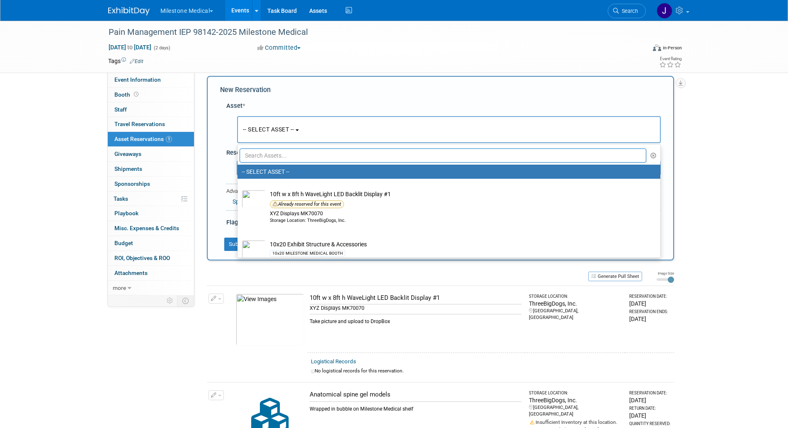
click at [293, 152] on input "text" at bounding box center [443, 155] width 407 height 14
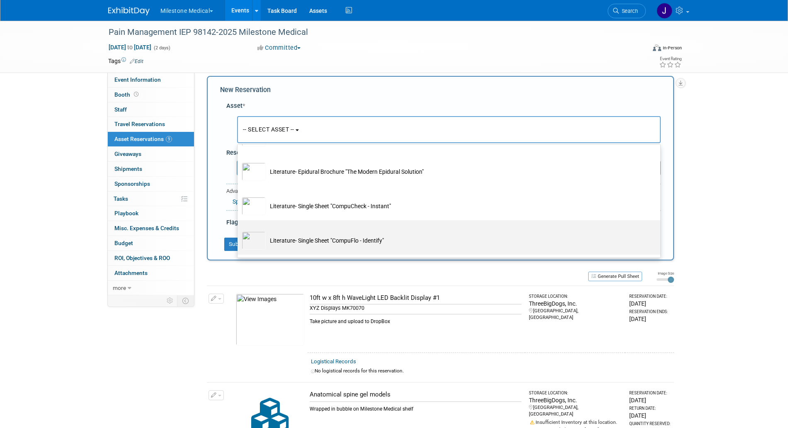
scroll to position [118, 0]
type input "literature"
click at [349, 235] on td "Literature- Single Sheet "Why are you still using..." with the CPT code" at bounding box center [455, 241] width 378 height 18
click at [239, 231] on input "Literature- Single Sheet "Why are you still using..." with the CPT code" at bounding box center [235, 228] width 5 height 5
select select "10723810"
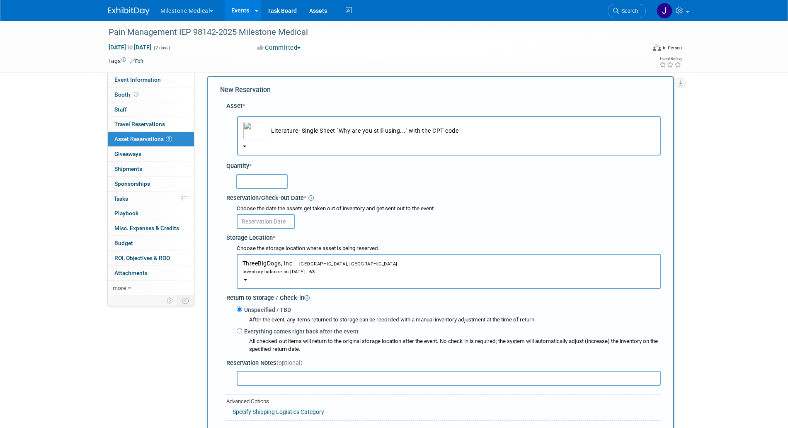
click at [261, 175] on input "text" at bounding box center [261, 181] width 51 height 15
click at [266, 133] on img "button" at bounding box center [255, 130] width 24 height 18
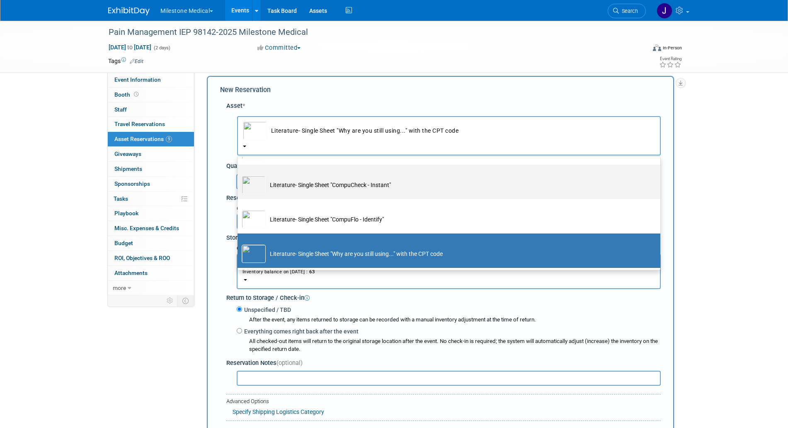
scroll to position [0, 0]
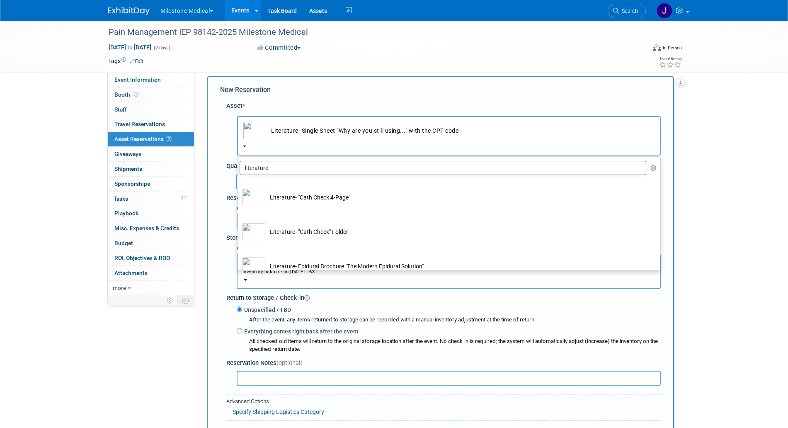
click at [292, 173] on input "literature" at bounding box center [443, 168] width 407 height 14
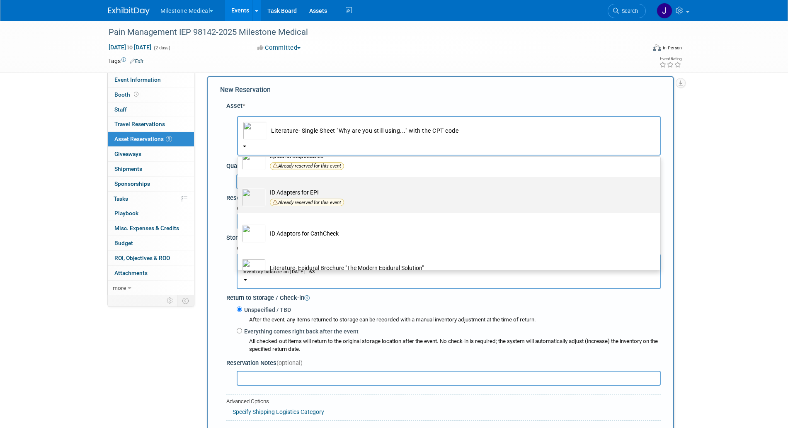
scroll to position [37, 0]
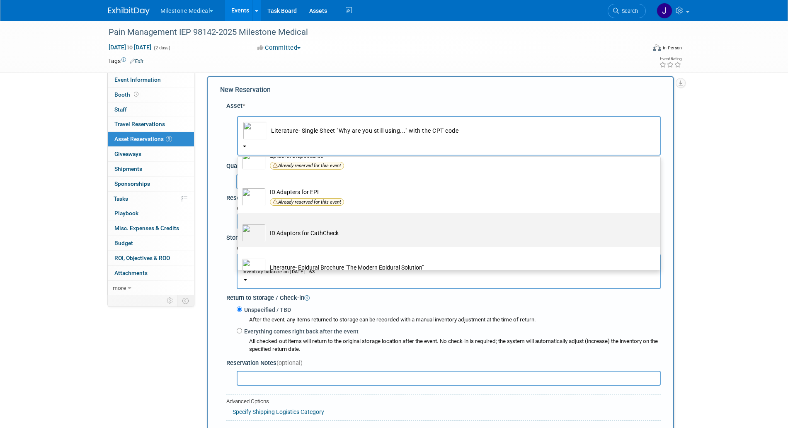
type input "id"
click at [338, 228] on td "ID Adaptors for CathCheck" at bounding box center [455, 233] width 378 height 18
click at [239, 223] on input "ID Adaptors for CathCheck" at bounding box center [235, 219] width 5 height 5
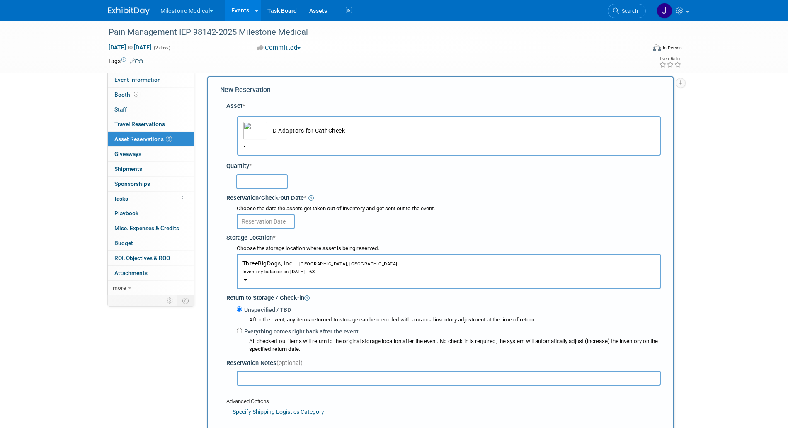
select select "10717898"
click at [276, 182] on input "text" at bounding box center [261, 181] width 51 height 15
type input "2"
click at [273, 220] on input "text" at bounding box center [266, 221] width 58 height 15
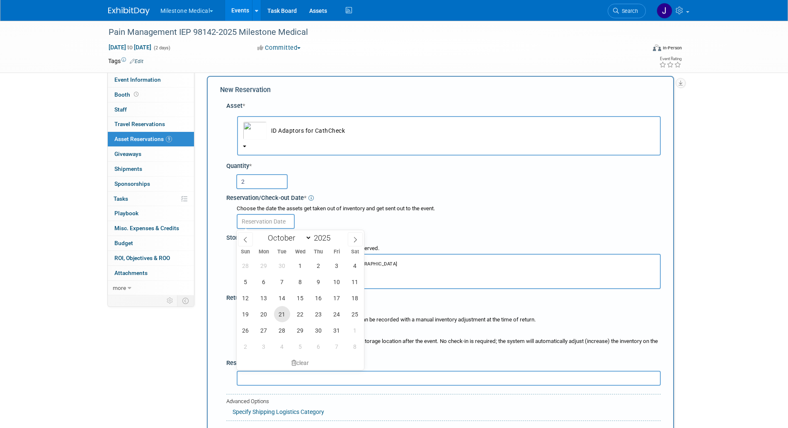
click at [277, 314] on span "21" at bounding box center [282, 314] width 16 height 16
type input "Oct 21, 2025"
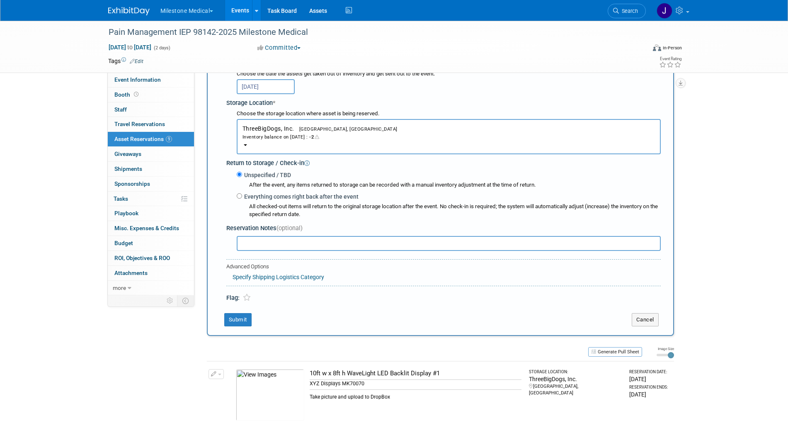
scroll to position [153, 0]
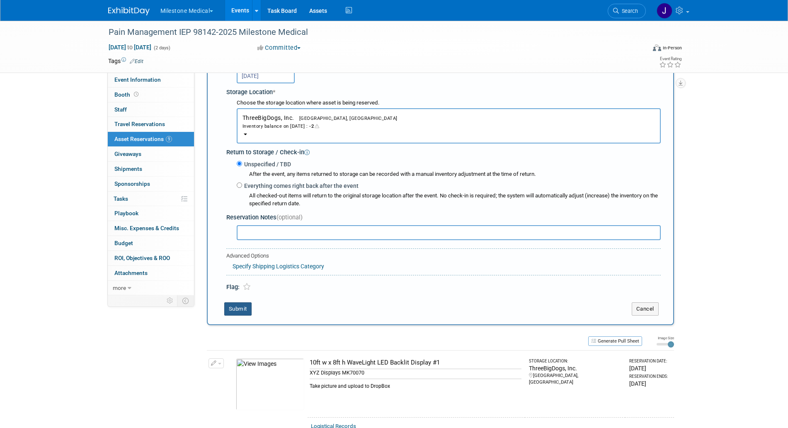
click at [241, 307] on button "Submit" at bounding box center [237, 308] width 27 height 13
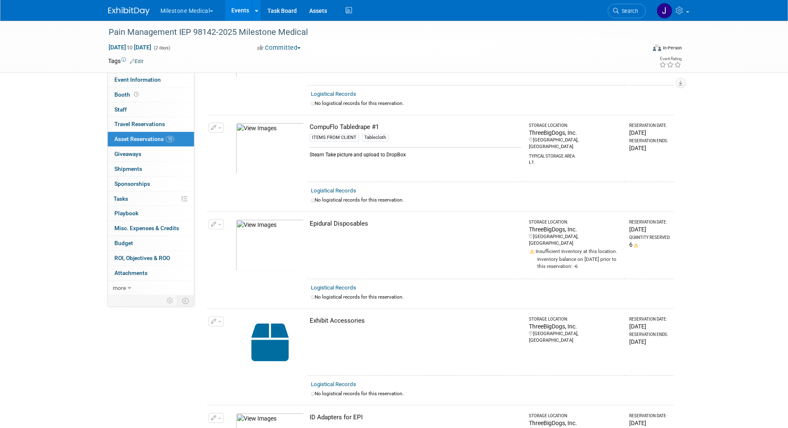
scroll to position [0, 0]
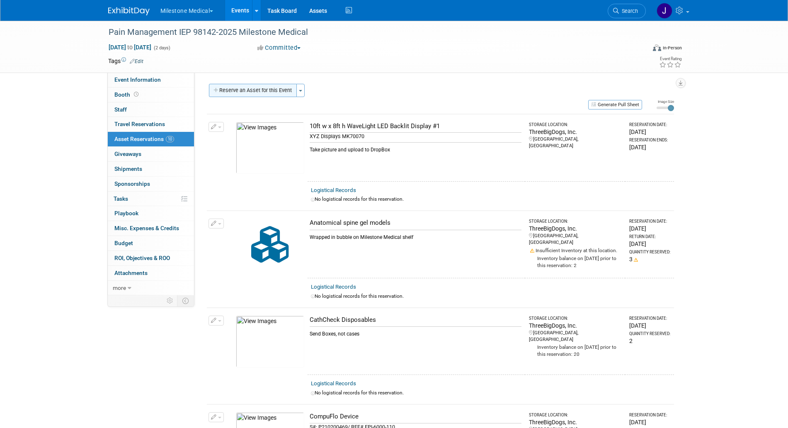
click at [274, 91] on button "Reserve an Asset for this Event" at bounding box center [253, 90] width 88 height 13
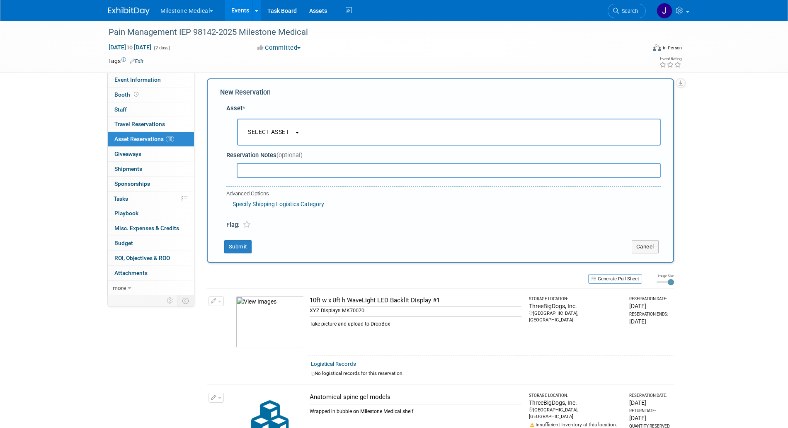
scroll to position [8, 0]
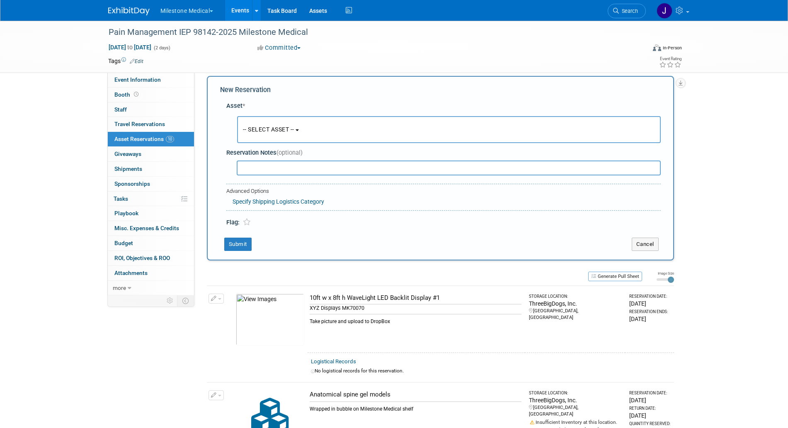
click at [301, 141] on button "-- SELECT ASSET --" at bounding box center [449, 129] width 424 height 27
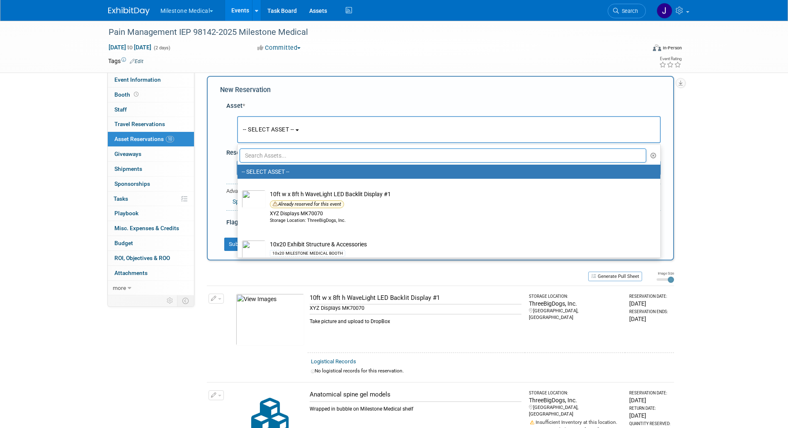
click at [301, 159] on input "text" at bounding box center [443, 155] width 407 height 14
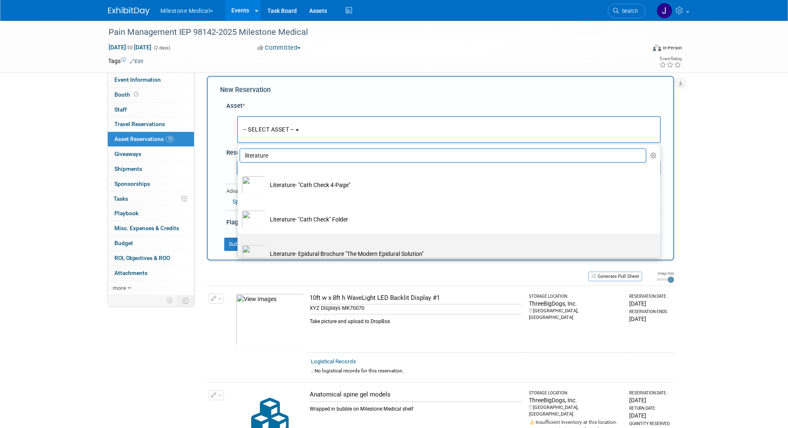
scroll to position [118, 0]
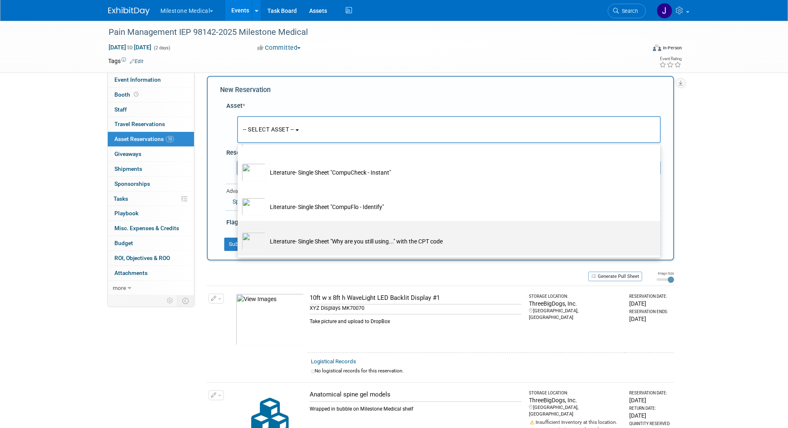
type input "literature"
click at [346, 238] on td "Literature- Single Sheet "Why are you still using..." with the CPT code" at bounding box center [455, 241] width 378 height 18
click at [239, 231] on input "Literature- Single Sheet "Why are you still using..." with the CPT code" at bounding box center [235, 228] width 5 height 5
select select "10723810"
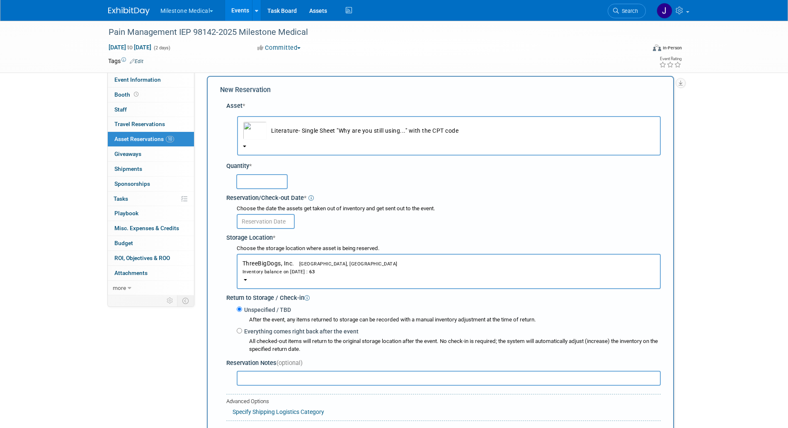
click at [271, 181] on input "text" at bounding box center [261, 181] width 51 height 15
type input "35"
click at [269, 214] on div at bounding box center [449, 221] width 424 height 16
click at [269, 216] on input "text" at bounding box center [266, 221] width 58 height 15
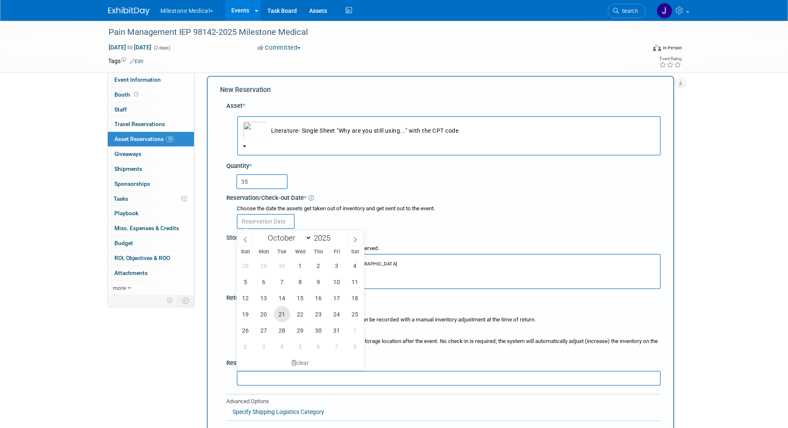
click at [278, 310] on span "21" at bounding box center [282, 314] width 16 height 16
type input "Oct 21, 2025"
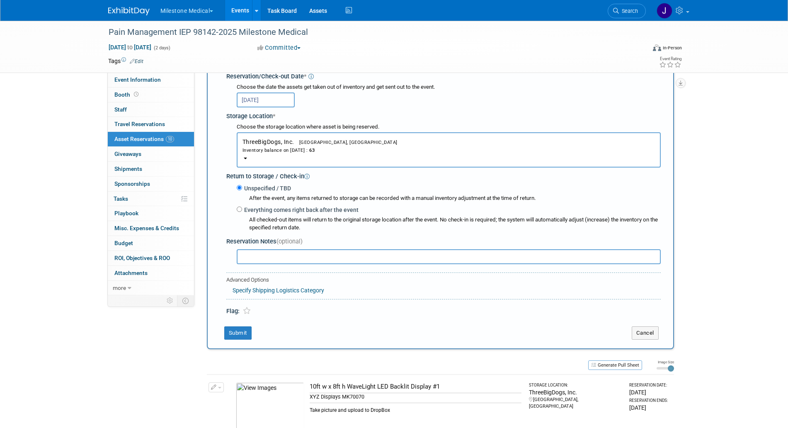
scroll to position [130, 0]
click at [249, 335] on button "Submit" at bounding box center [237, 331] width 27 height 13
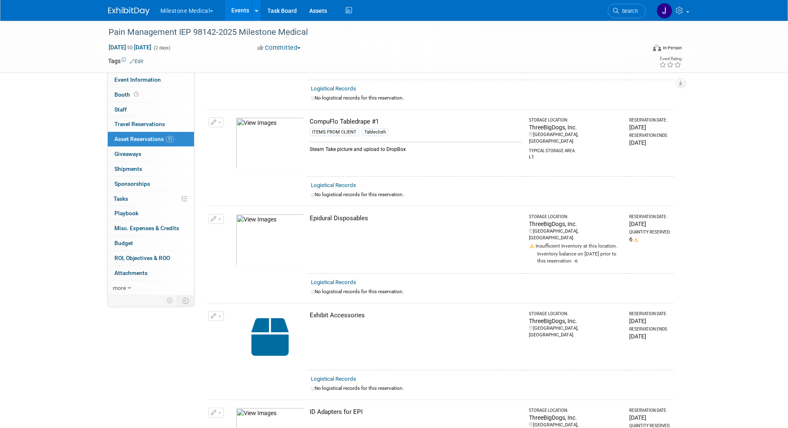
scroll to position [0, 0]
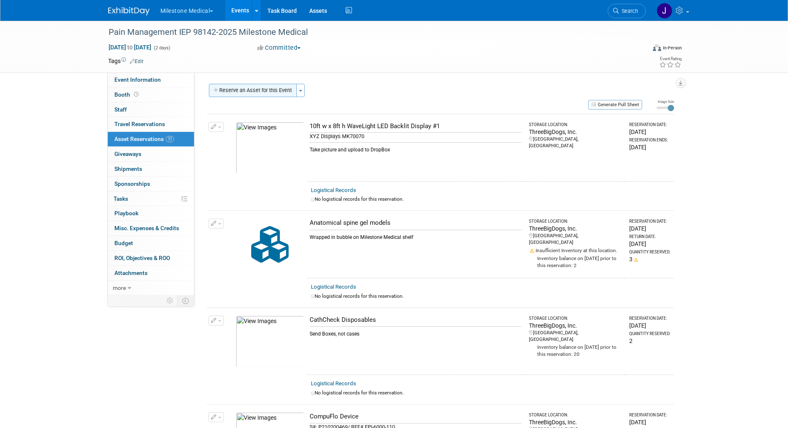
click at [274, 91] on button "Reserve an Asset for this Event" at bounding box center [253, 90] width 88 height 13
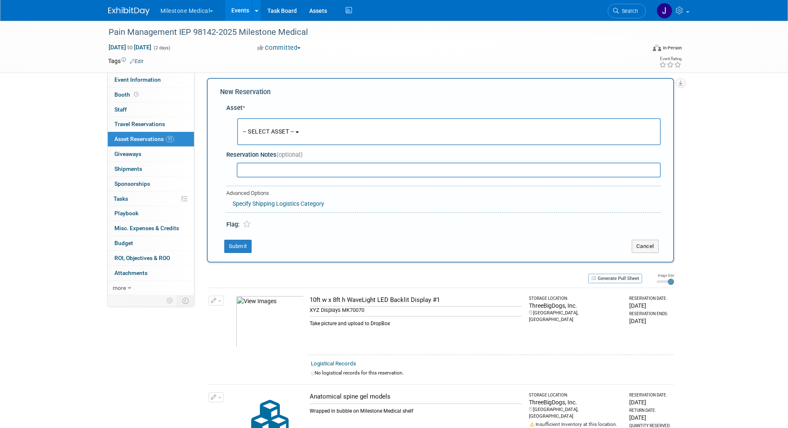
scroll to position [8, 0]
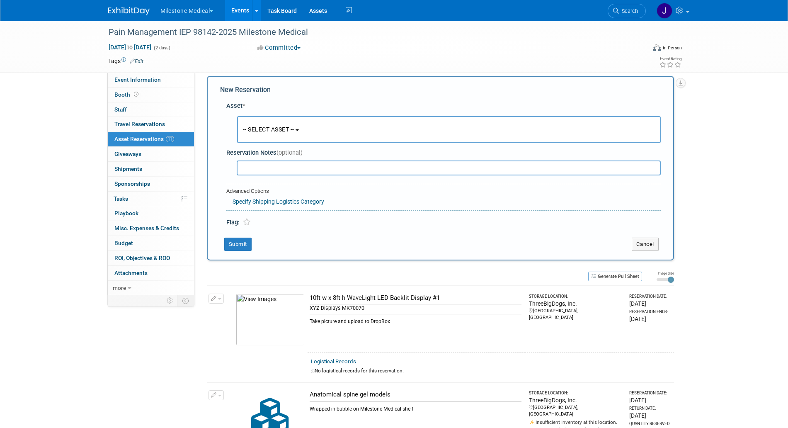
click at [293, 129] on span "-- SELECT ASSET --" at bounding box center [268, 129] width 51 height 7
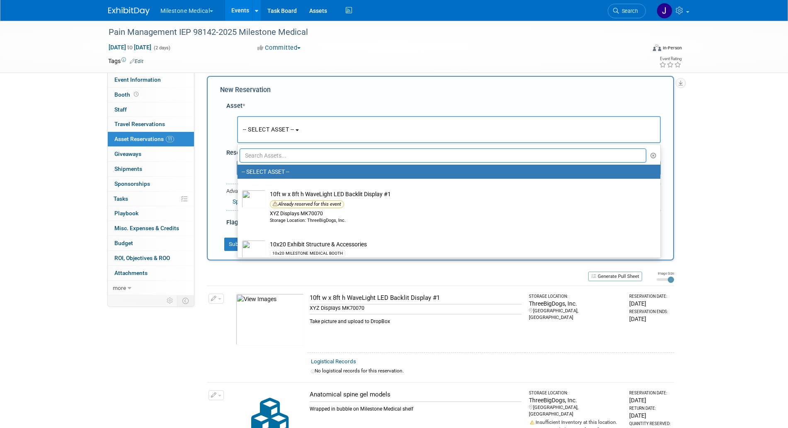
click at [299, 149] on input "text" at bounding box center [443, 155] width 407 height 14
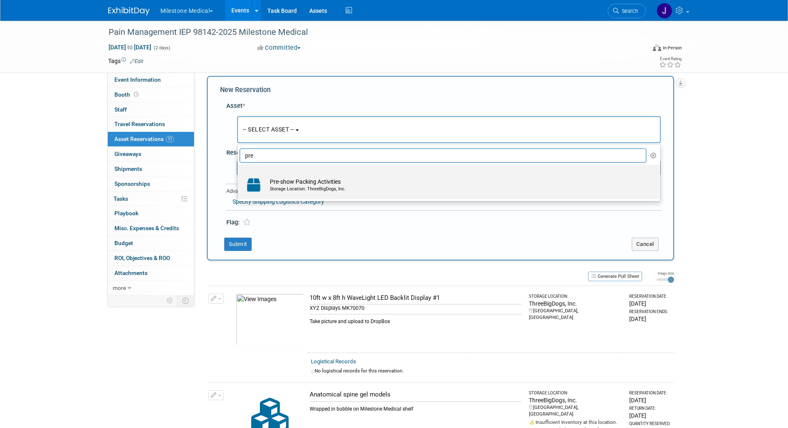
type input "pre"
click at [320, 190] on div "Storage Location: ThreeBigDogs, Inc." at bounding box center [457, 189] width 374 height 7
click at [239, 175] on input "Pre-show Packing Activities Storage Location: ThreeBigDogs, Inc." at bounding box center [235, 171] width 5 height 5
select select "10713714"
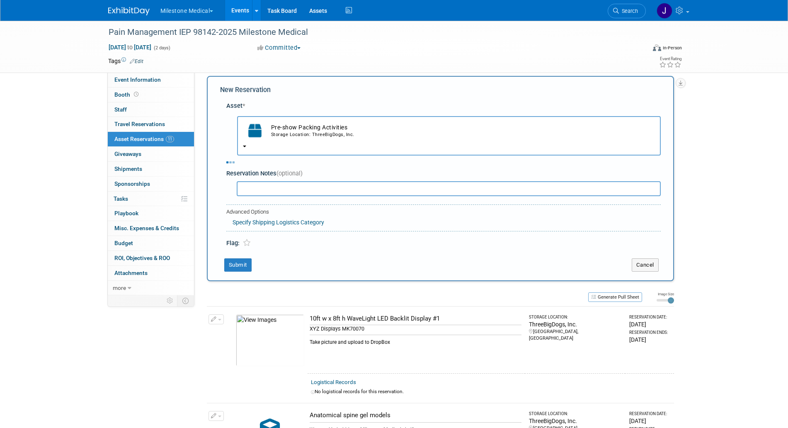
select select "9"
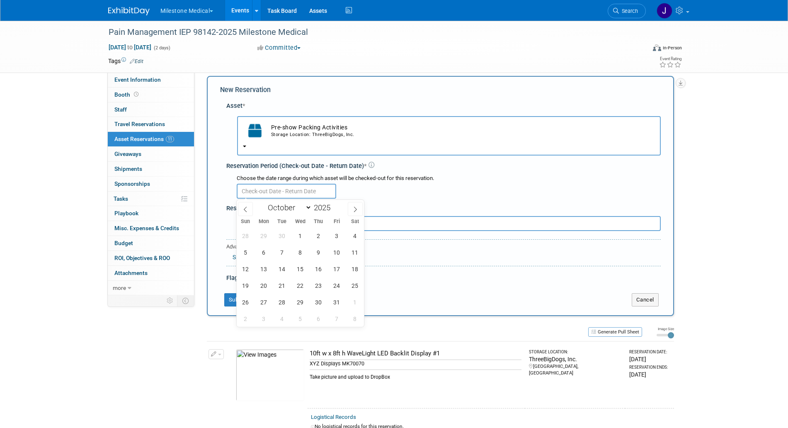
click at [301, 194] on input "text" at bounding box center [286, 191] width 99 height 15
click at [282, 282] on span "21" at bounding box center [282, 285] width 16 height 16
click at [249, 301] on span "26" at bounding box center [246, 302] width 16 height 16
type input "Oct 21, 2025 to Oct 26, 2025"
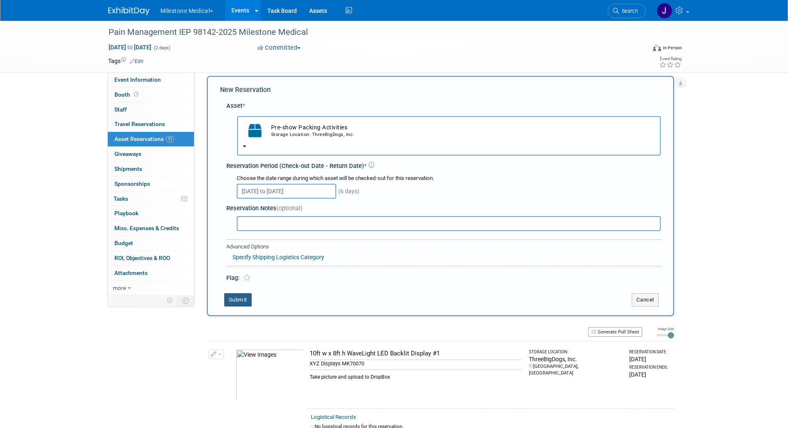
click at [238, 300] on button "Submit" at bounding box center [237, 299] width 27 height 13
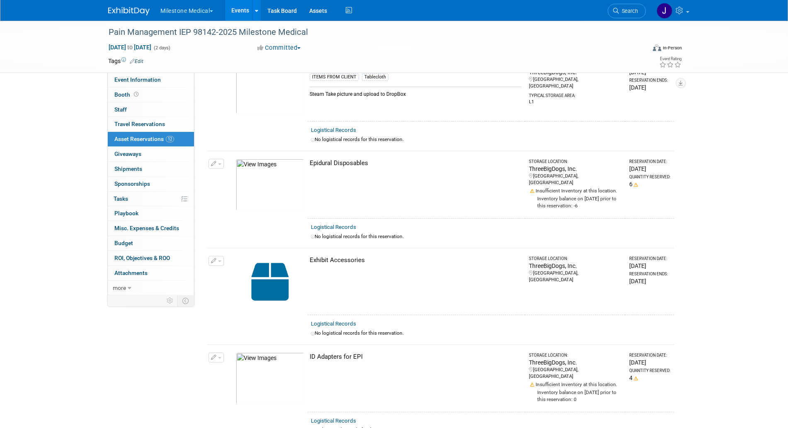
scroll to position [0, 0]
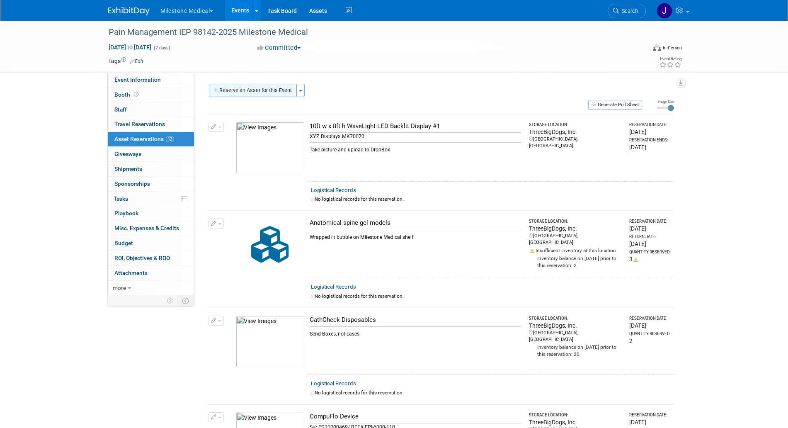
click at [286, 91] on button "Reserve an Asset for this Event" at bounding box center [253, 90] width 88 height 13
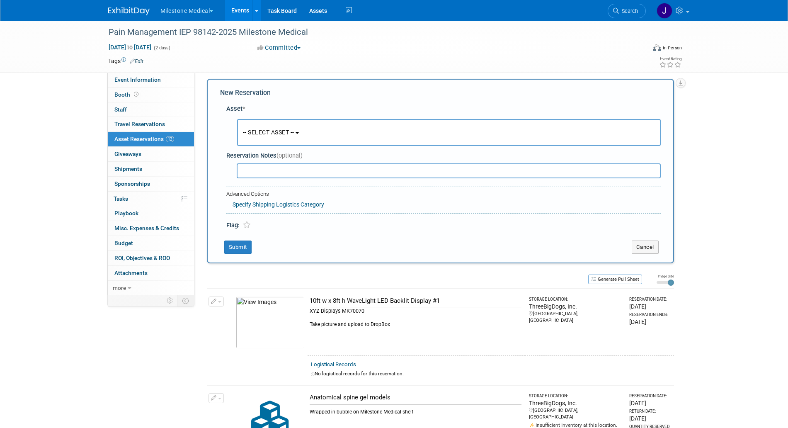
scroll to position [8, 0]
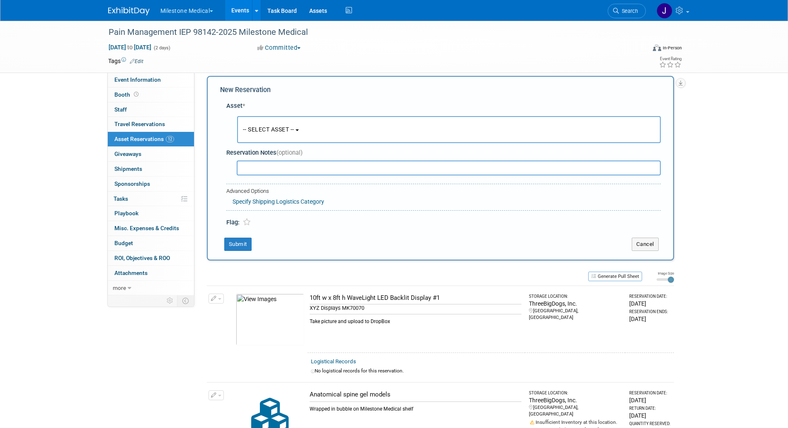
click at [286, 123] on button "-- SELECT ASSET --" at bounding box center [449, 129] width 424 height 27
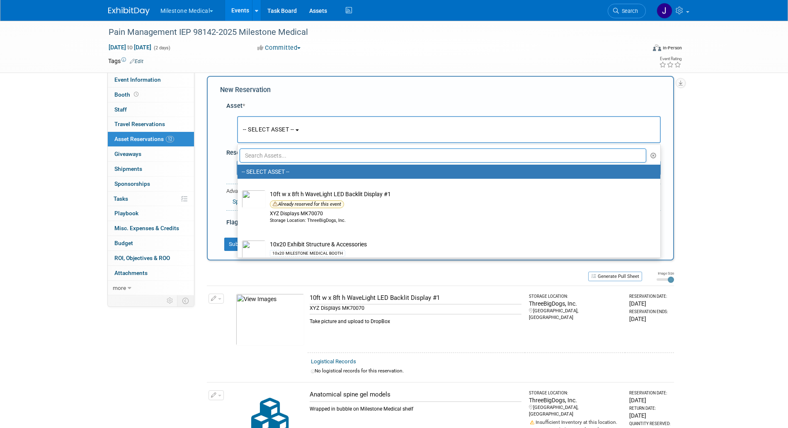
click at [290, 152] on input "text" at bounding box center [443, 155] width 407 height 14
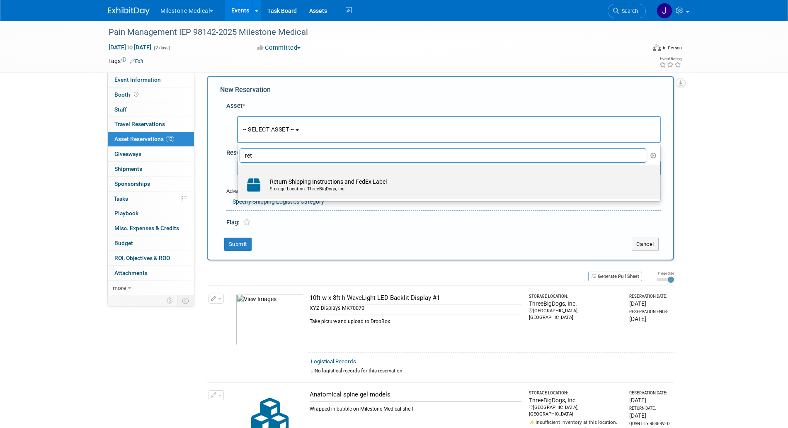
type input "ret"
click at [293, 174] on label "Return Shipping Instructions and FedEx Label Storage Location: ThreeBigDogs, In…" at bounding box center [447, 181] width 410 height 31
click at [239, 174] on input "Return Shipping Instructions and FedEx Label Storage Location: ThreeBigDogs, In…" at bounding box center [235, 171] width 5 height 5
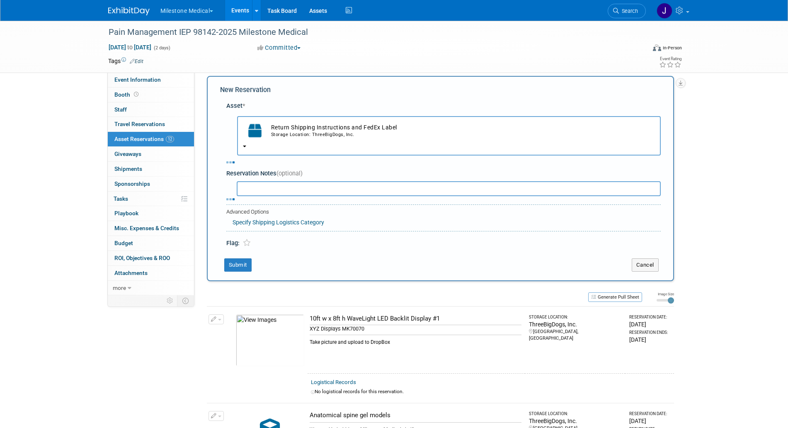
select select "10713634"
select select "9"
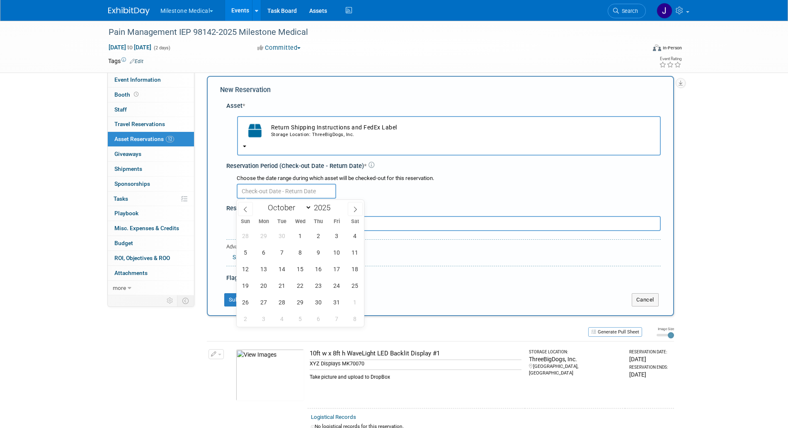
click at [292, 192] on input "text" at bounding box center [286, 191] width 99 height 15
click at [277, 287] on span "21" at bounding box center [282, 285] width 16 height 16
click at [246, 304] on span "26" at bounding box center [246, 302] width 16 height 16
type input "Oct 21, 2025 to Oct 26, 2025"
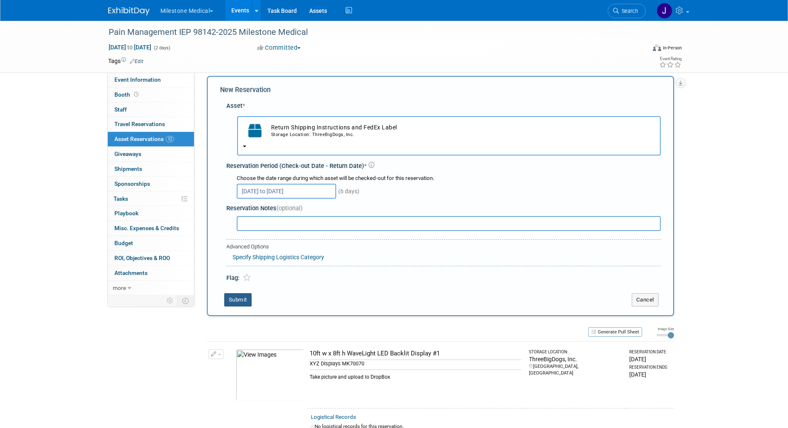
click at [246, 304] on button "Submit" at bounding box center [237, 299] width 27 height 13
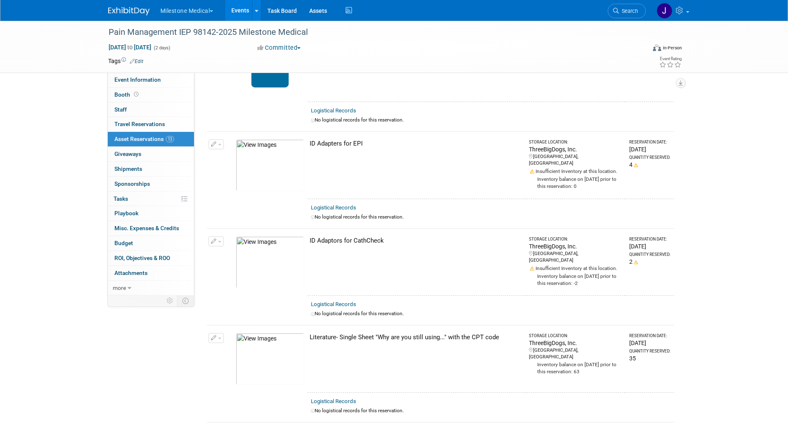
scroll to position [1029, 0]
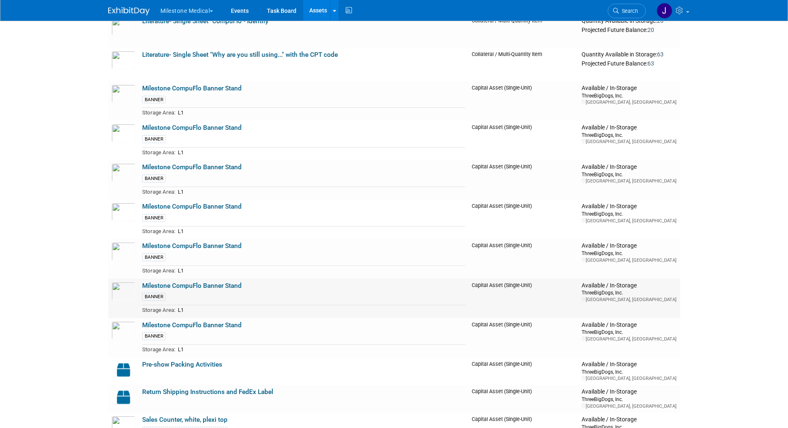
scroll to position [744, 0]
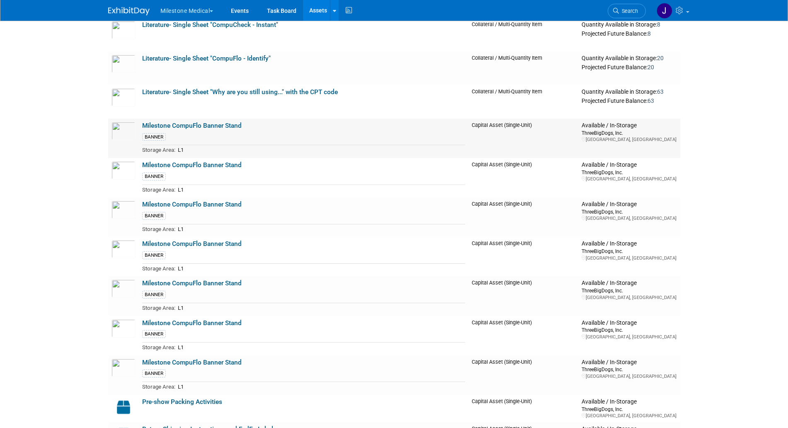
click at [211, 124] on link "Milestone CompuFlo Banner Stand" at bounding box center [191, 125] width 99 height 7
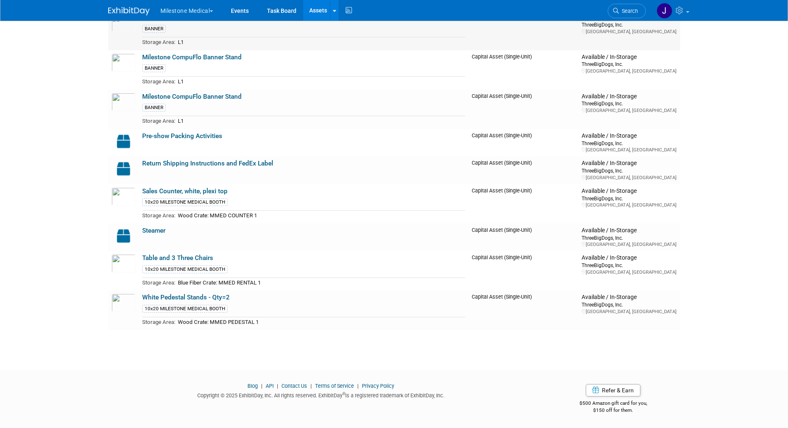
scroll to position [0, 0]
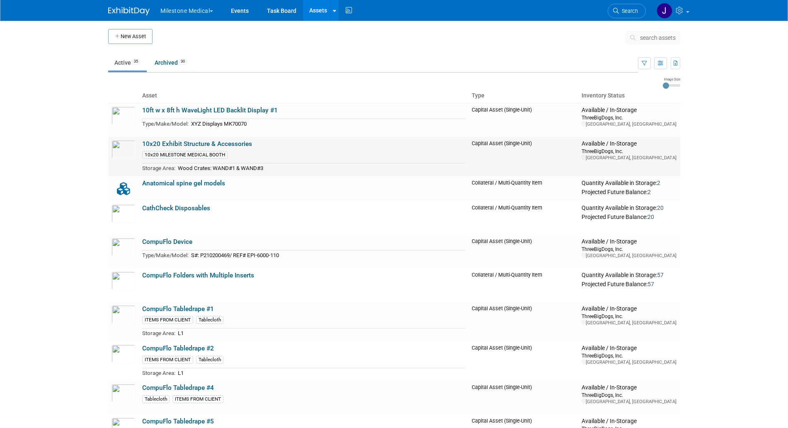
click at [233, 140] on link "10x20 Exhibit Structure & Accessories" at bounding box center [197, 143] width 110 height 7
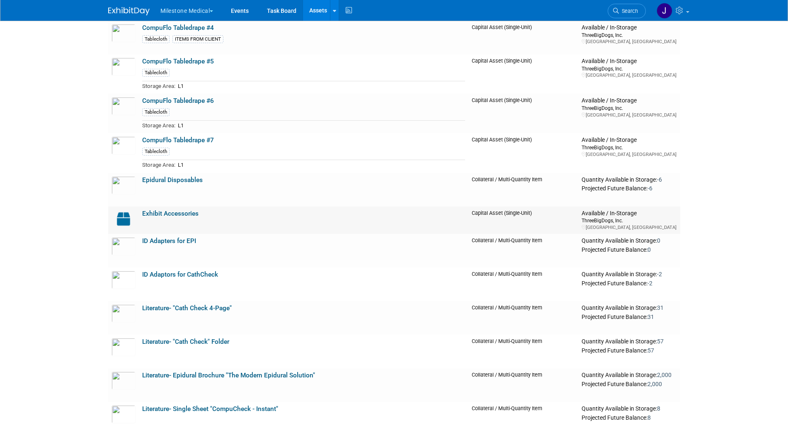
click at [189, 212] on link "Exhibit Accessories" at bounding box center [170, 213] width 56 height 7
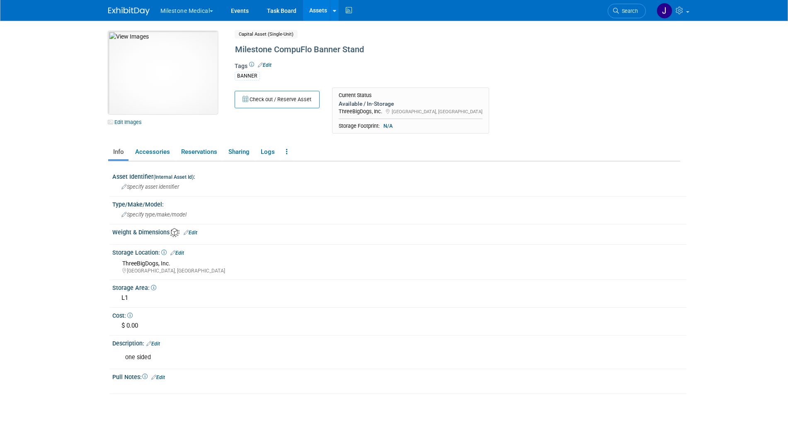
click at [206, 102] on img at bounding box center [162, 72] width 109 height 83
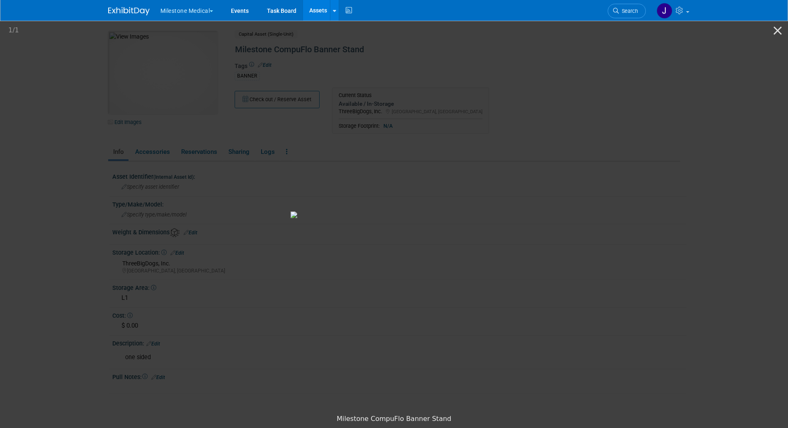
click at [438, 114] on picture at bounding box center [394, 214] width 788 height 391
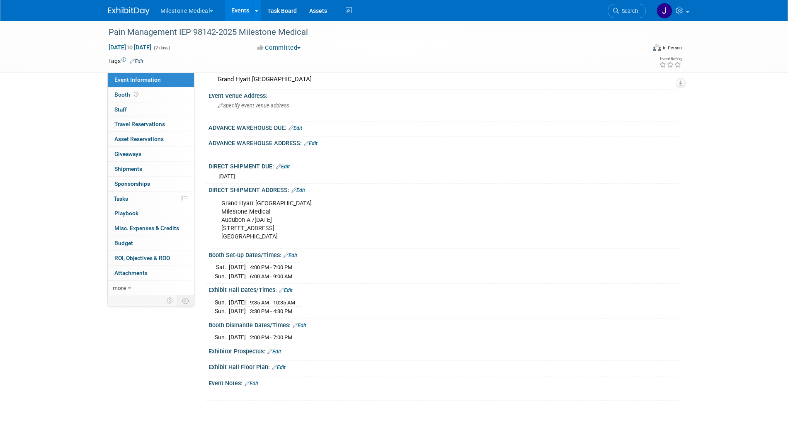
click at [236, 10] on link "Events" at bounding box center [240, 10] width 30 height 21
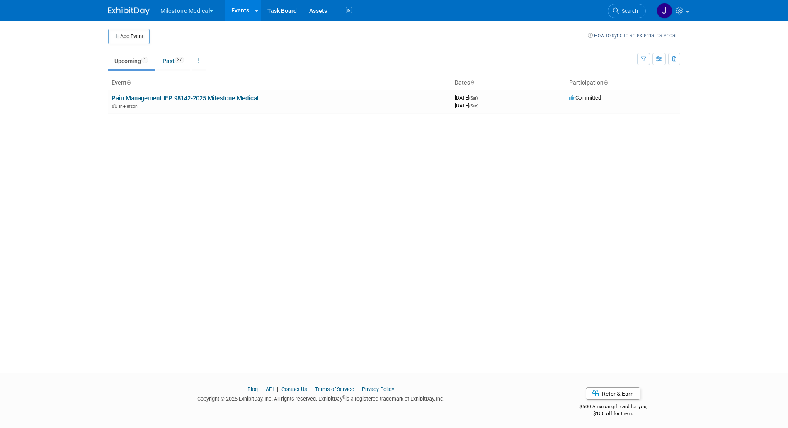
click at [178, 78] on th "Event" at bounding box center [279, 83] width 343 height 14
click at [178, 71] on div "Add Event How to sync to an external calendar... New Event Duplicate Event Warn…" at bounding box center [394, 189] width 585 height 337
click at [178, 70] on li "Past 37" at bounding box center [173, 61] width 34 height 17
click at [174, 64] on link "Past 37" at bounding box center [173, 61] width 34 height 16
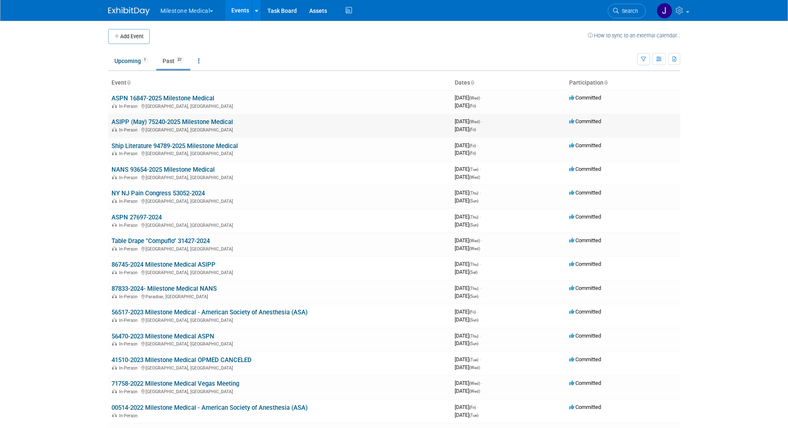
click at [219, 120] on link "ASIPP (May) 75240-2025 Milestone Medical" at bounding box center [172, 121] width 121 height 7
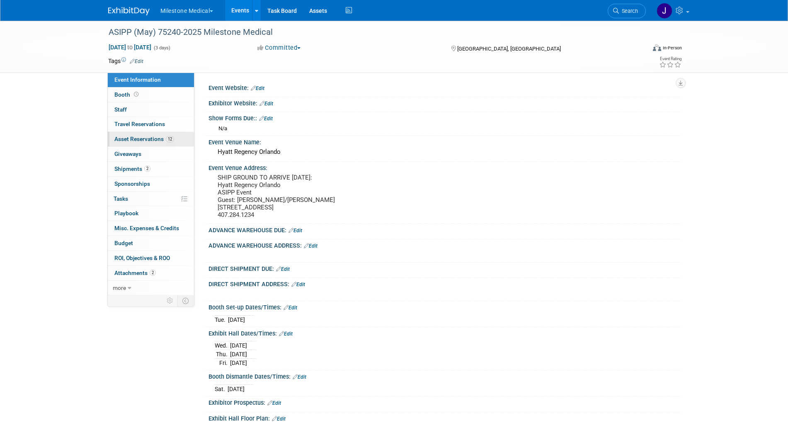
click at [150, 138] on span "Asset Reservations 12" at bounding box center [144, 139] width 60 height 7
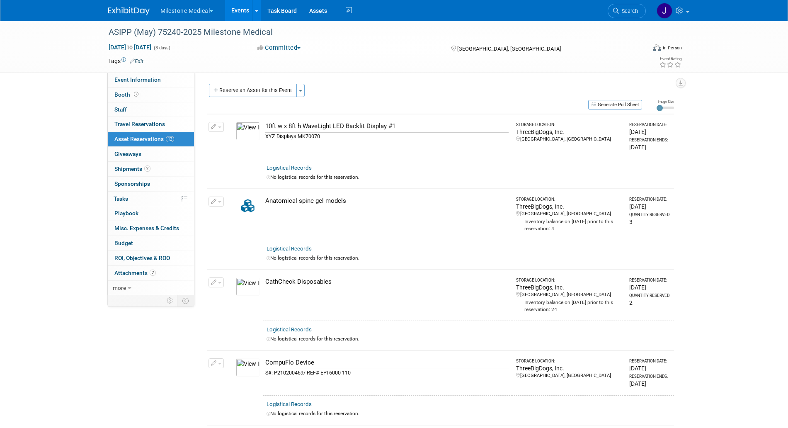
click at [658, 107] on input "range" at bounding box center [665, 108] width 17 height 2
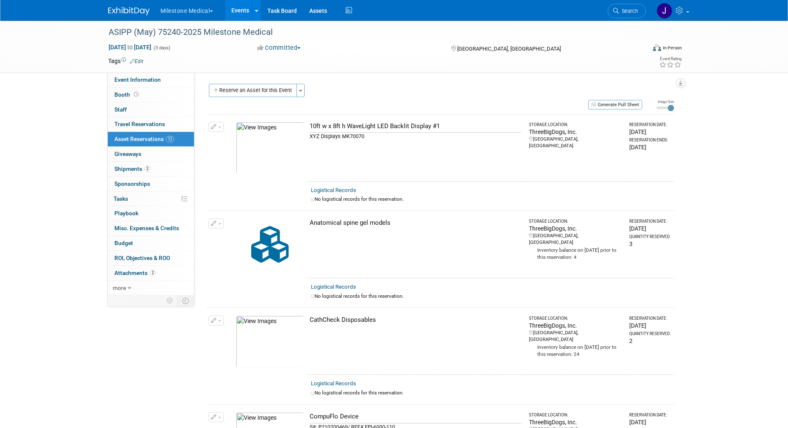
drag, startPoint x: 658, startPoint y: 105, endPoint x: 688, endPoint y: 110, distance: 30.7
type input "3"
click at [674, 109] on input "range" at bounding box center [665, 108] width 17 height 2
click at [624, 105] on button "Generate Pull Sheet" at bounding box center [615, 105] width 54 height 10
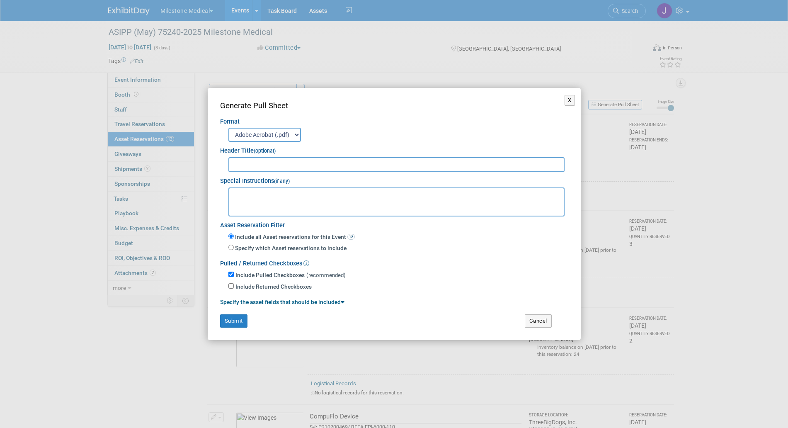
click at [575, 99] on div "X Generate Pull Sheet Format Adobe Acrobat (.pdf) MS-Word (.docx) Exports to MS…" at bounding box center [394, 214] width 373 height 252
click at [570, 100] on button "X" at bounding box center [570, 100] width 10 height 11
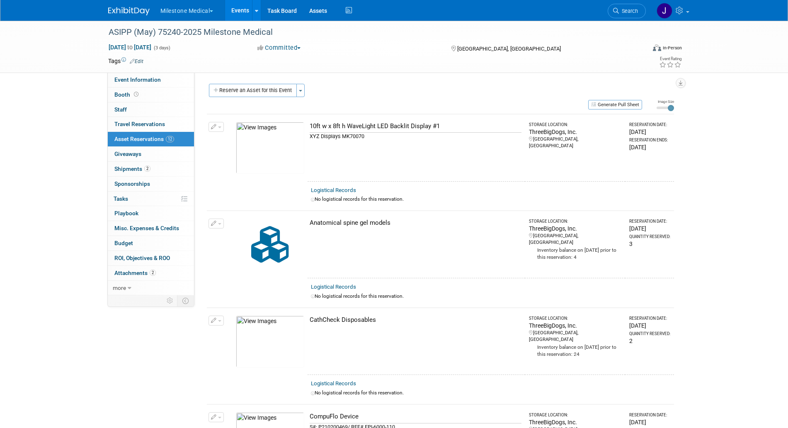
click at [557, 45] on div "[GEOGRAPHIC_DATA], [GEOGRAPHIC_DATA]" at bounding box center [517, 48] width 134 height 10
click at [601, 105] on button "Generate Pull Sheet" at bounding box center [615, 105] width 54 height 10
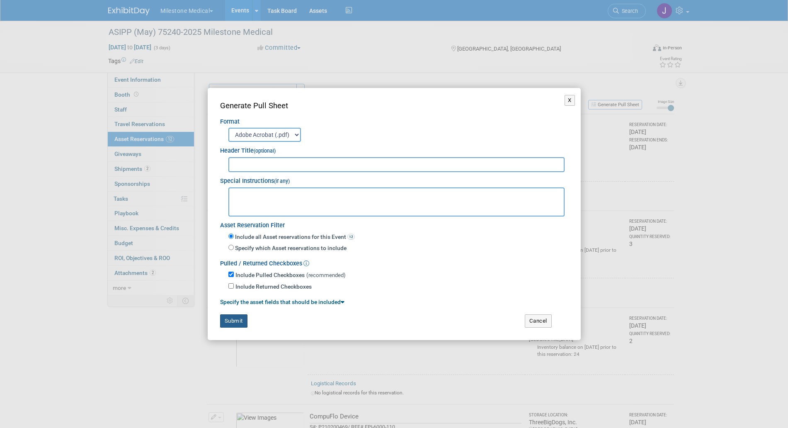
click at [236, 321] on button "Submit" at bounding box center [233, 320] width 27 height 13
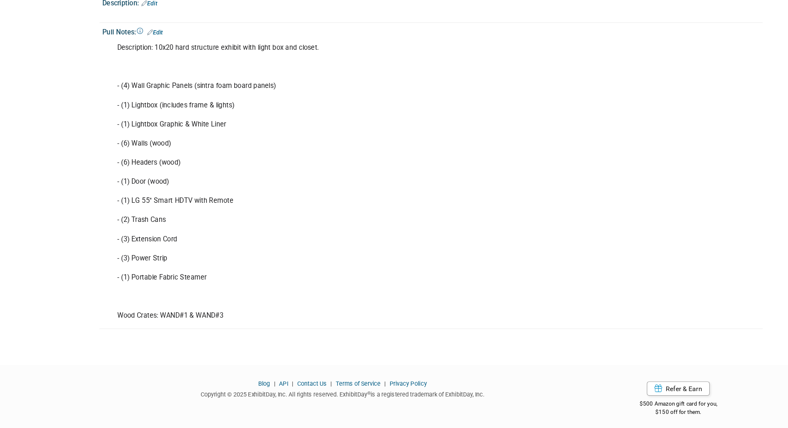
scroll to position [285, 0]
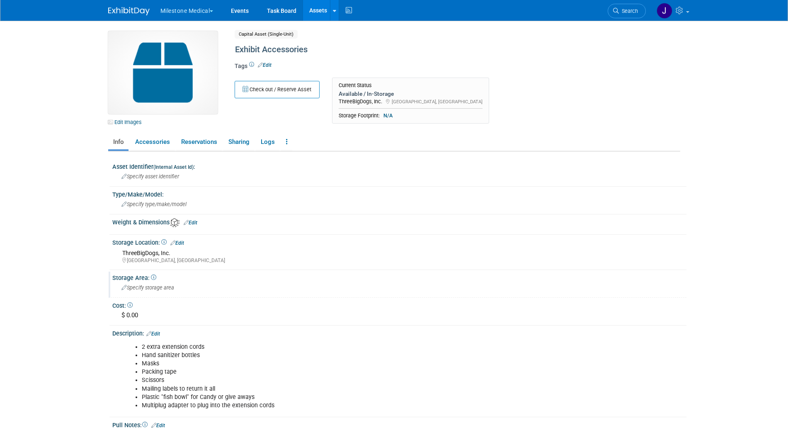
scroll to position [33, 0]
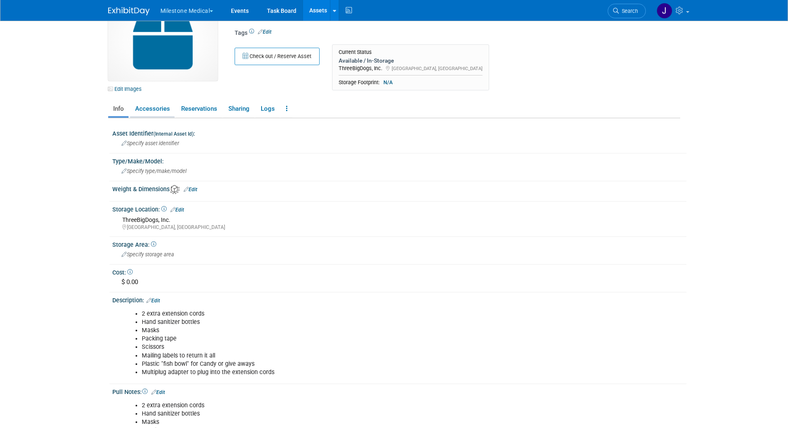
click at [166, 112] on link "Accessories" at bounding box center [152, 109] width 44 height 15
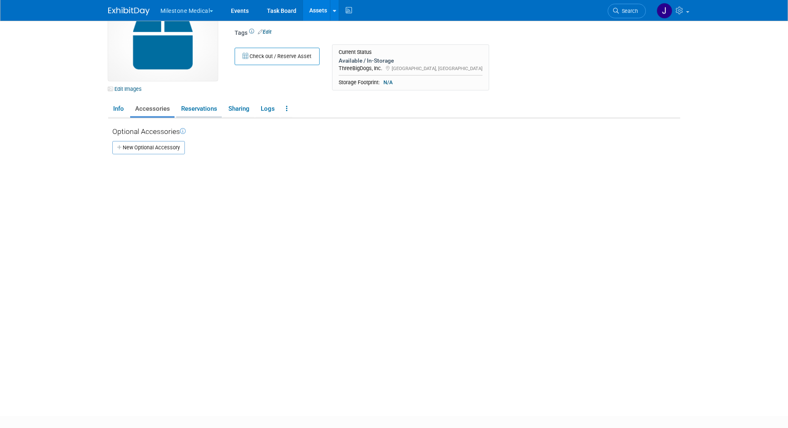
click at [197, 112] on link "Reservations" at bounding box center [199, 109] width 46 height 15
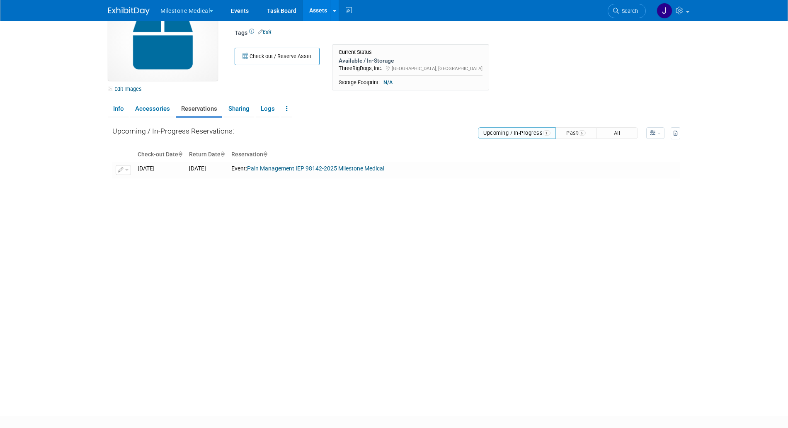
click at [221, 109] on link "Reservations" at bounding box center [199, 109] width 46 height 15
click at [233, 108] on link "Sharing" at bounding box center [238, 109] width 31 height 15
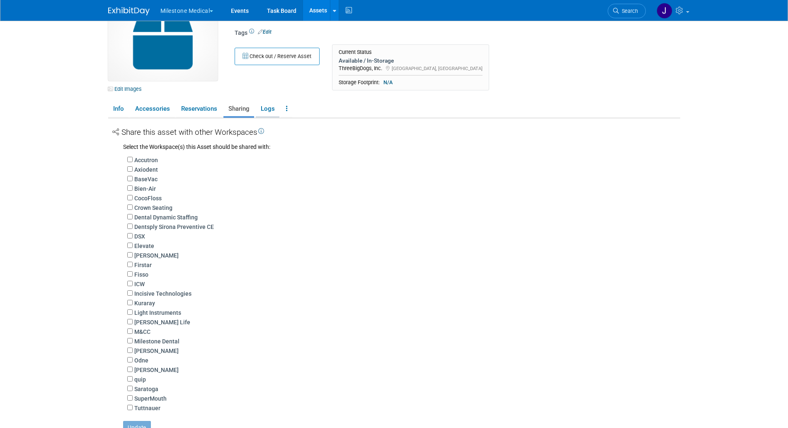
click at [259, 107] on link "Logs" at bounding box center [268, 109] width 24 height 15
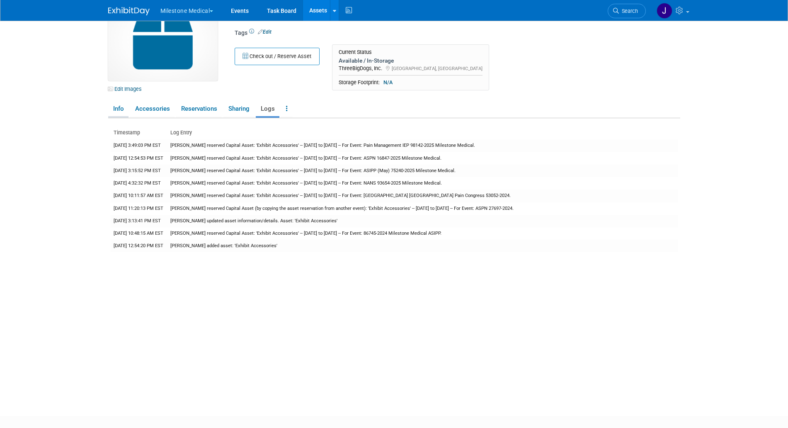
click at [114, 112] on link "Info" at bounding box center [118, 109] width 20 height 15
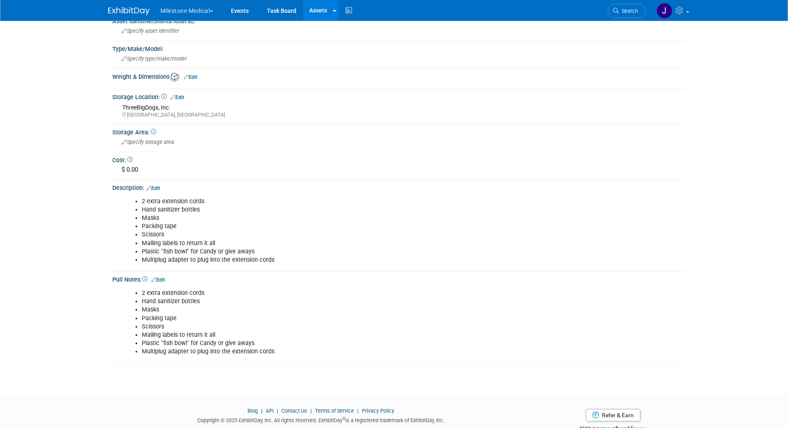
scroll to position [155, 0]
